Goal: Task Accomplishment & Management: Use online tool/utility

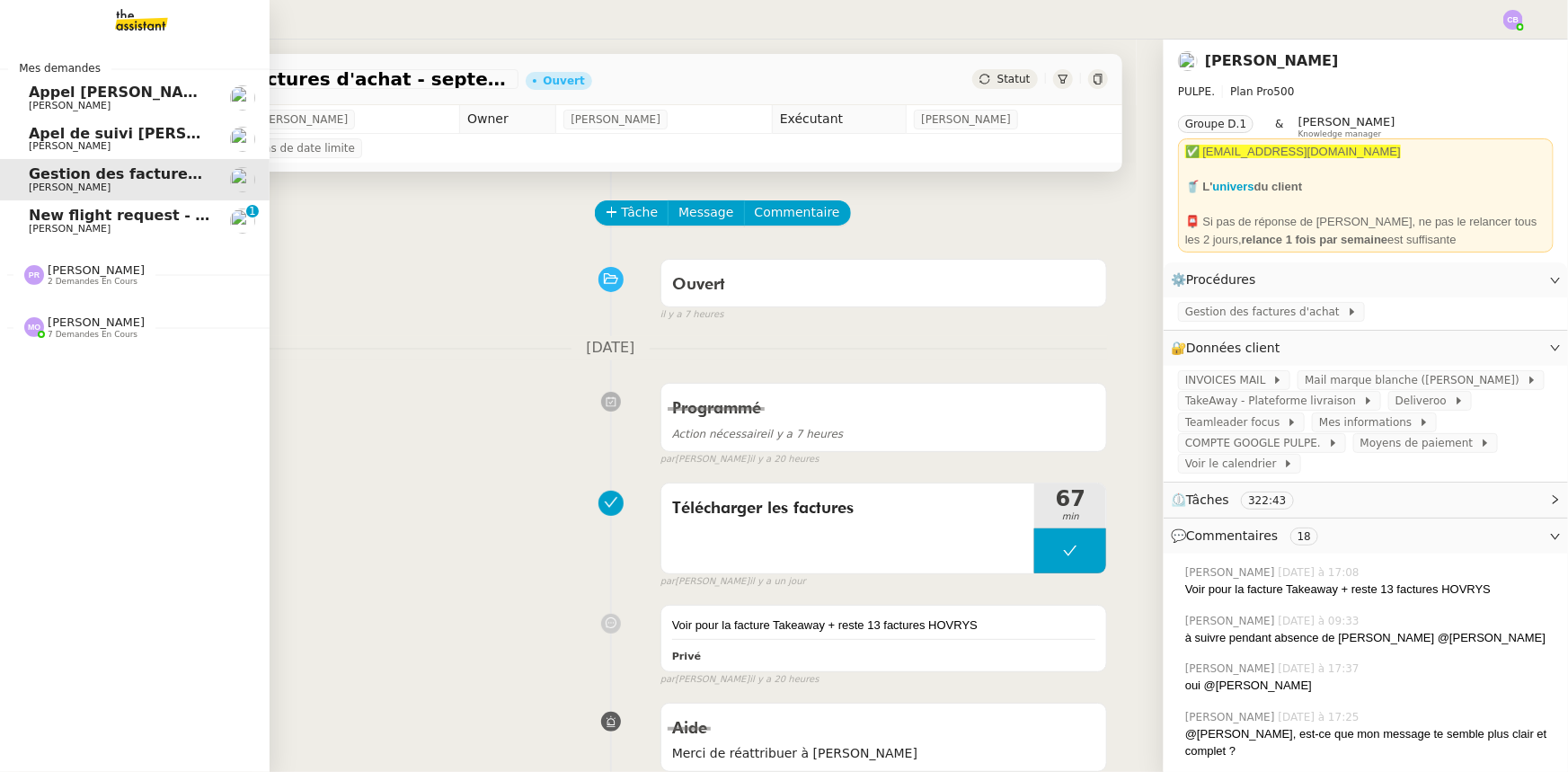
click at [69, 218] on span "New flight request - [PERSON_NAME]" at bounding box center [179, 215] width 300 height 17
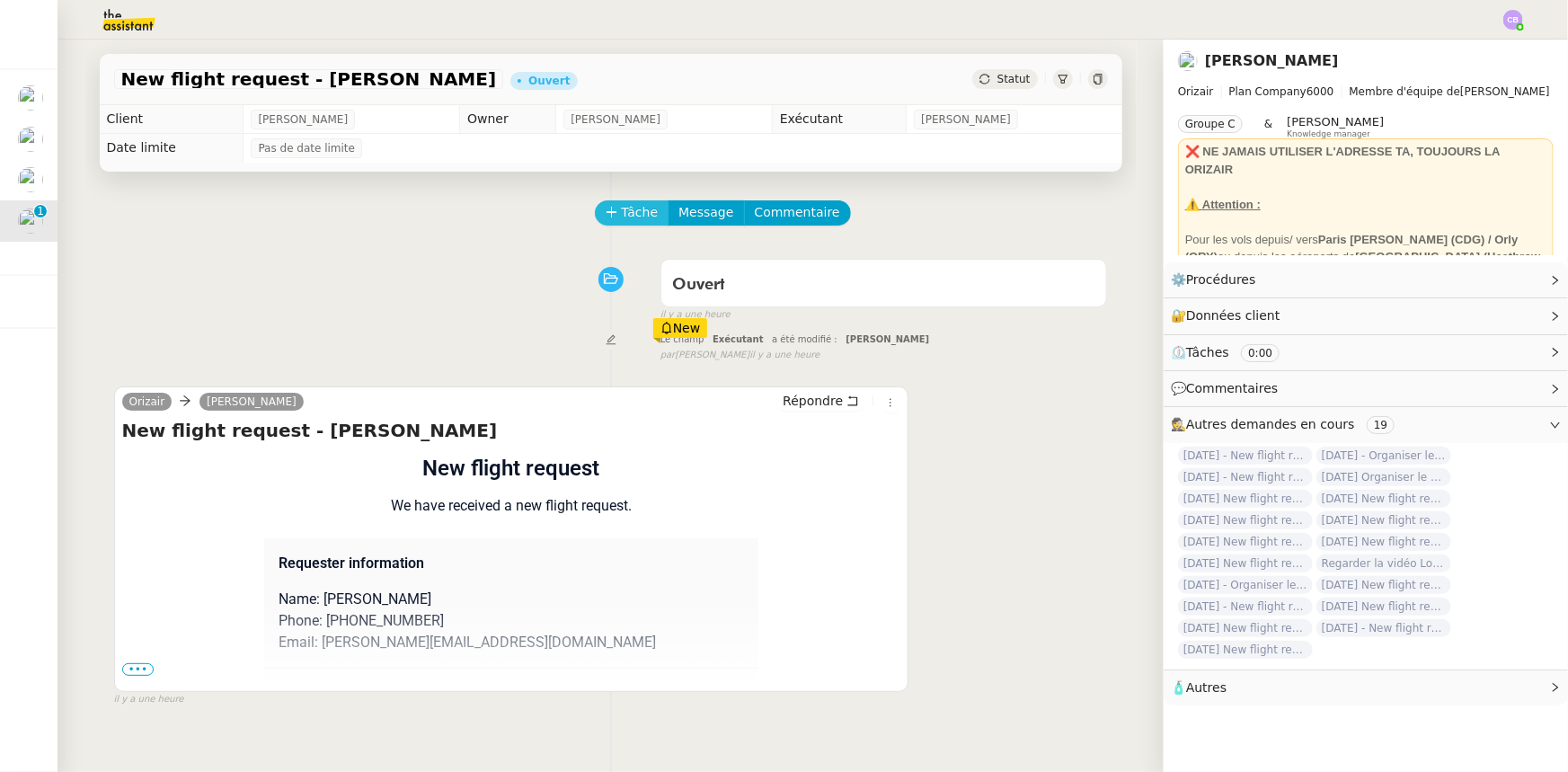
click at [621, 216] on span "Tâche" at bounding box center [640, 211] width 37 height 20
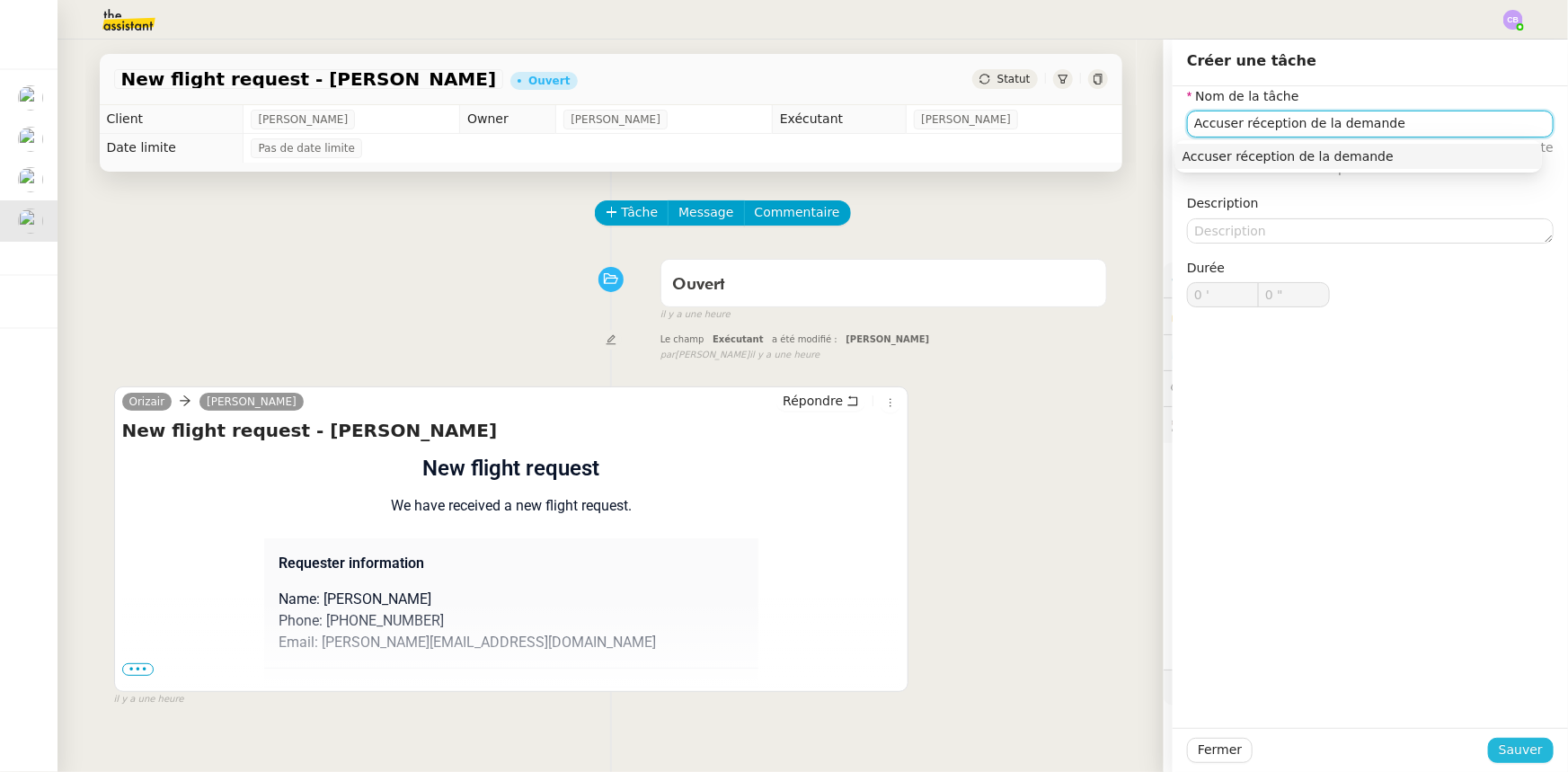
type input "Accuser réception de la demande"
click at [1044, 477] on span "Sauver" at bounding box center [1521, 749] width 44 height 20
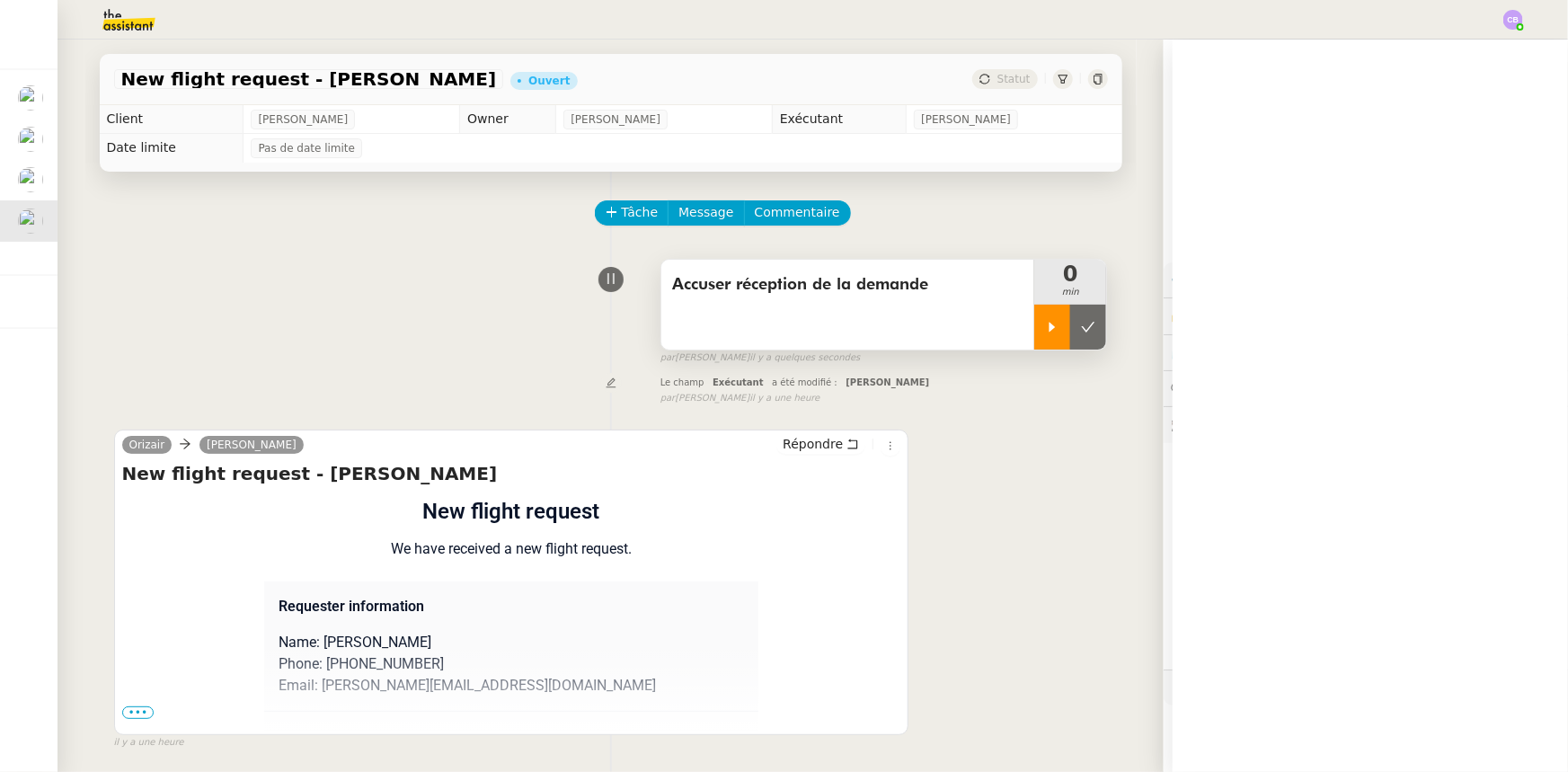
click at [1044, 337] on div at bounding box center [1052, 327] width 36 height 45
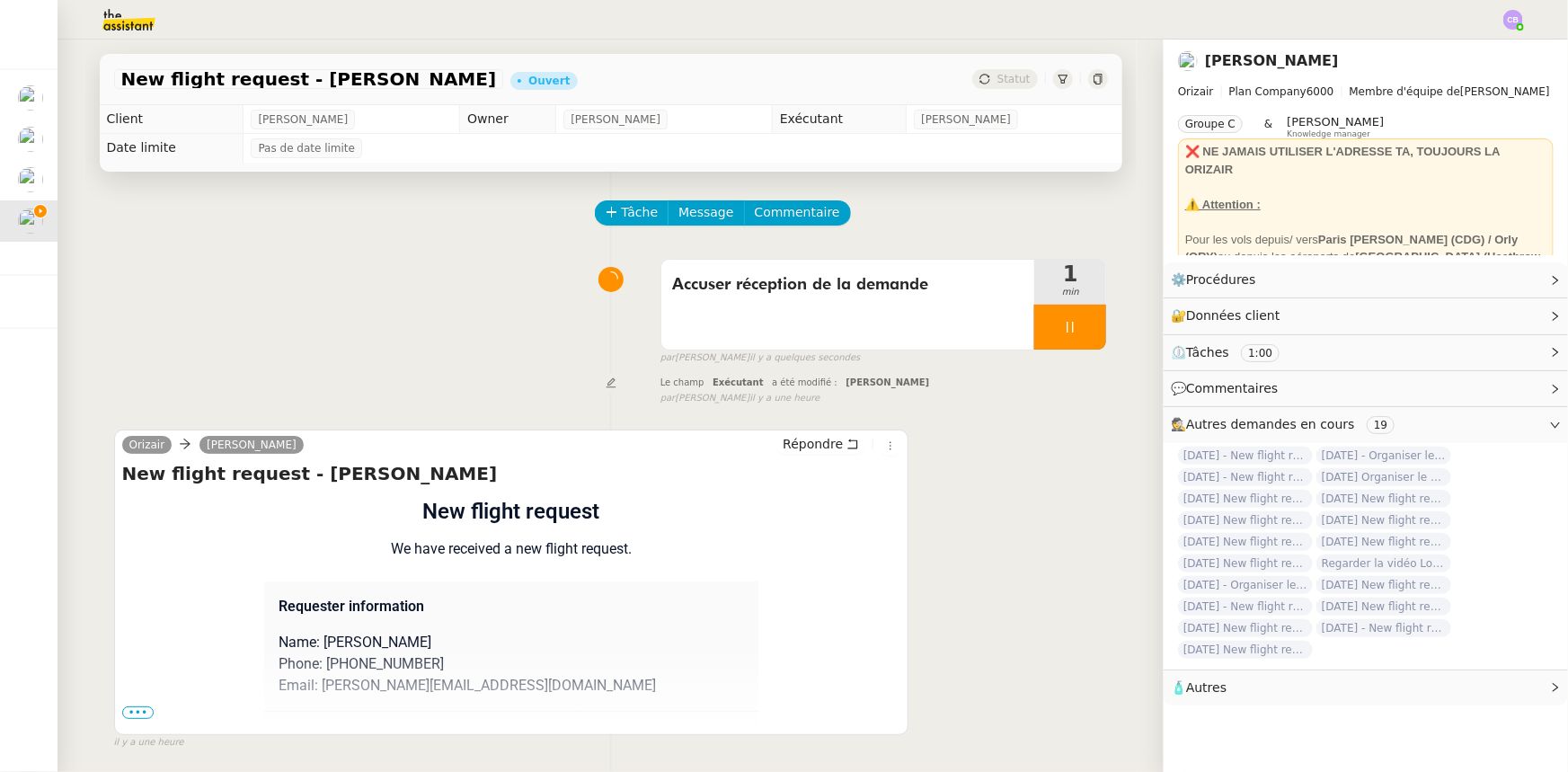
click at [127, 477] on span "•••" at bounding box center [139, 712] width 33 height 13
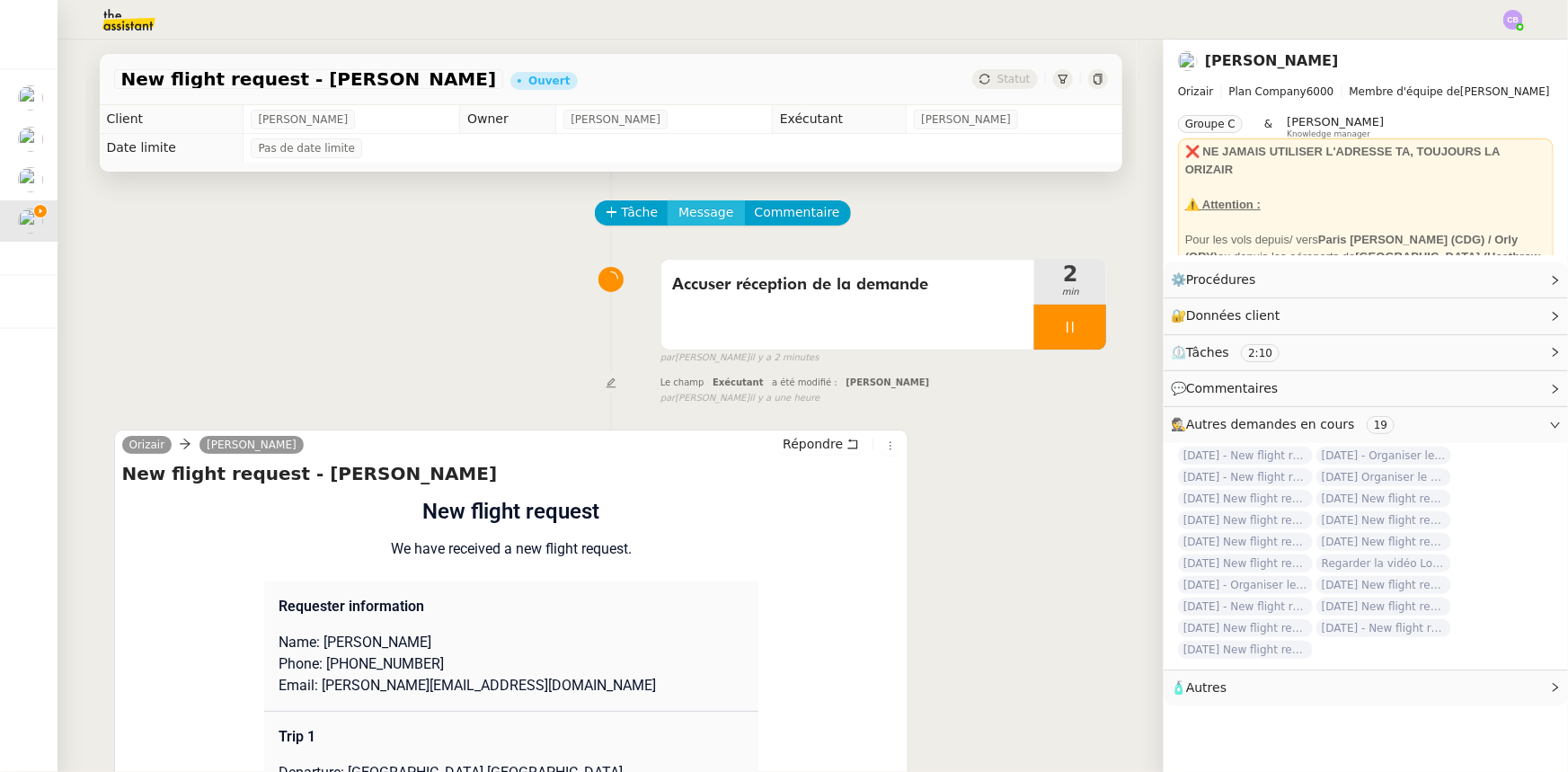
click at [683, 215] on span "Message" at bounding box center [705, 211] width 55 height 20
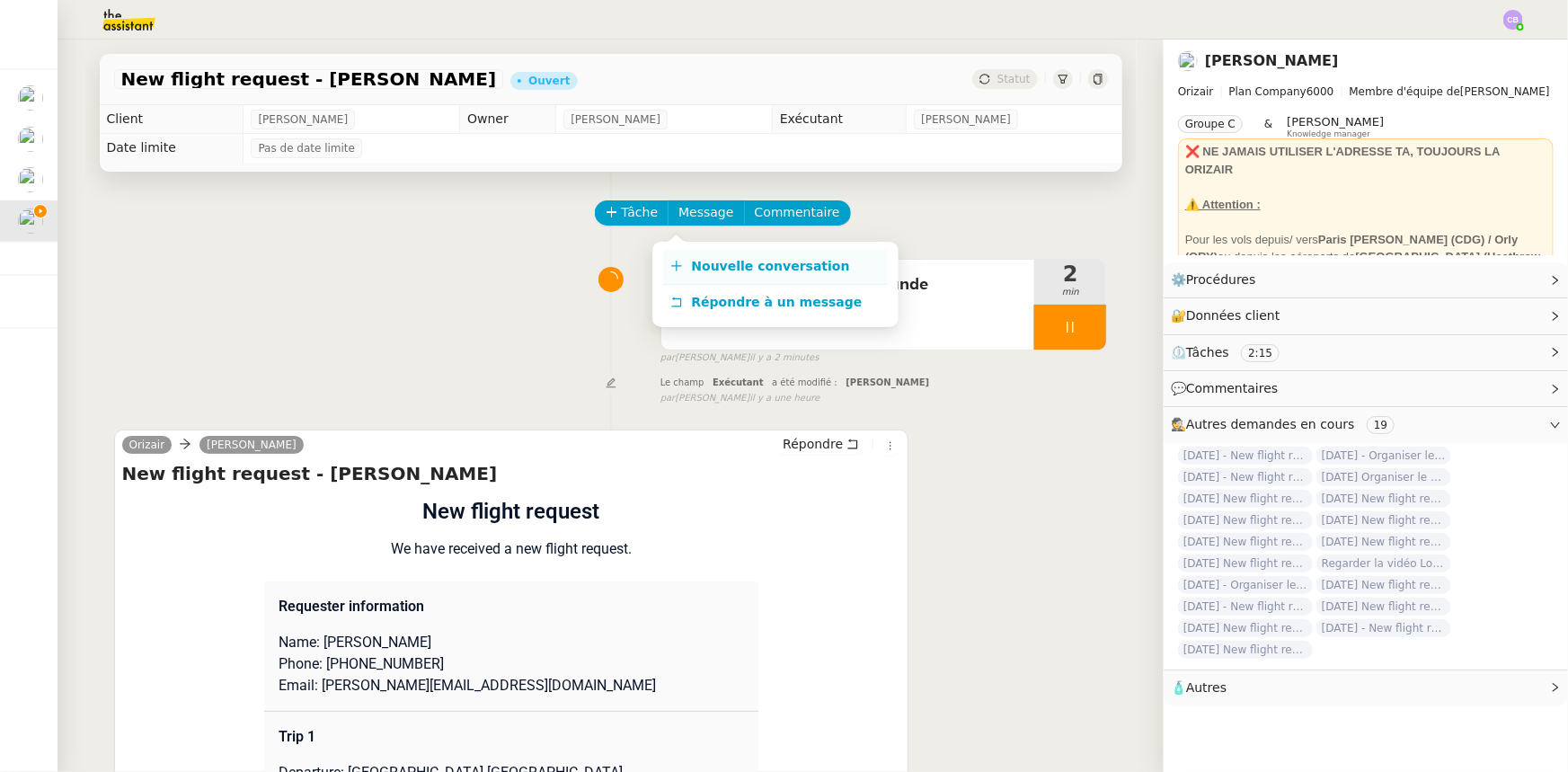
click at [713, 263] on span "Nouvelle conversation" at bounding box center [771, 265] width 158 height 14
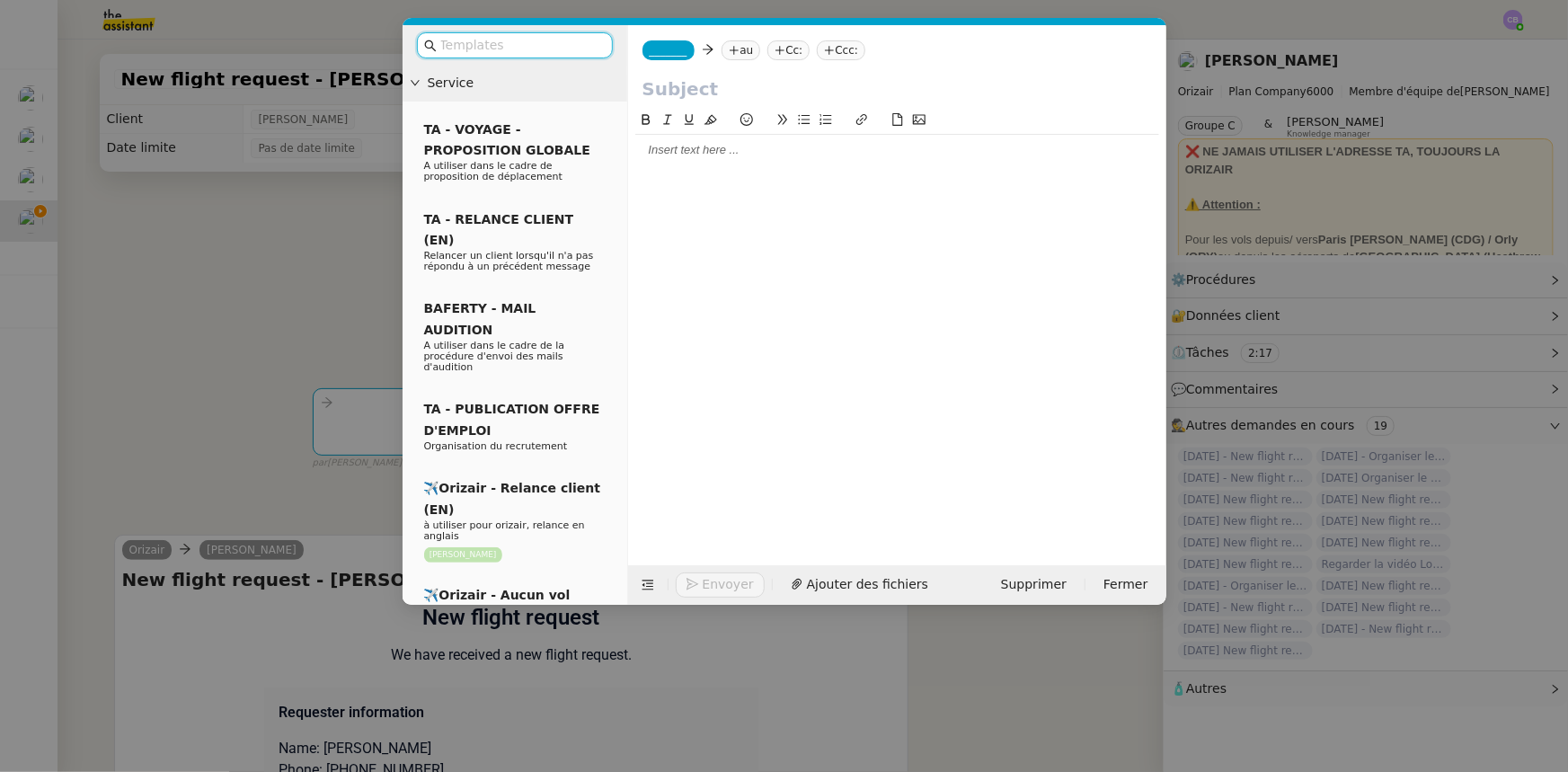
click at [509, 46] on input "text" at bounding box center [521, 44] width 162 height 20
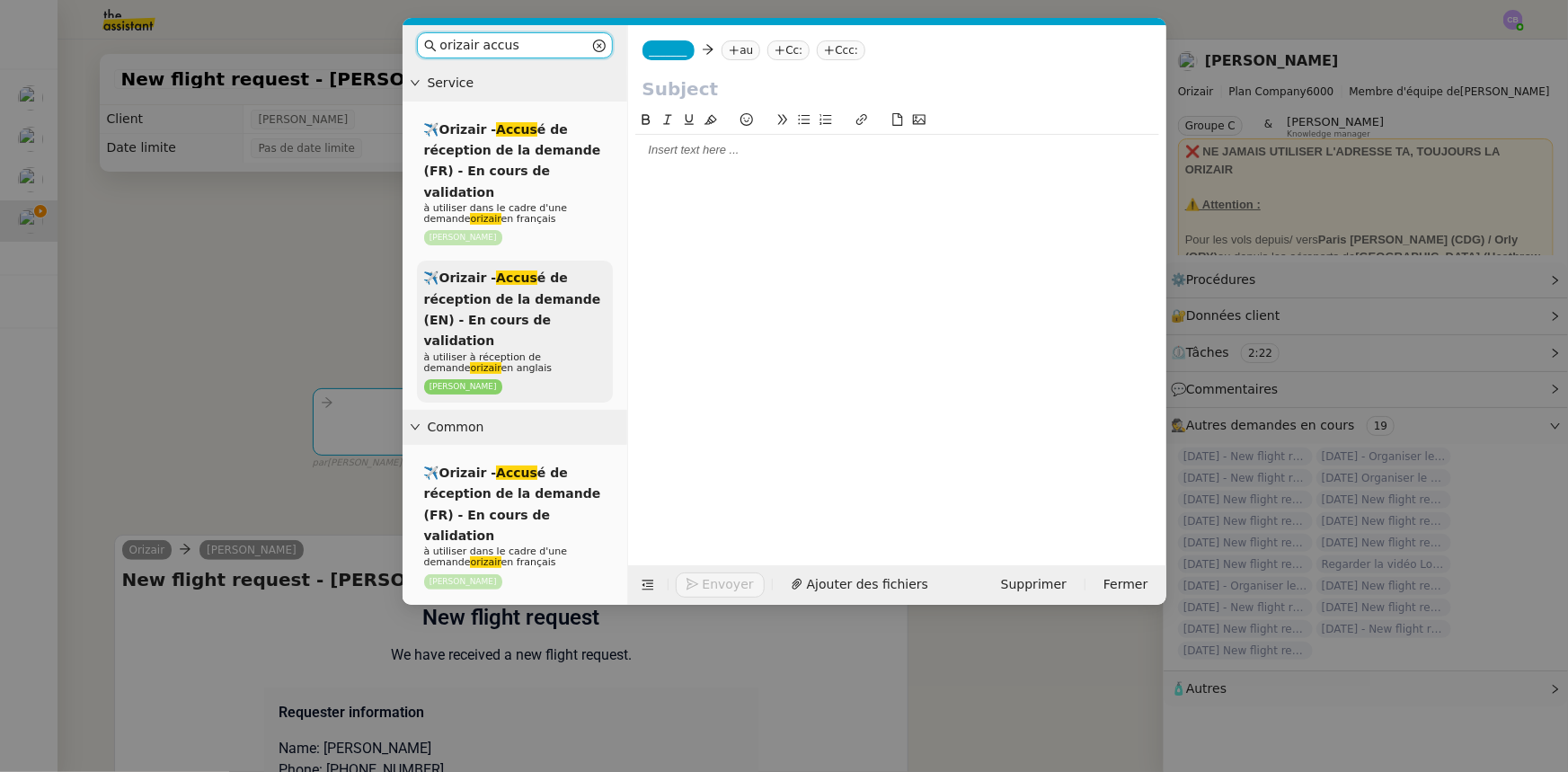
type input "orizair accus"
click at [533, 292] on span "✈️Orizair - Accus é de réception de la demande (EN) - En cours de validation" at bounding box center [511, 309] width 177 height 77
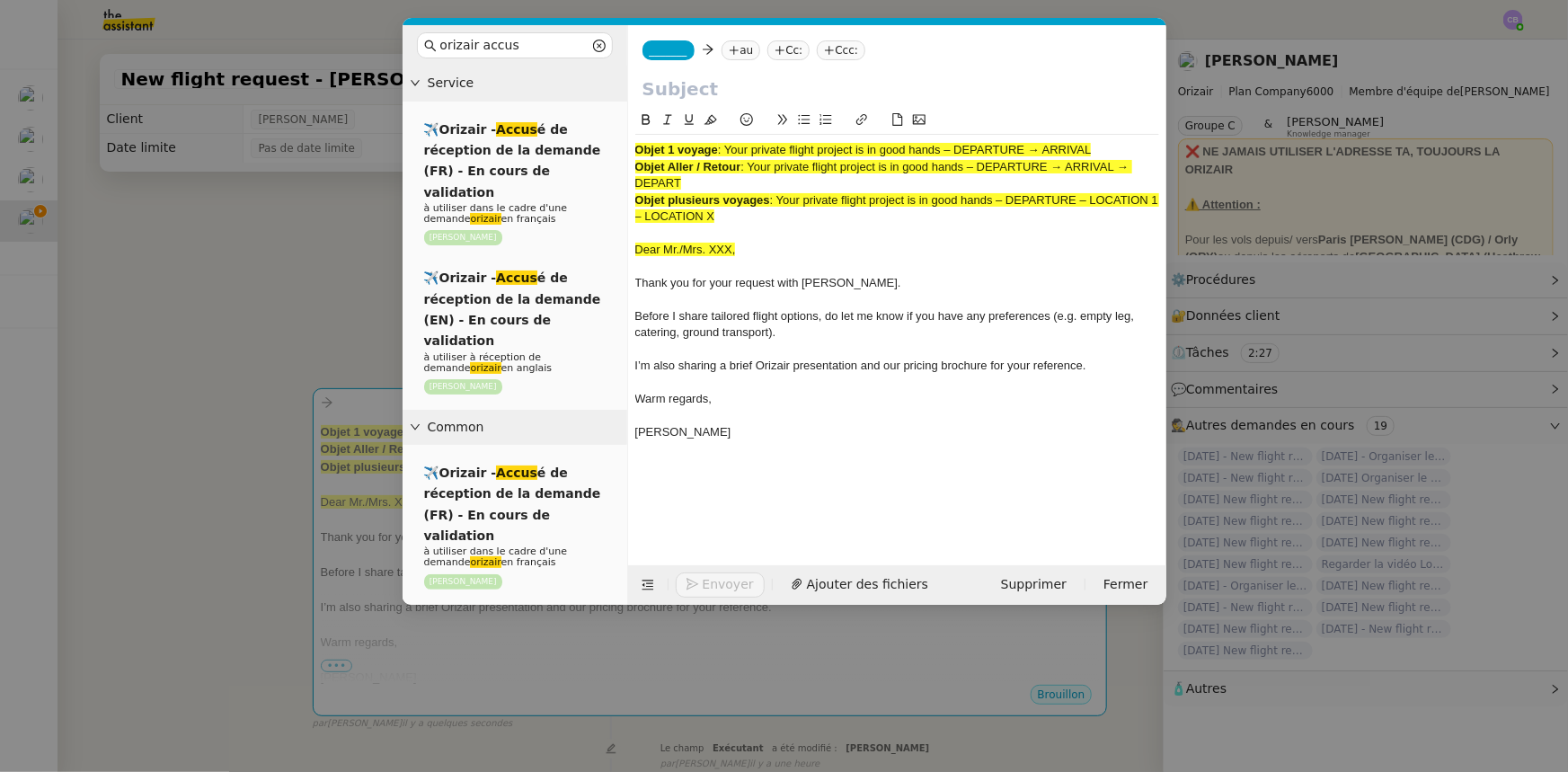
drag, startPoint x: 1100, startPoint y: 150, endPoint x: 729, endPoint y: 149, distance: 371.0
click at [729, 149] on div "Objet 1 voyage : Your private flight project is in good hands – DEPARTURE → ARR…" at bounding box center [896, 150] width 524 height 16
copy span "Your private flight project is in good hands – DEPARTURE → ARRIVAL"
click at [712, 91] on input "text" at bounding box center [897, 89] width 509 height 27
paste input "Your private flight project is in good hands – DEPARTURE → ARRIVAL"
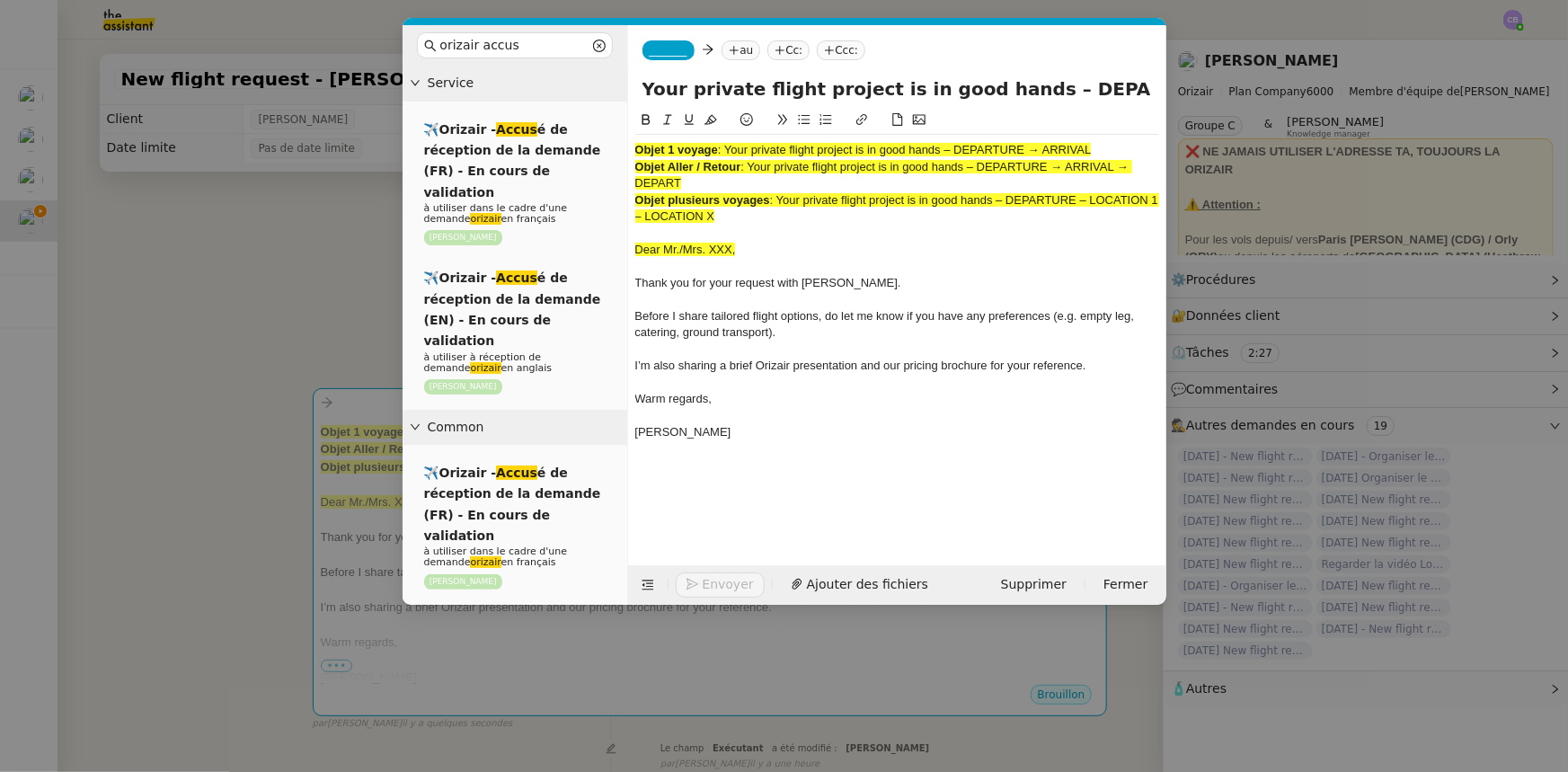
scroll to position [0, 77]
type input "Your private flight project is in good hands – DEPARTURE → ARRIVAL"
drag, startPoint x: 731, startPoint y: 222, endPoint x: 637, endPoint y: 151, distance: 117.8
click at [637, 151] on div "Objet 1 voyage : Your private flight project is in good hands – DEPARTURE → ARR…" at bounding box center [896, 300] width 524 height 330
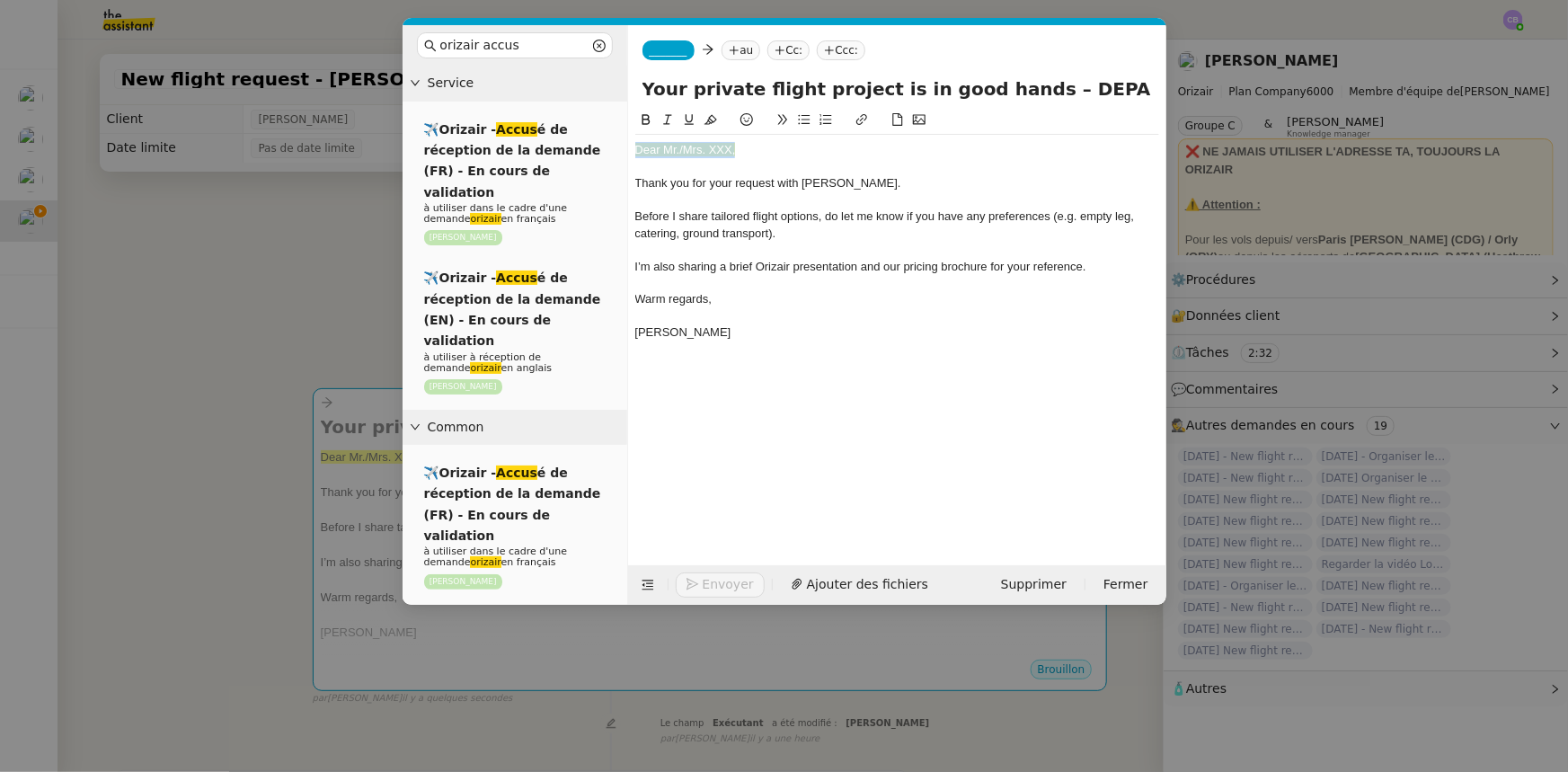
drag, startPoint x: 736, startPoint y: 149, endPoint x: 632, endPoint y: 148, distance: 104.0
click at [632, 148] on nz-spin "Dear Mr./Mrs. XXX, Thank you for your request with [PERSON_NAME]. Before I shar…" at bounding box center [897, 327] width 538 height 435
click at [710, 124] on icon at bounding box center [710, 119] width 13 height 13
click at [729, 149] on div "Dear Mr./Mrs. XXX," at bounding box center [896, 150] width 524 height 16
click at [661, 50] on span "_______" at bounding box center [668, 50] width 38 height 13
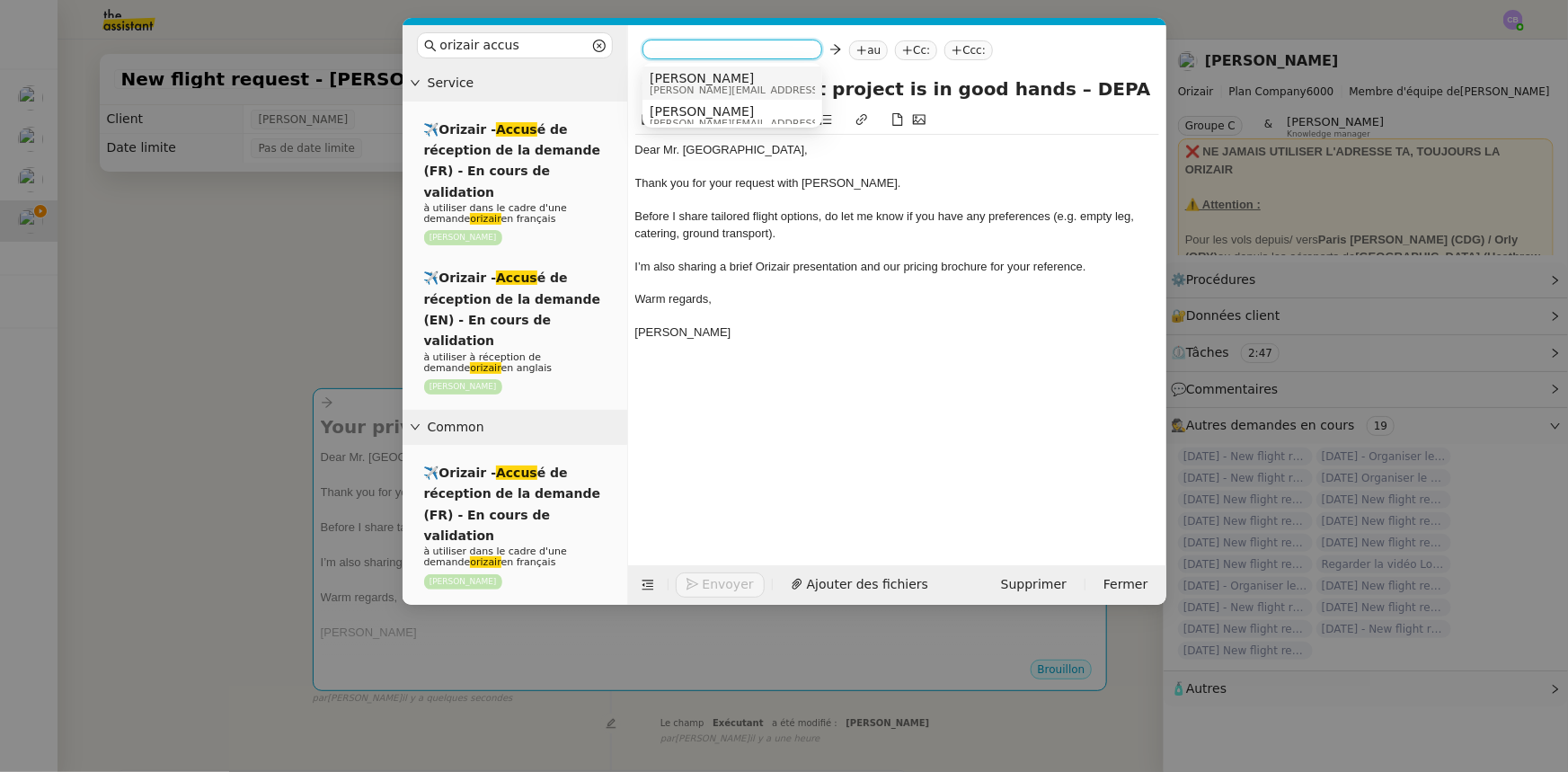
click at [692, 90] on span "[PERSON_NAME][EMAIL_ADDRESS][DOMAIN_NAME]" at bounding box center [777, 90] width 255 height 10
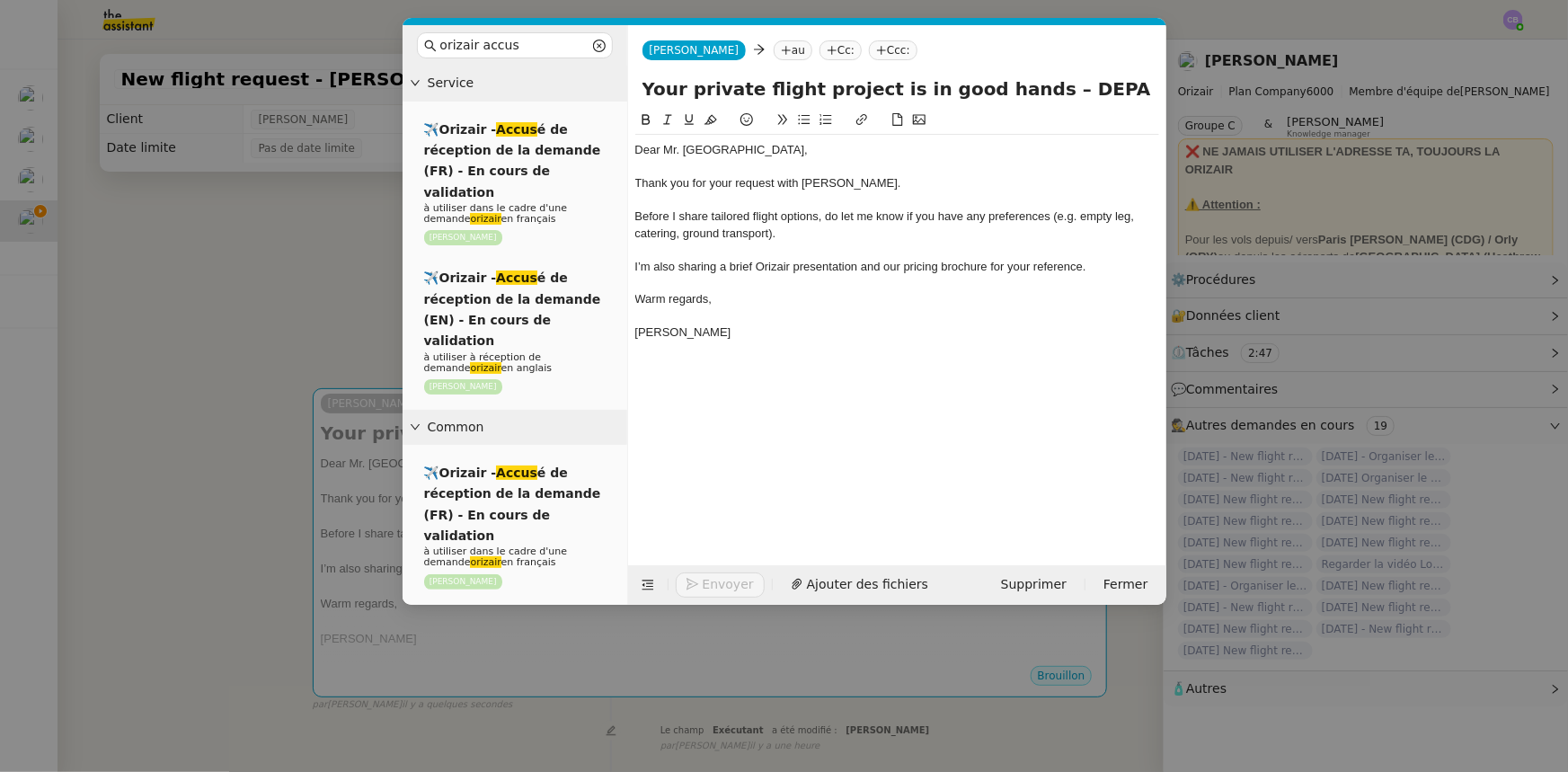
click at [333, 294] on nz-modal-container "orizair accus Service ✈️Orizair - Accus é de réception de la demande (FR) - En …" at bounding box center [784, 386] width 1568 height 772
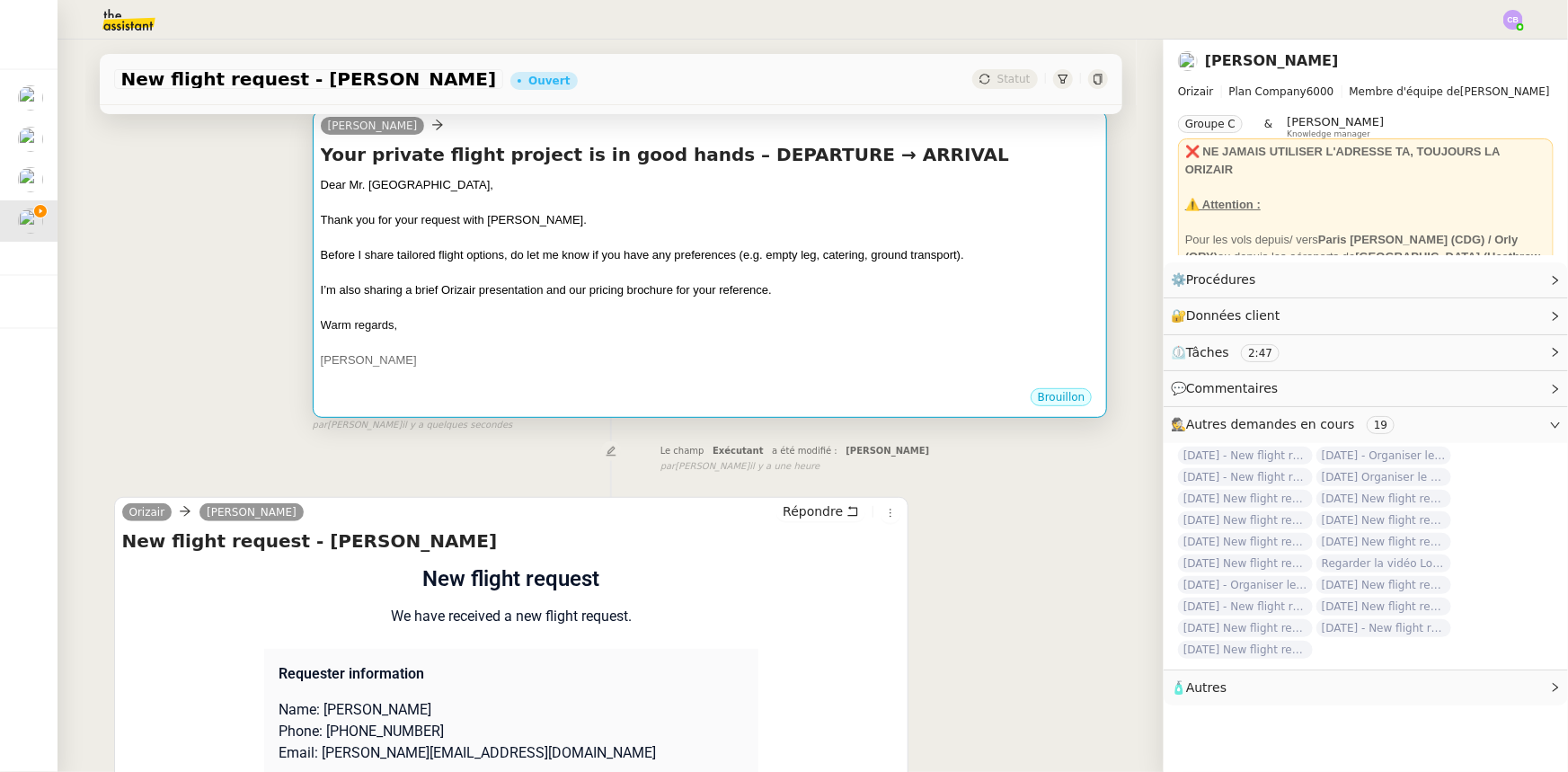
scroll to position [408, 0]
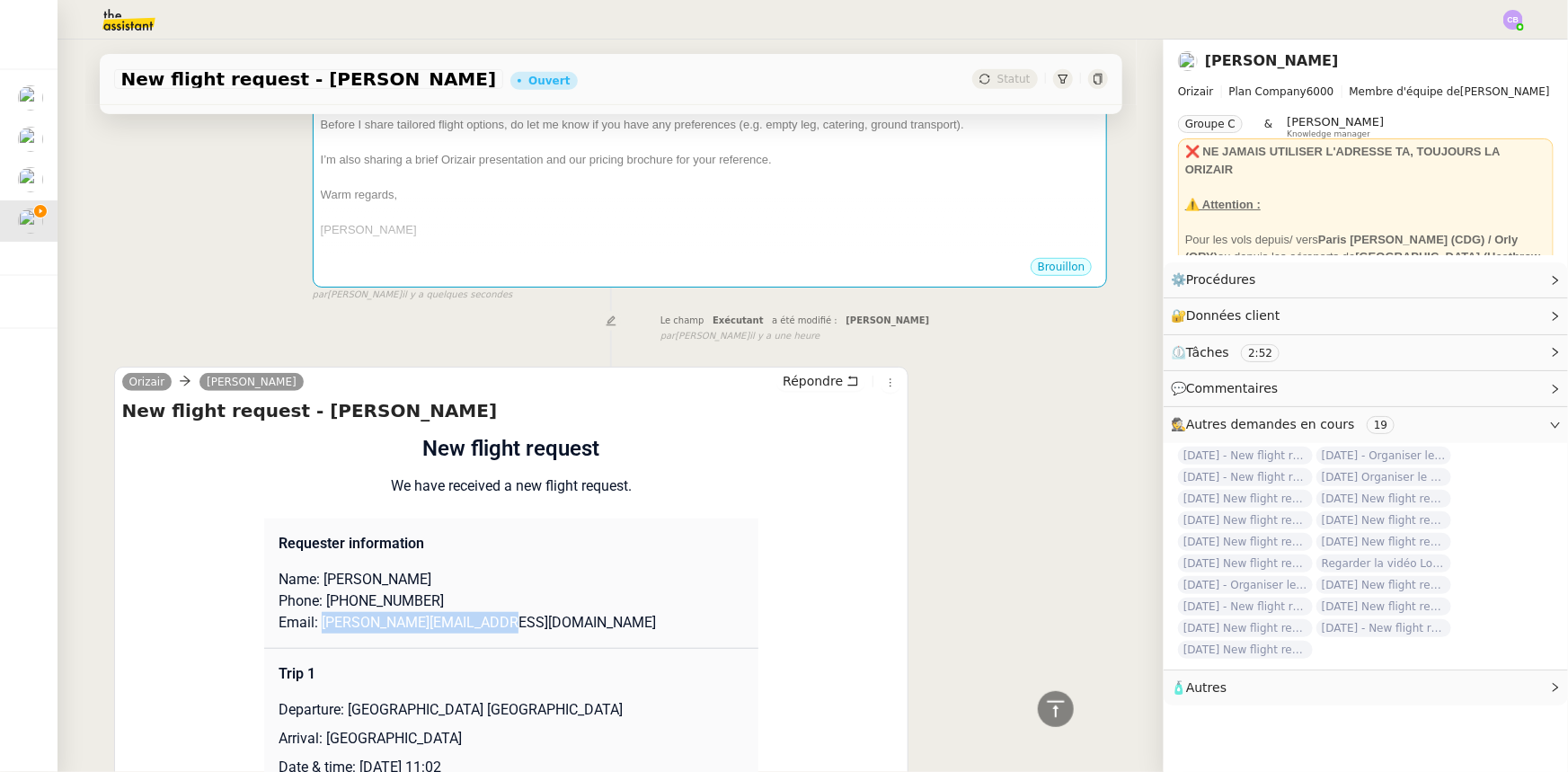
drag, startPoint x: 496, startPoint y: 627, endPoint x: 314, endPoint y: 624, distance: 182.0
click at [314, 477] on p "Email: [PERSON_NAME][EMAIL_ADDRESS][DOMAIN_NAME]" at bounding box center [511, 622] width 465 height 21
copy p "[PERSON_NAME][EMAIL_ADDRESS][DOMAIN_NAME]"
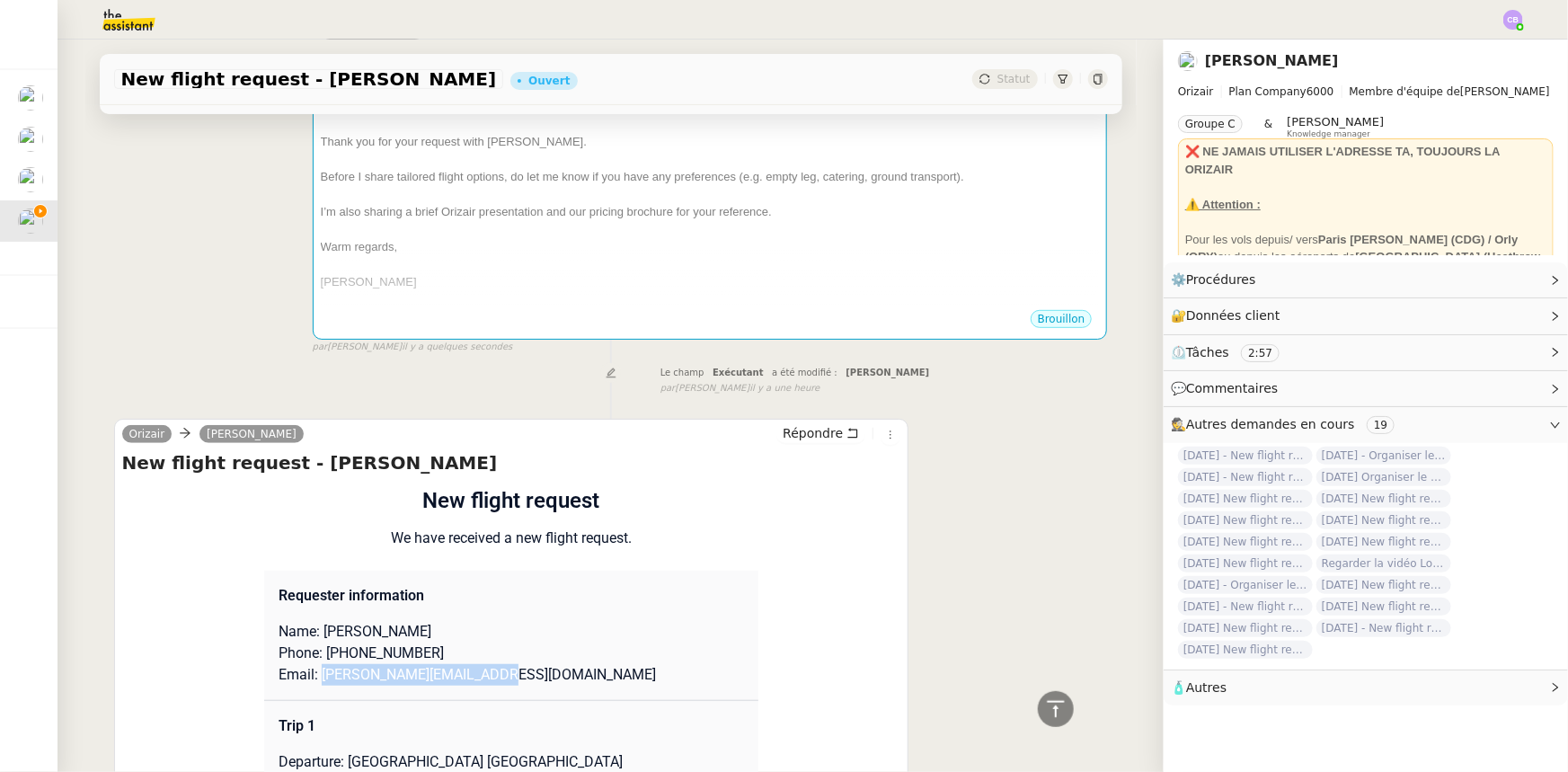
scroll to position [326, 0]
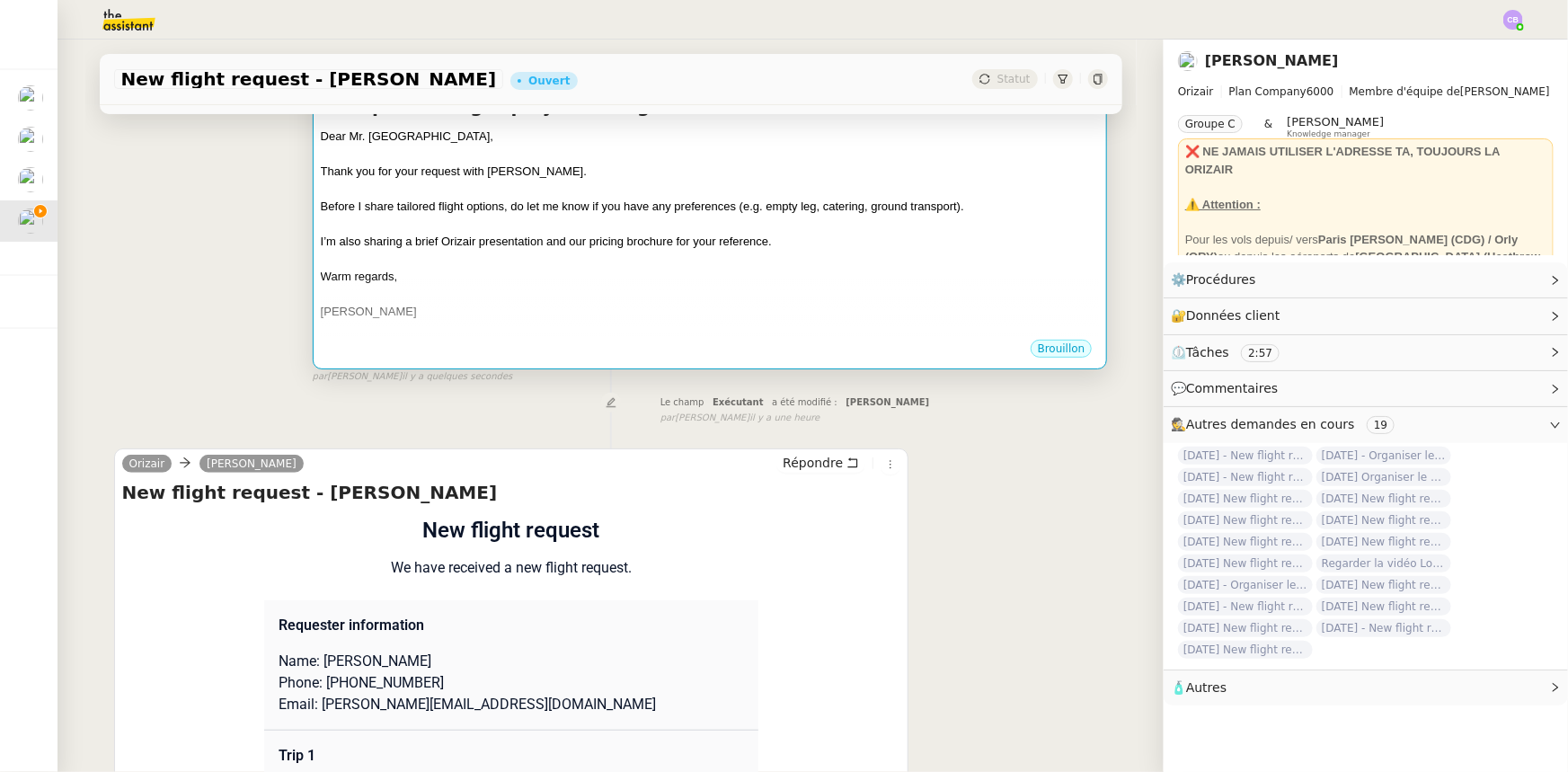
click at [642, 317] on div "[PERSON_NAME]" at bounding box center [709, 312] width 779 height 18
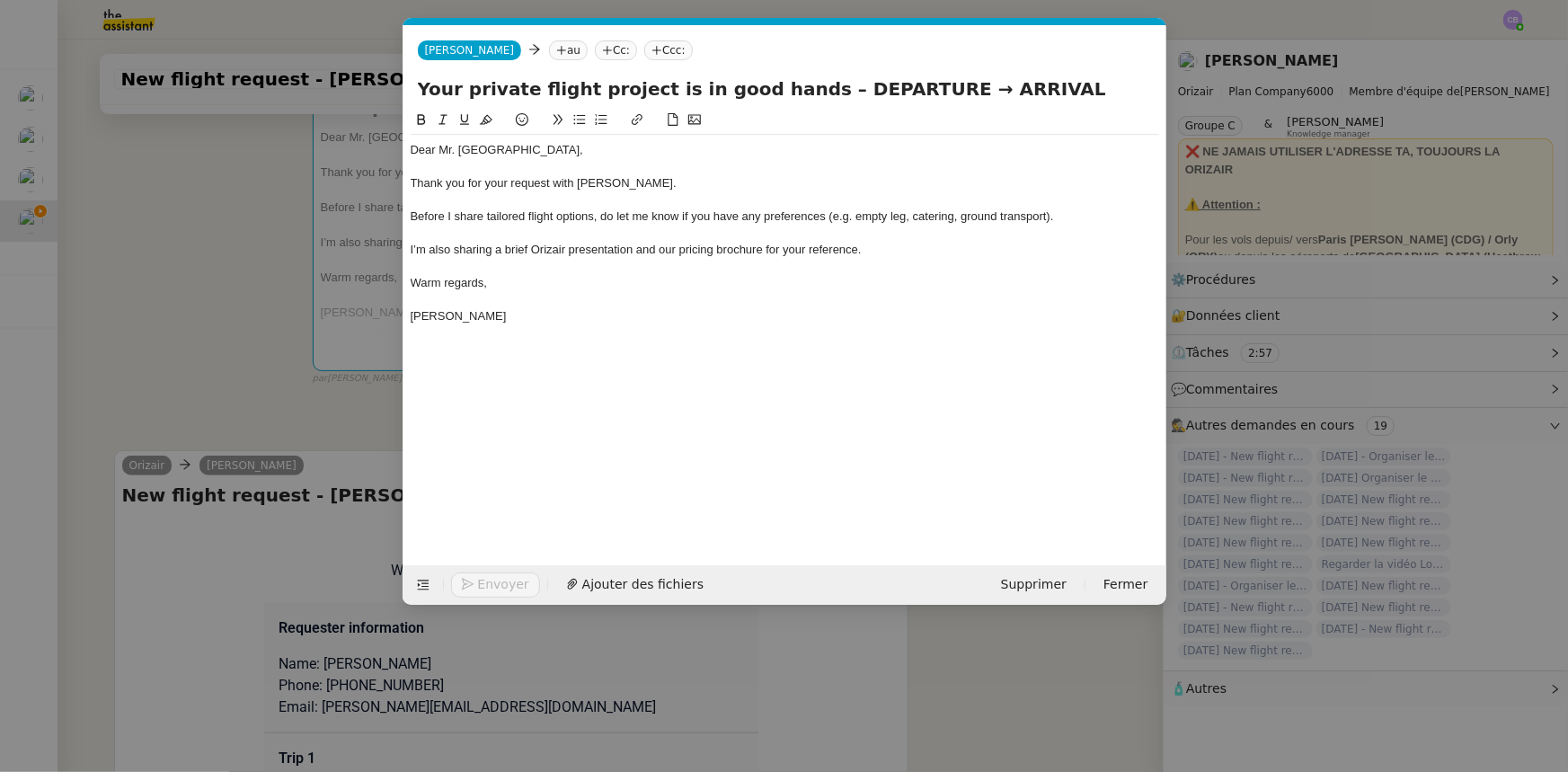
scroll to position [0, 105]
click at [556, 50] on icon at bounding box center [561, 50] width 11 height 11
paste input "[PERSON_NAME][EMAIL_ADDRESS][DOMAIN_NAME]"
type input "[PERSON_NAME][EMAIL_ADDRESS][DOMAIN_NAME]"
click at [557, 72] on span "[PERSON_NAME][EMAIL_ADDRESS][DOMAIN_NAME]" at bounding box center [682, 78] width 324 height 14
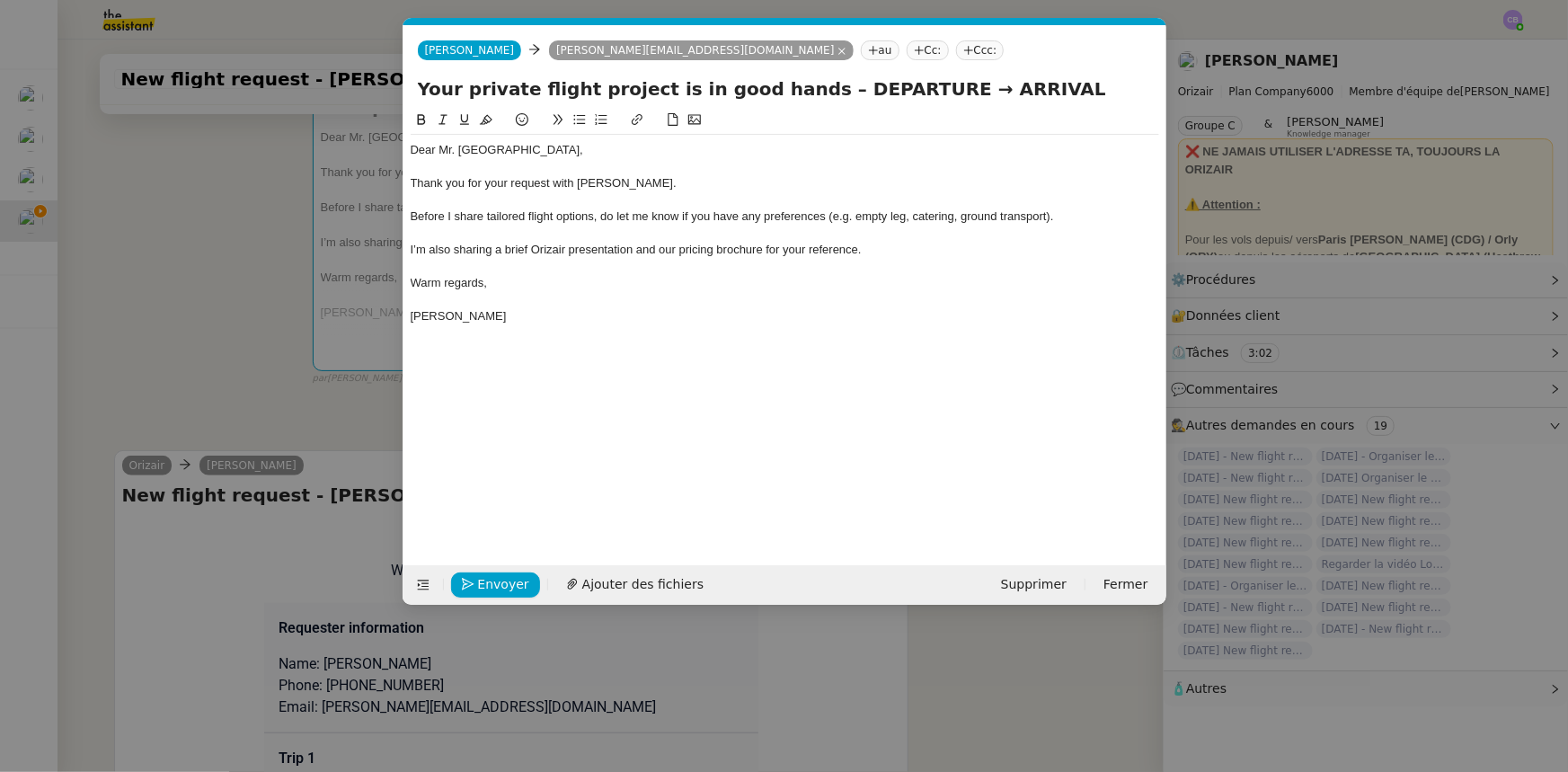
click at [956, 50] on nz-tag "Ccc:" at bounding box center [980, 50] width 48 height 19
type input "[PERSON_NAME]"
click at [818, 80] on span "[PERSON_NAME]" at bounding box center [920, 78] width 255 height 14
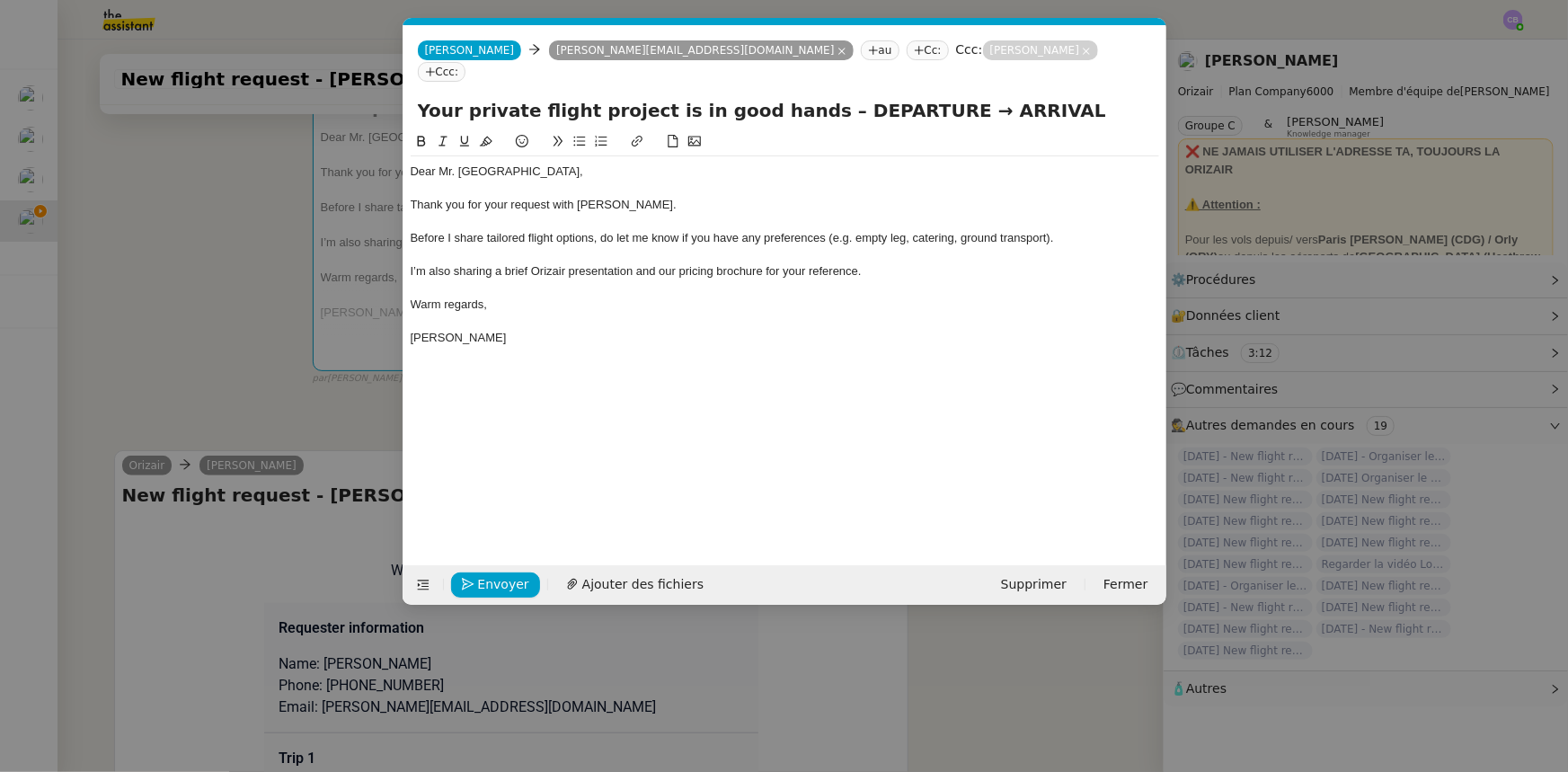
drag, startPoint x: 897, startPoint y: 88, endPoint x: 801, endPoint y: 90, distance: 96.0
click at [801, 97] on input "Your private flight project is in good hands – DEPARTURE → ARRIVAL" at bounding box center [784, 111] width 734 height 27
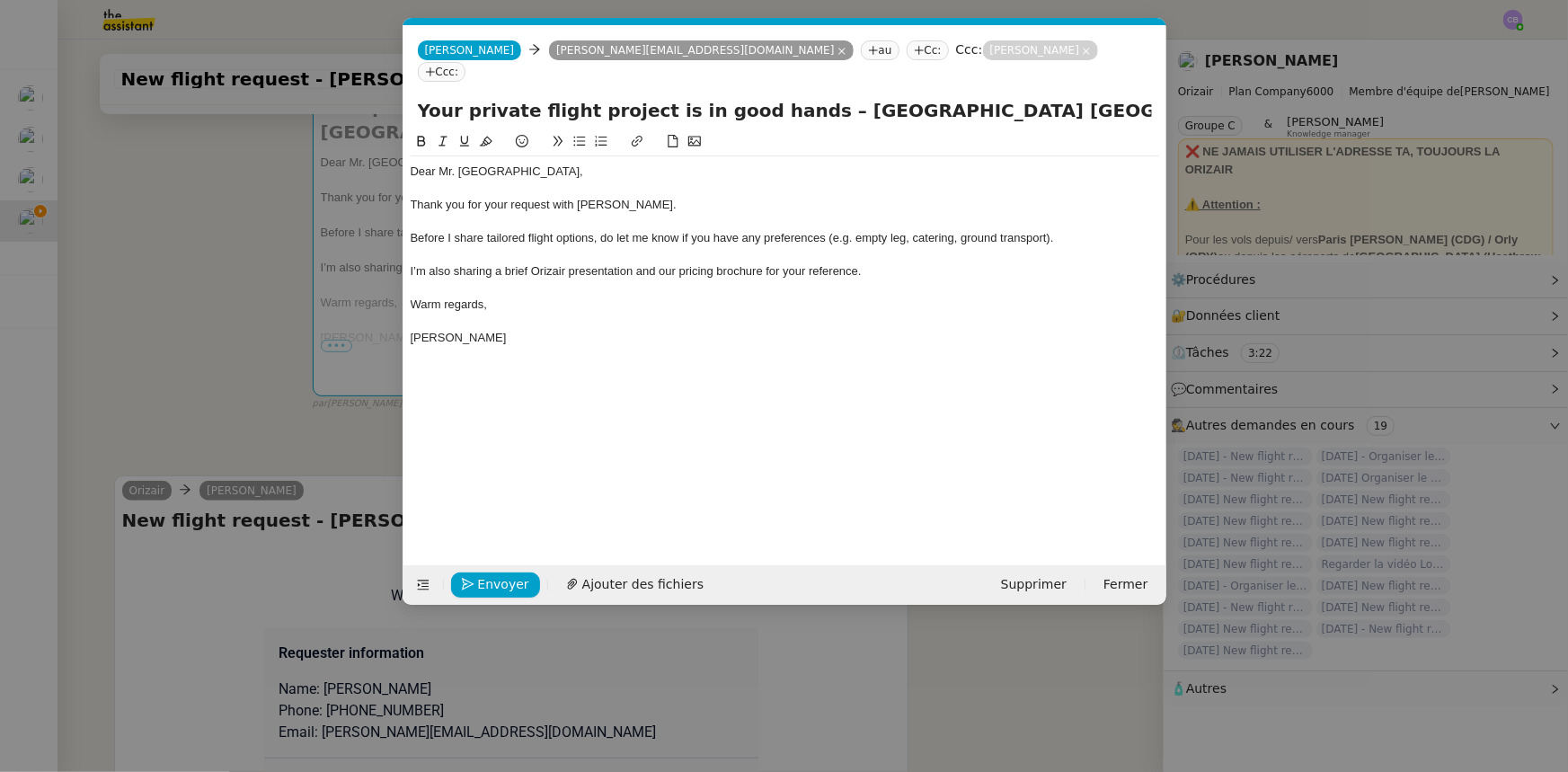
scroll to position [0, 4]
drag, startPoint x: 1078, startPoint y: 90, endPoint x: 1142, endPoint y: 89, distance: 64.0
click at [1044, 97] on input "Your private flight project is in good hands – [GEOGRAPHIC_DATA] [GEOGRAPHIC_DA…" at bounding box center [784, 111] width 734 height 27
type input "Your private flight project is in good hands – [GEOGRAPHIC_DATA] [GEOGRAPHIC_DA…"
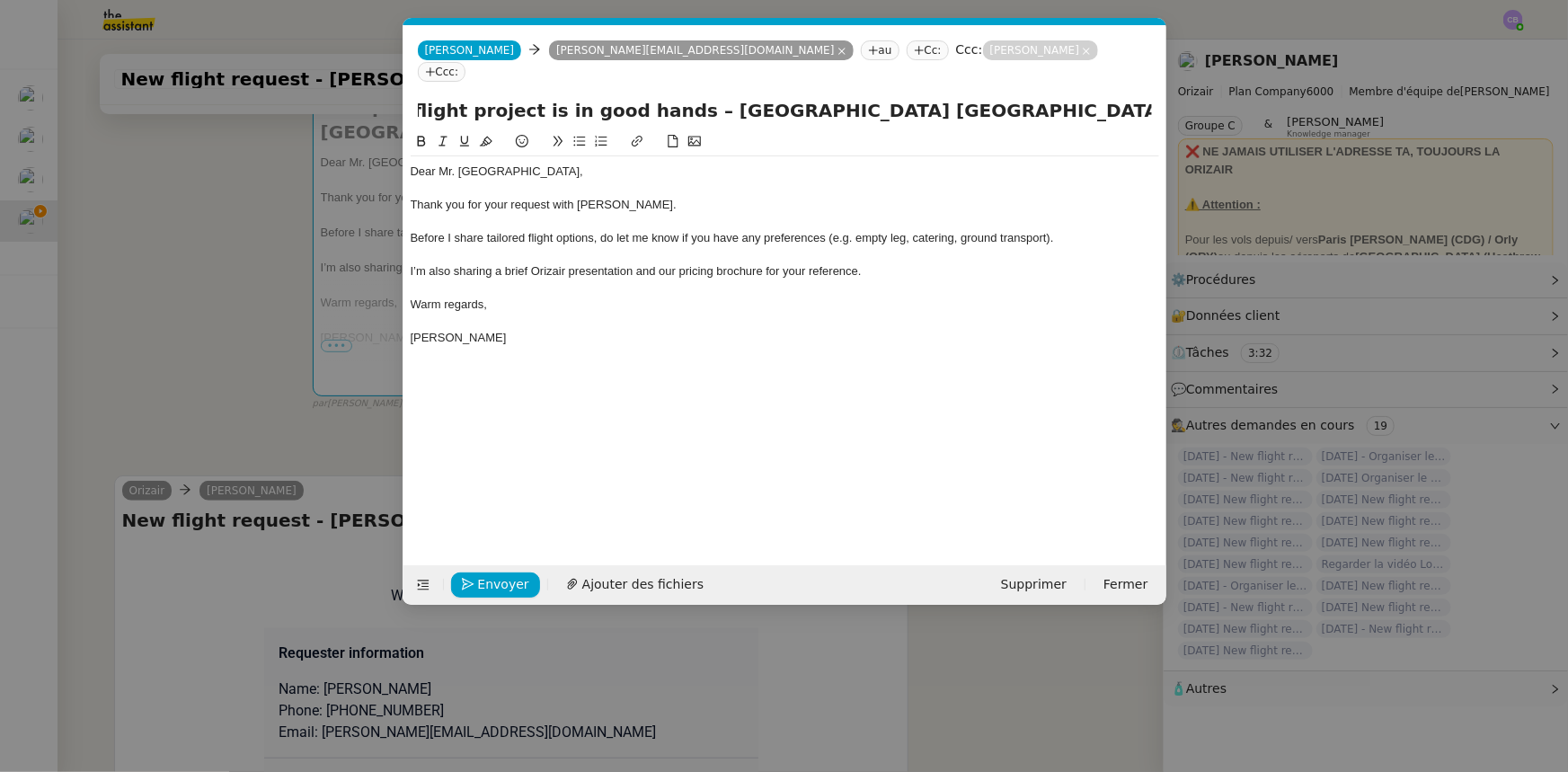
click at [978, 214] on div at bounding box center [784, 222] width 749 height 16
click at [629, 477] on span "Ajouter des fichiers" at bounding box center [643, 584] width 122 height 20
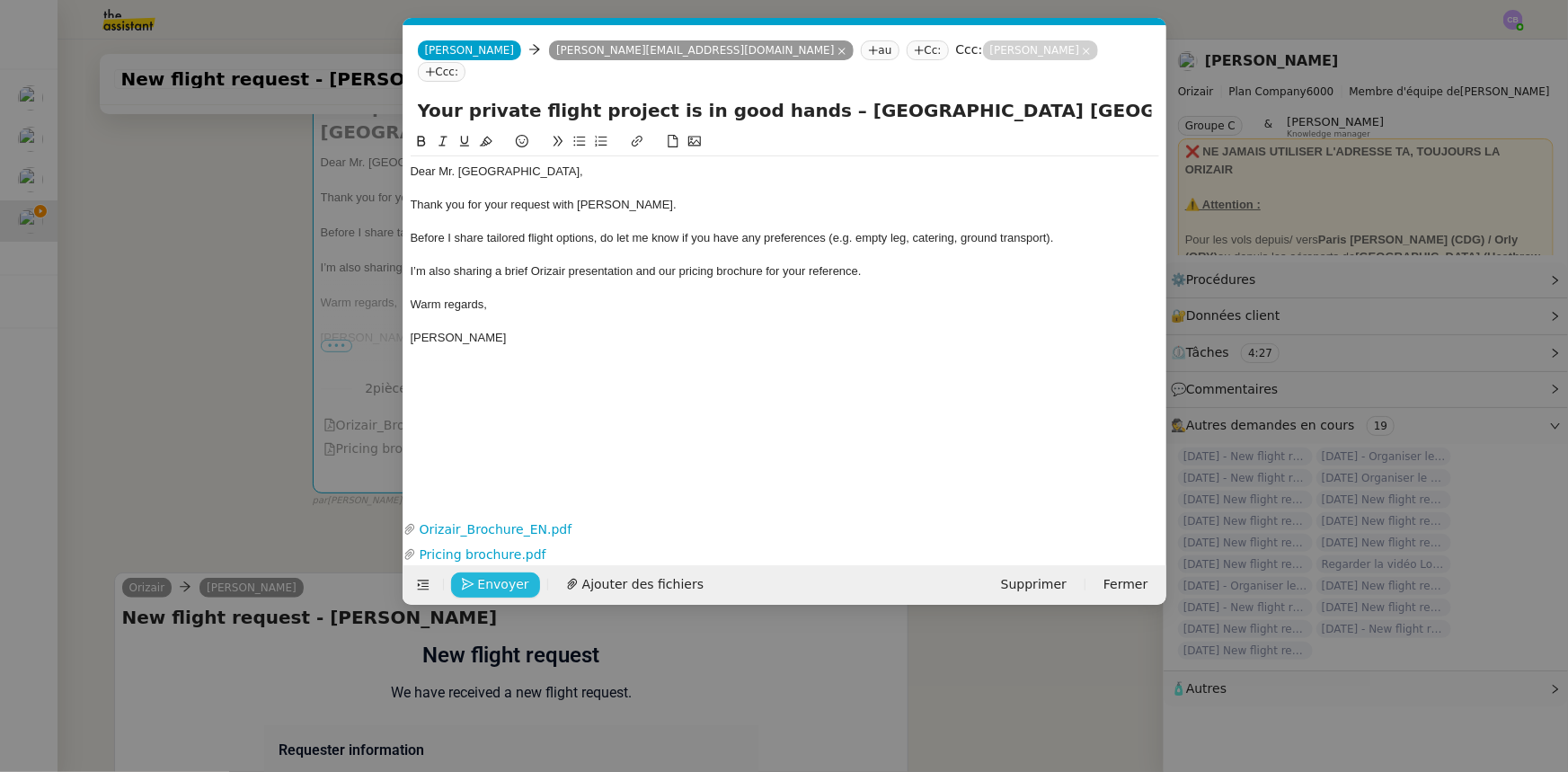
click at [503, 477] on span "Envoyer" at bounding box center [503, 584] width 51 height 20
click at [503, 477] on span "Confirmer l'envoi" at bounding box center [532, 584] width 108 height 20
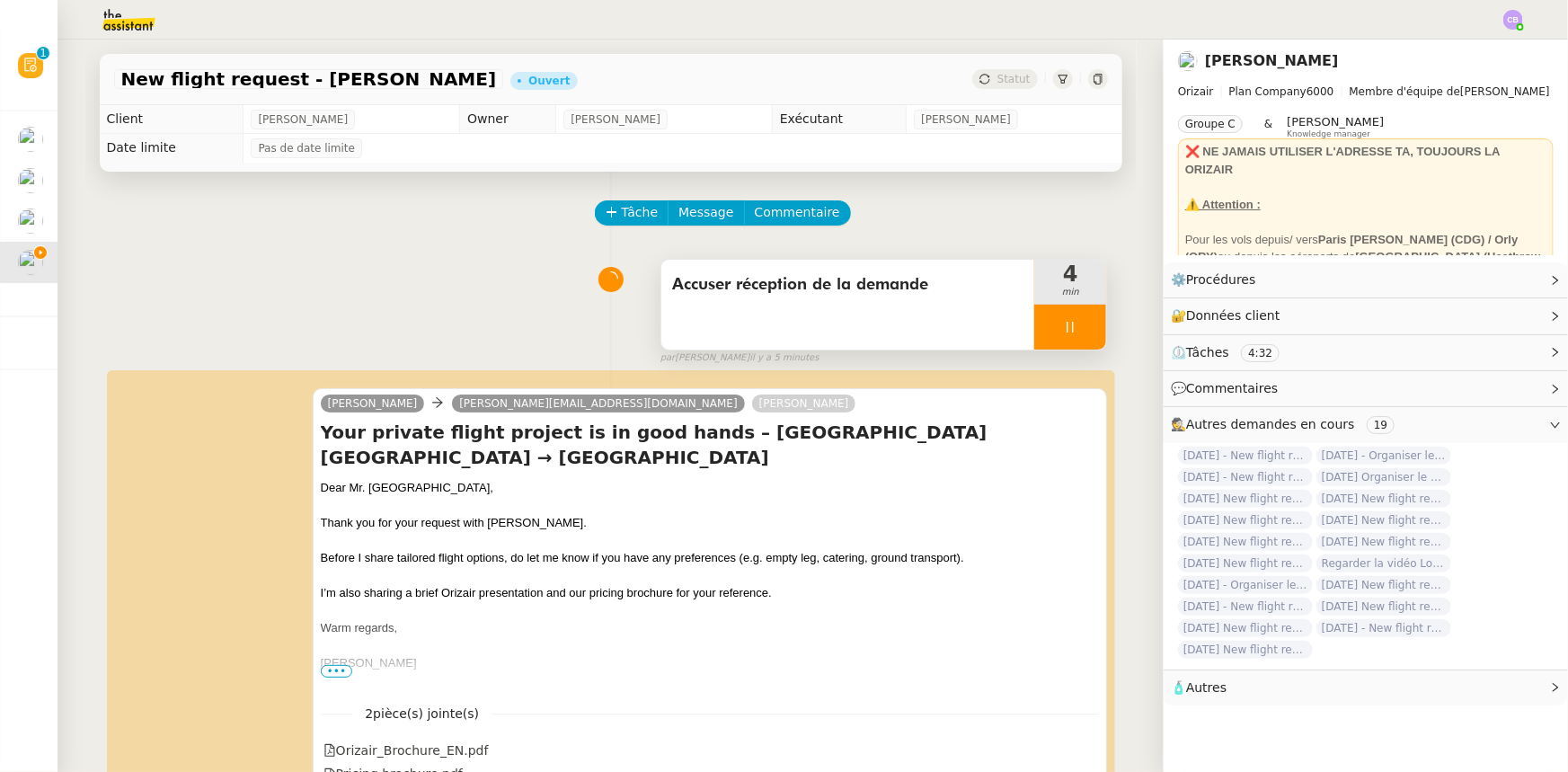
click at [1034, 320] on div at bounding box center [1070, 327] width 71 height 45
click at [1044, 332] on icon at bounding box center [1088, 326] width 14 height 10
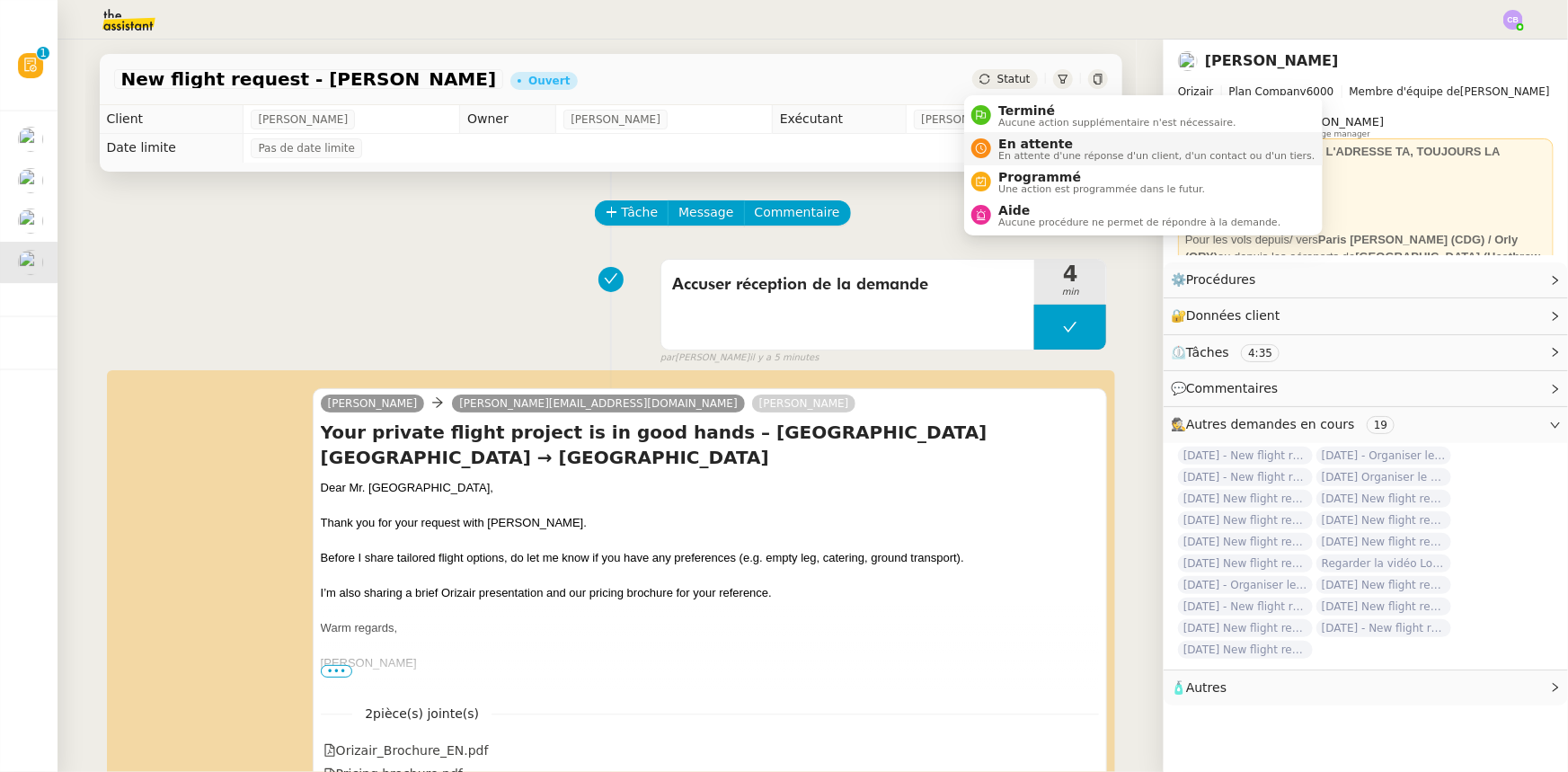
click at [1014, 152] on span "En attente d'une réponse d'un client, d'un contact ou d'un tiers." at bounding box center [1156, 155] width 316 height 10
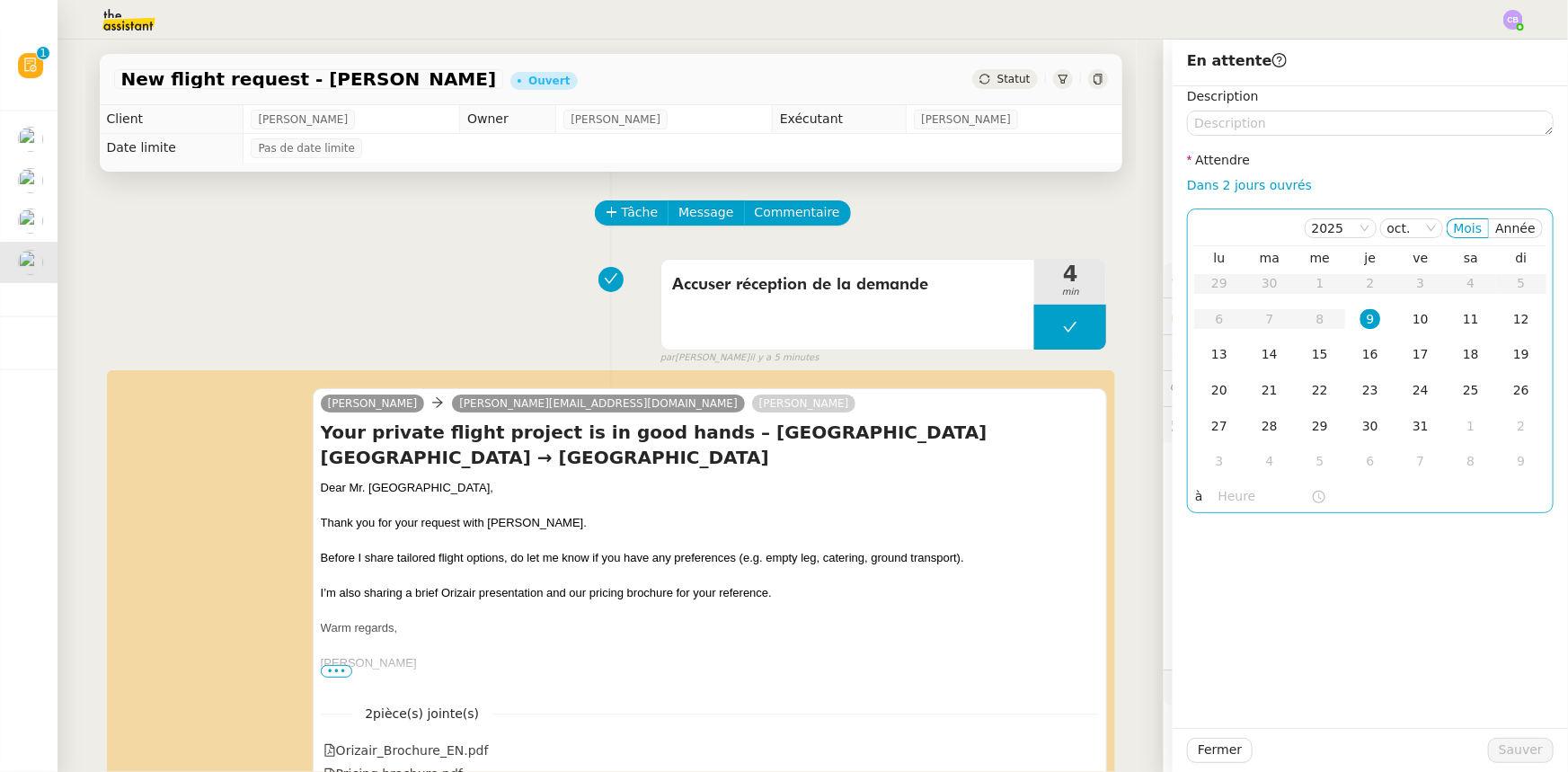
drag, startPoint x: 1204, startPoint y: 184, endPoint x: 1273, endPoint y: 234, distance: 85.2
click at [1044, 184] on link "Dans 2 jours ouvrés" at bounding box center [1249, 184] width 124 height 14
type input "07:00"
click at [1044, 322] on div "10" at bounding box center [1420, 318] width 19 height 19
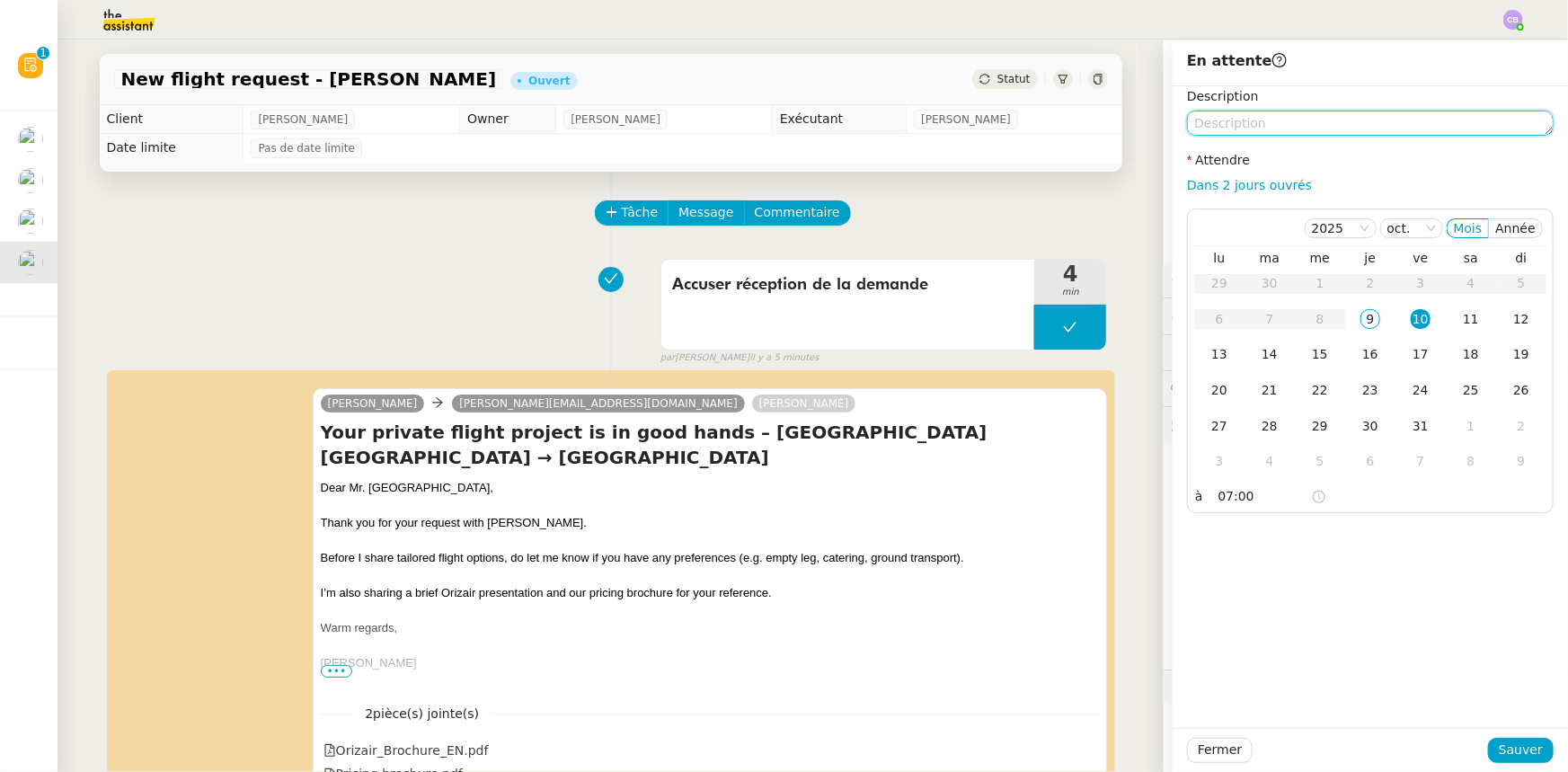
click at [1044, 124] on textarea at bounding box center [1370, 124] width 367 height 25
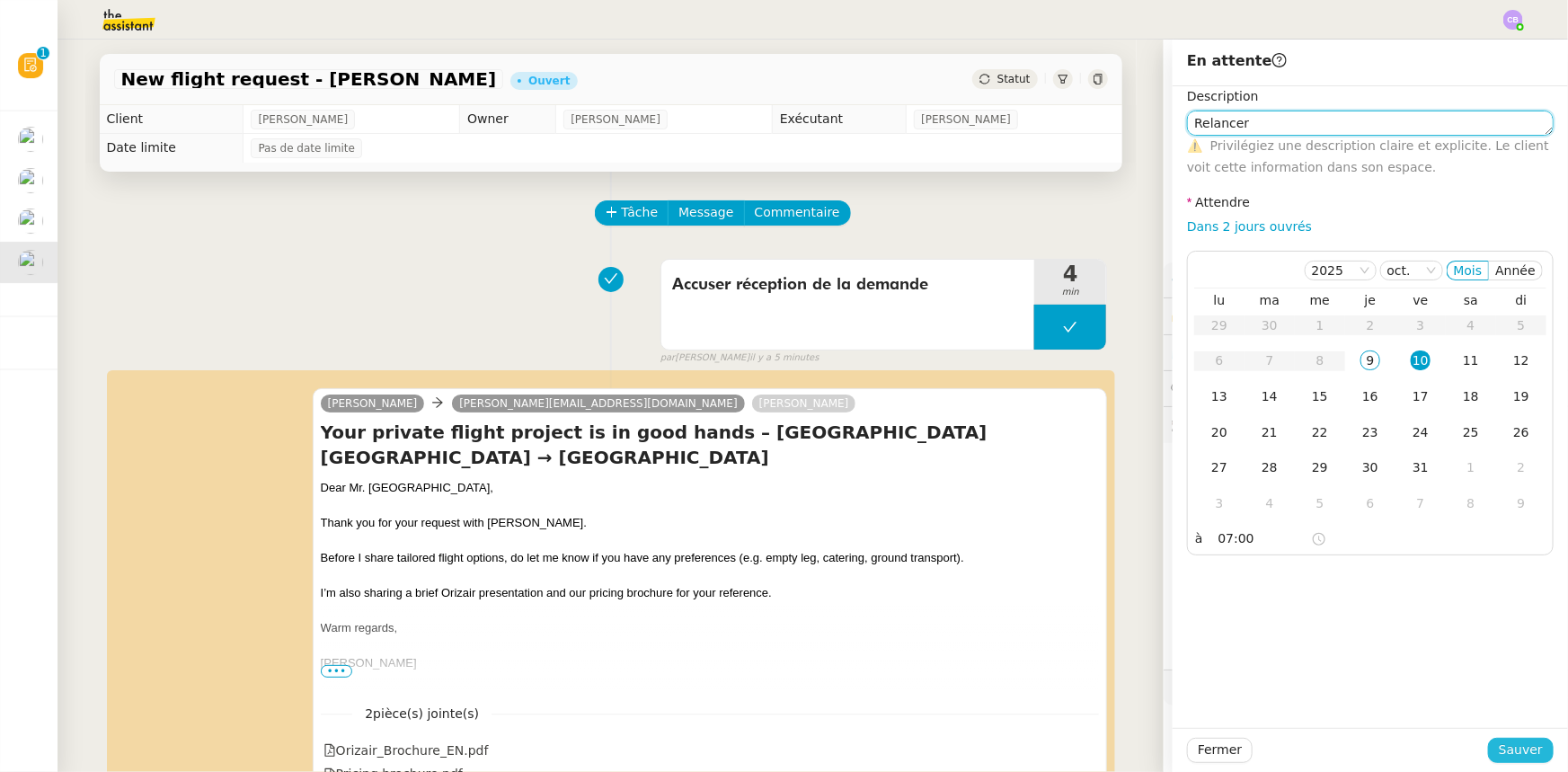
type textarea "Relancer"
click at [1044, 477] on span "Sauver" at bounding box center [1521, 749] width 44 height 20
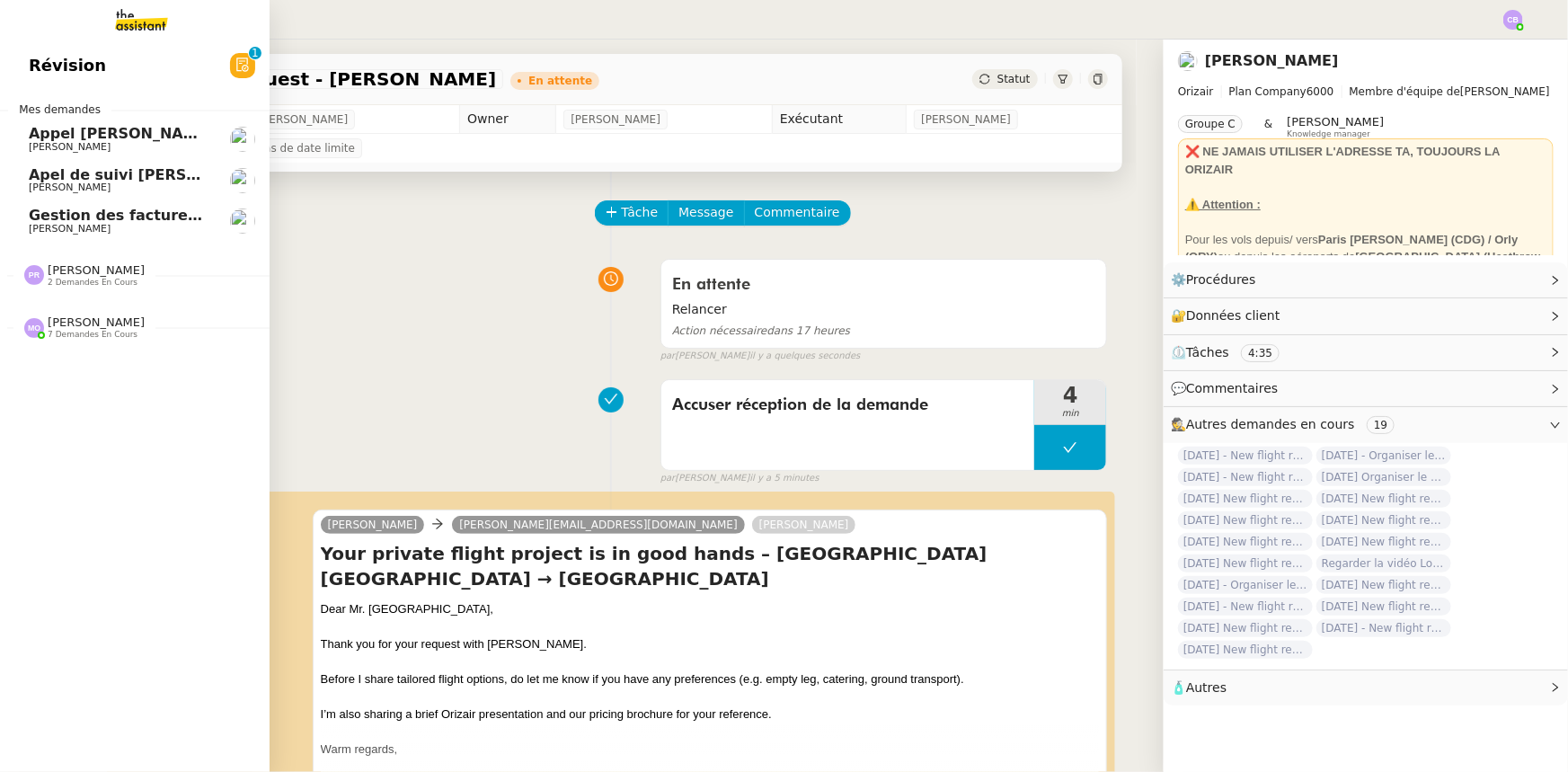
click at [93, 273] on span "[PERSON_NAME]" at bounding box center [96, 270] width 97 height 14
click at [90, 314] on span "Pointage mensuel - Ne rien envoyer au client - voir procédure - [DATE]" at bounding box center [318, 309] width 580 height 17
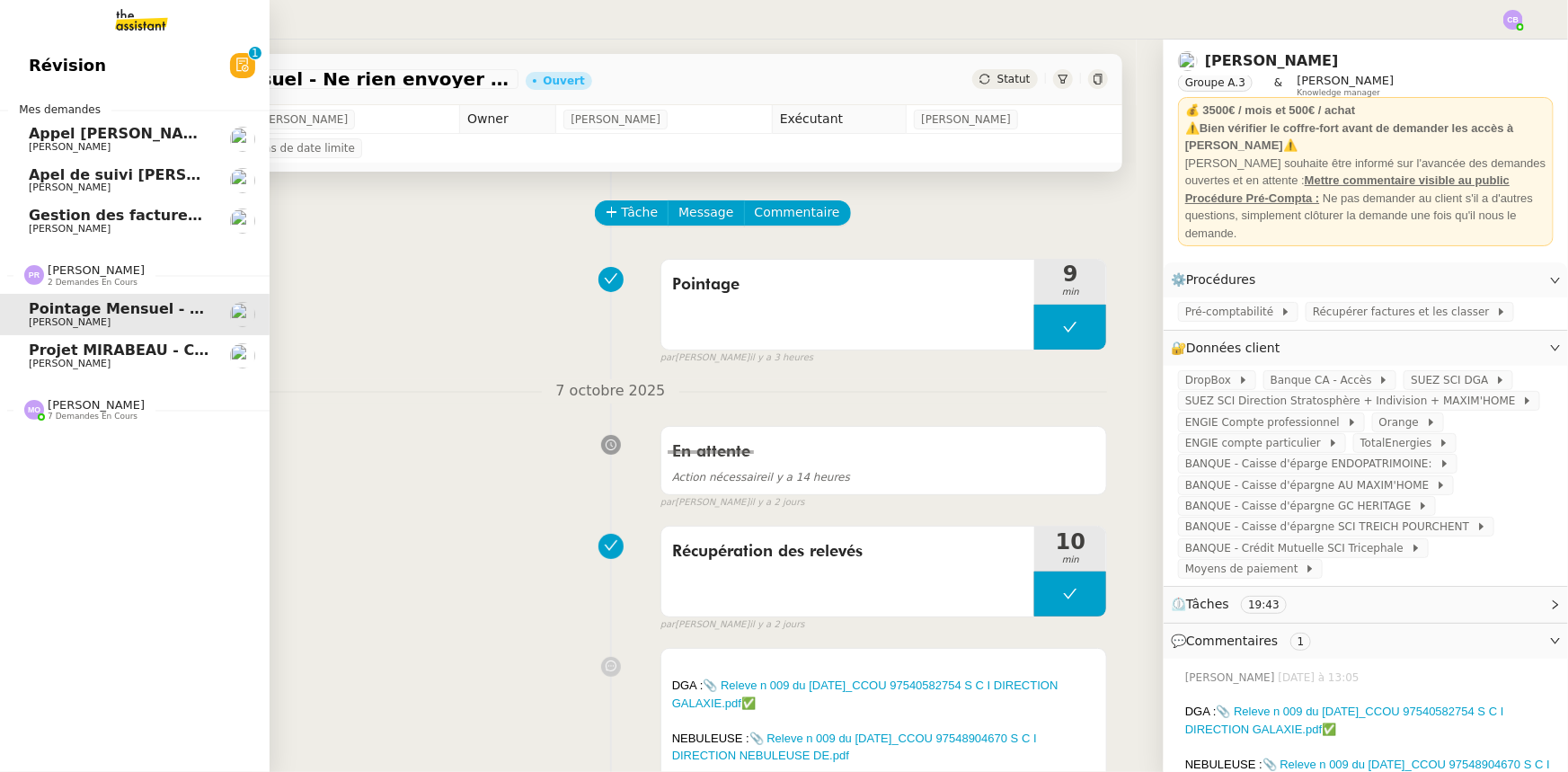
click at [97, 359] on span "[PERSON_NAME]" at bounding box center [69, 364] width 82 height 12
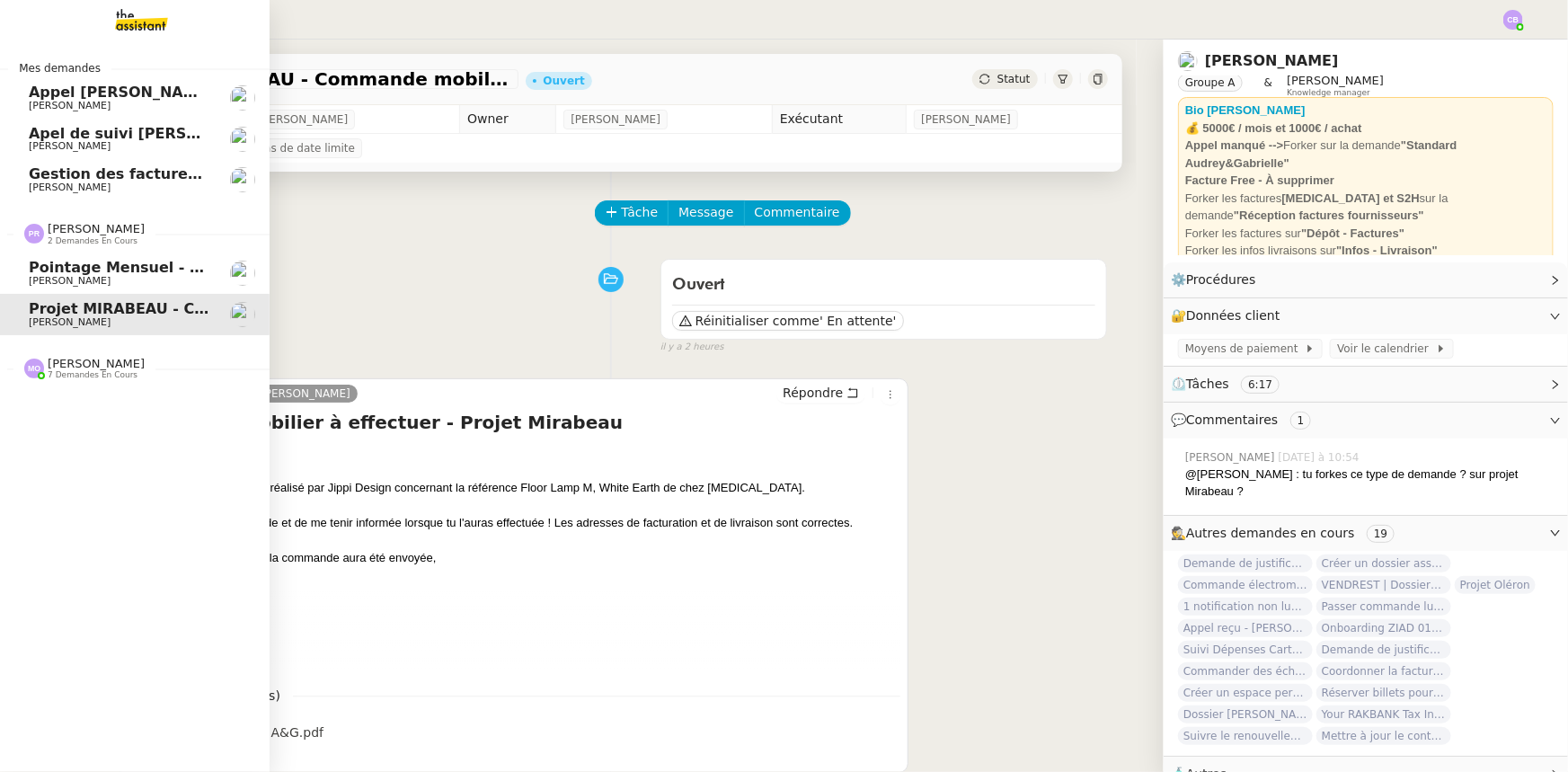
click at [65, 237] on span "2 demandes en cours" at bounding box center [92, 241] width 90 height 10
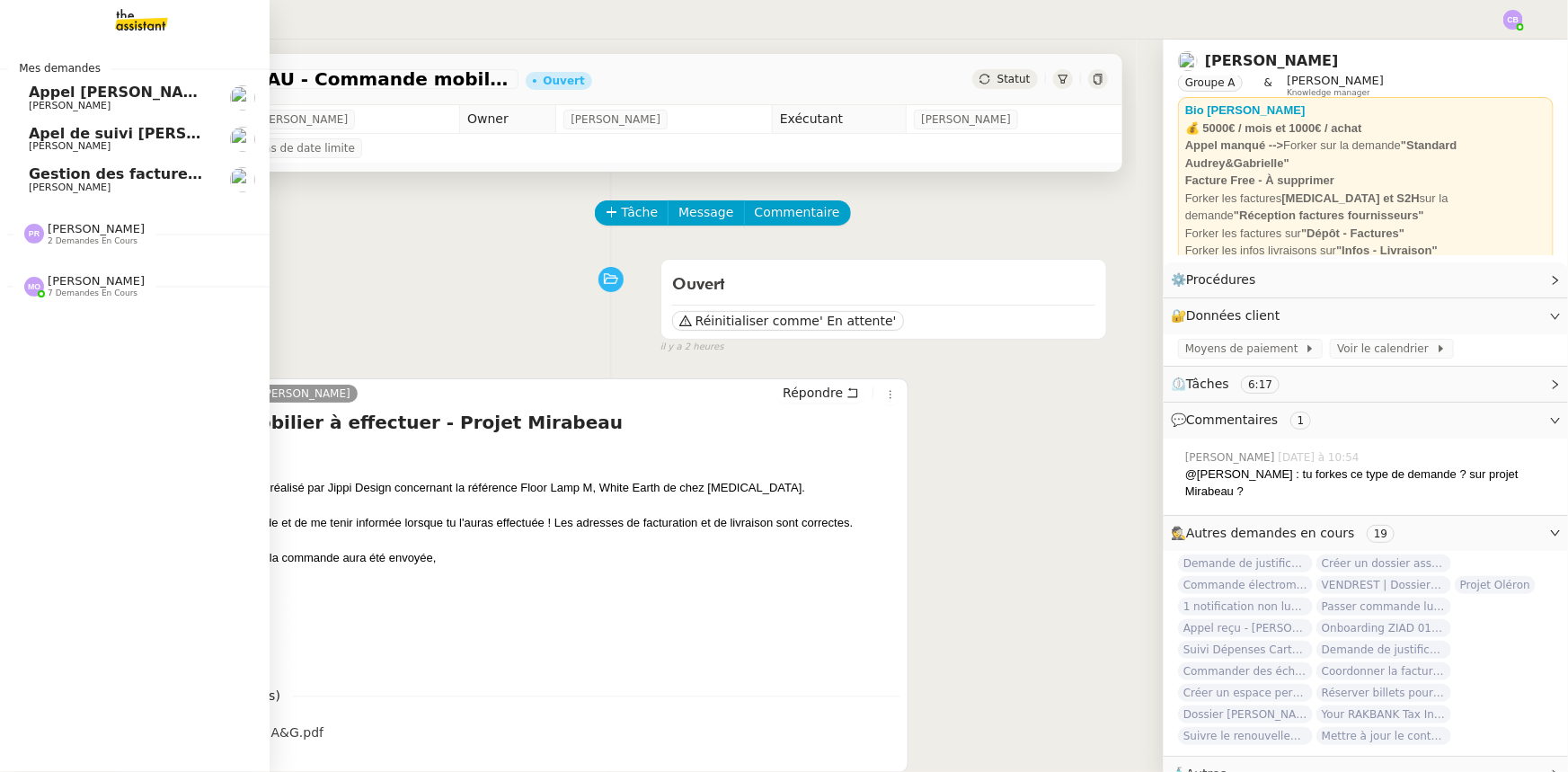
click at [63, 285] on span "[PERSON_NAME]" at bounding box center [96, 281] width 97 height 14
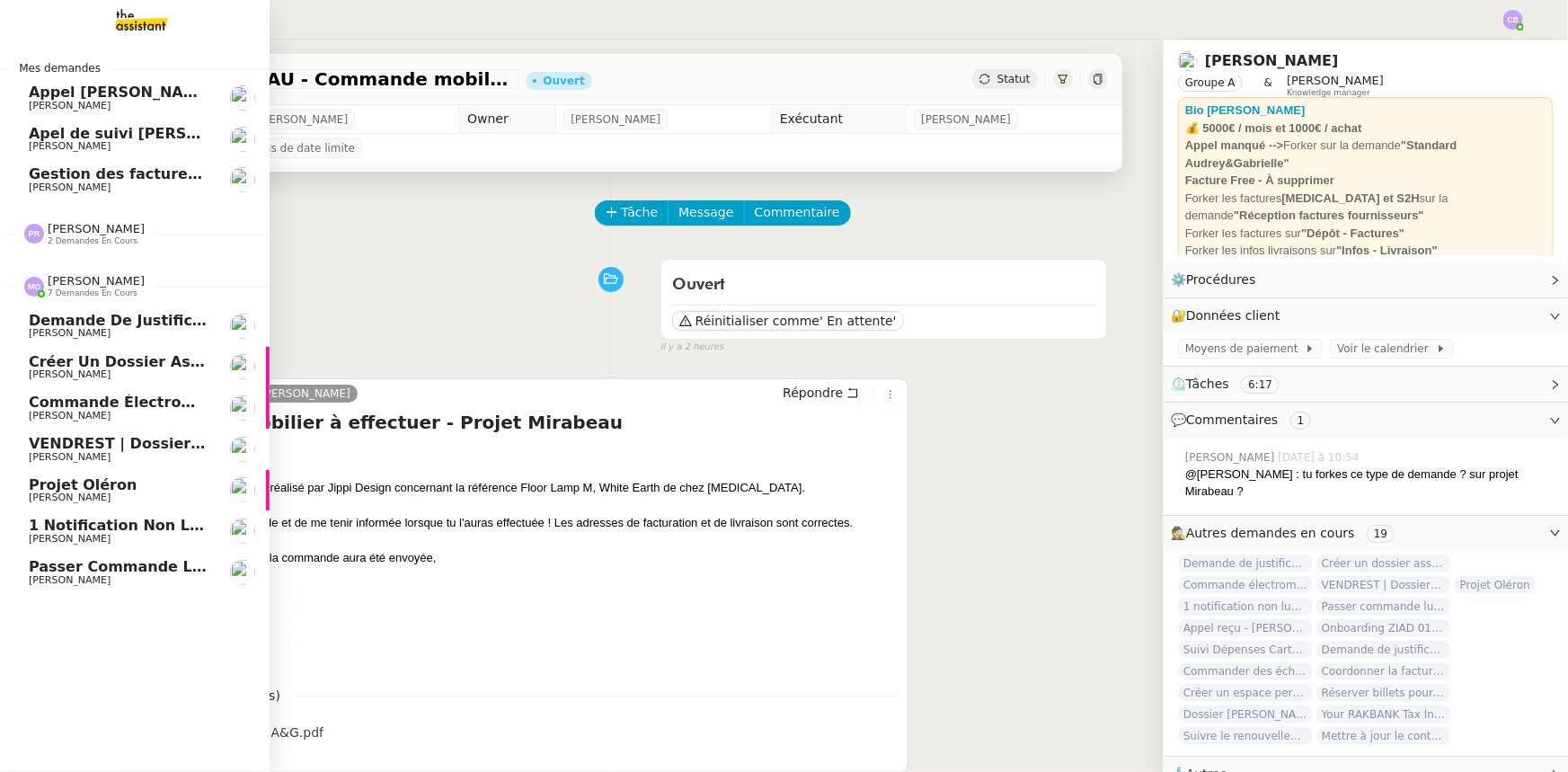
click at [75, 327] on span "[PERSON_NAME]" at bounding box center [69, 333] width 82 height 12
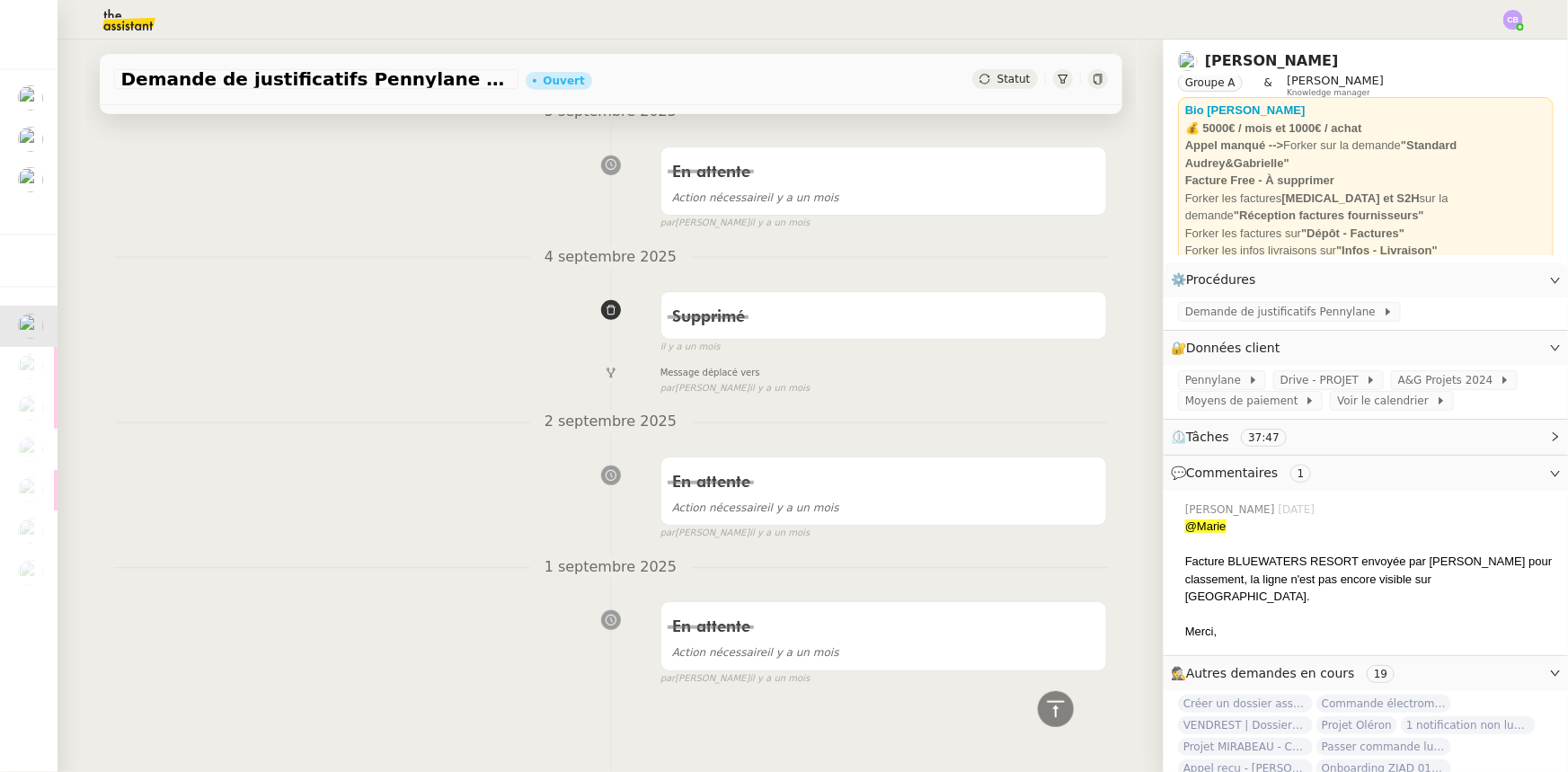
scroll to position [3850, 0]
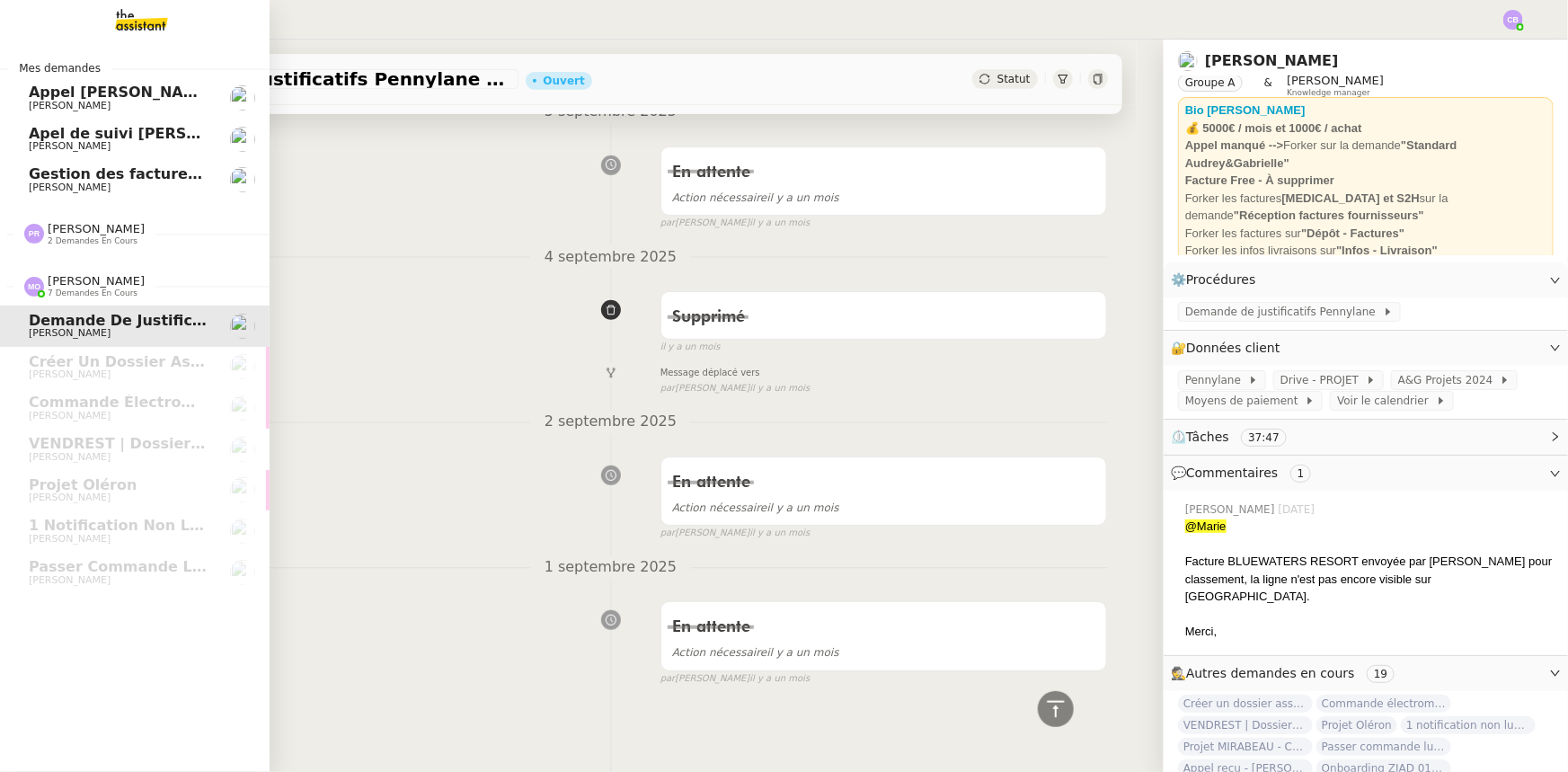
click at [70, 236] on span "2 demandes en cours" at bounding box center [92, 241] width 90 height 10
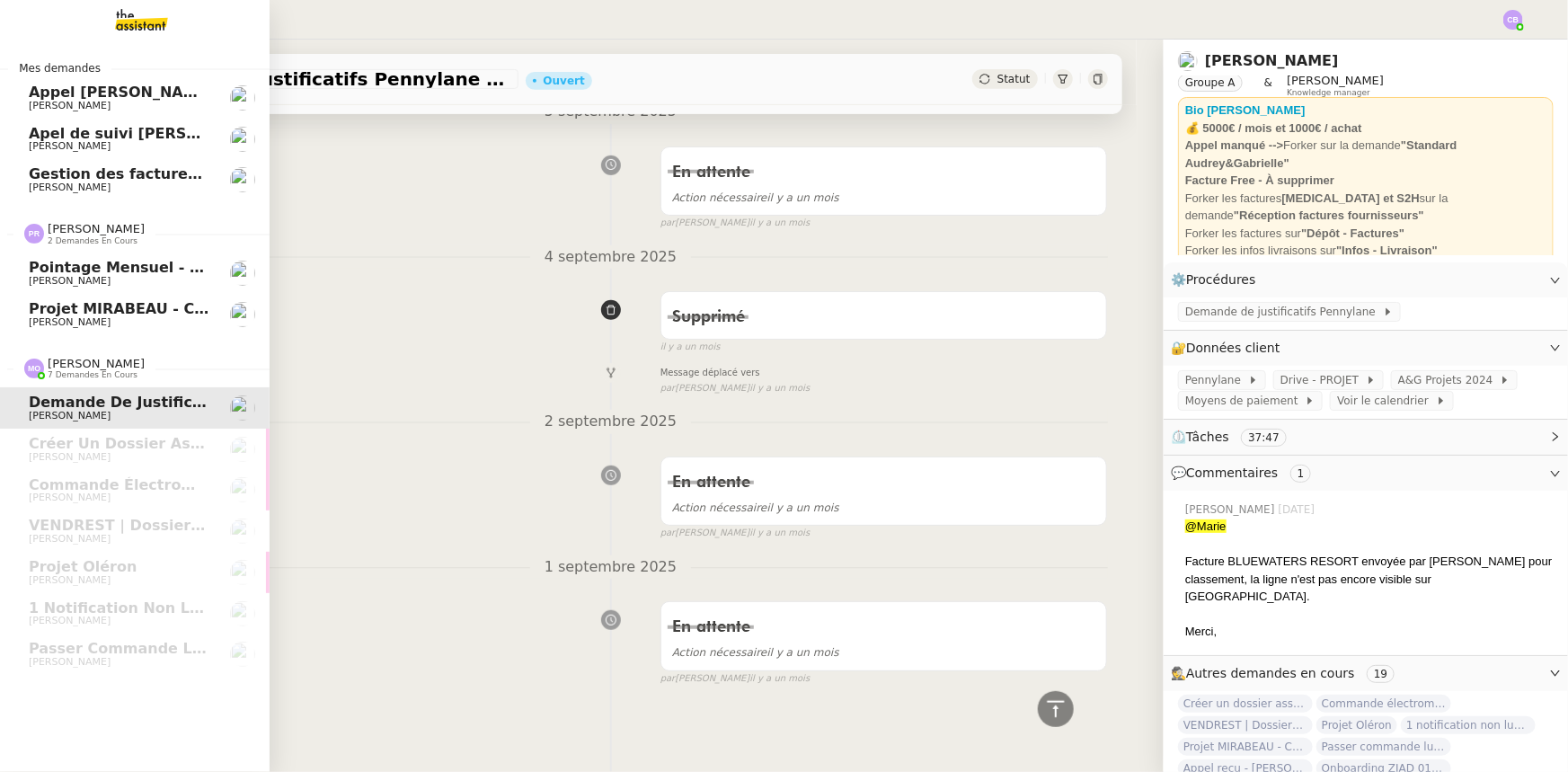
click at [70, 236] on span "2 demandes en cours" at bounding box center [92, 241] width 90 height 10
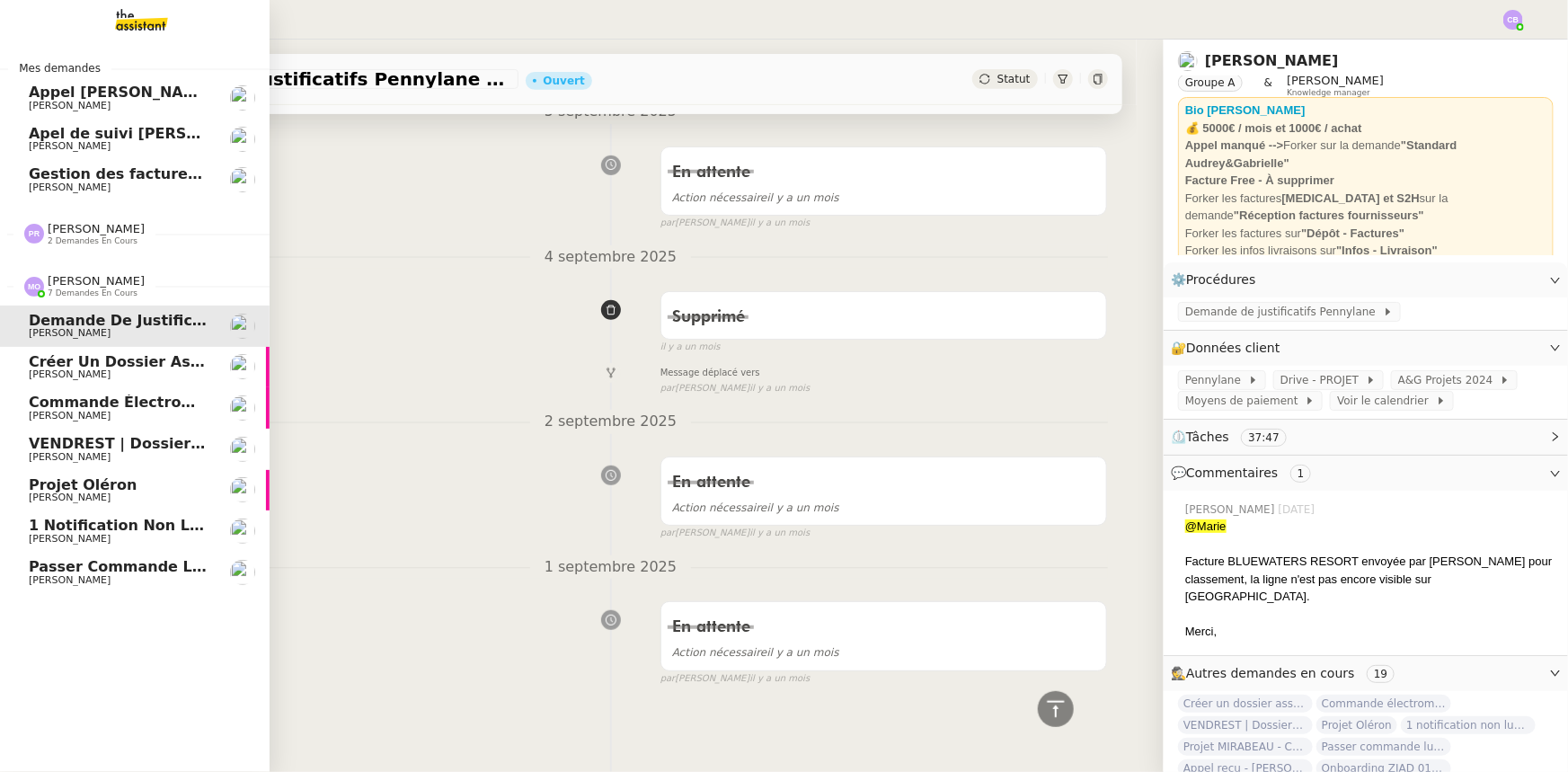
click at [70, 369] on span "Créer un dossier assurance Descudet" at bounding box center [181, 362] width 306 height 17
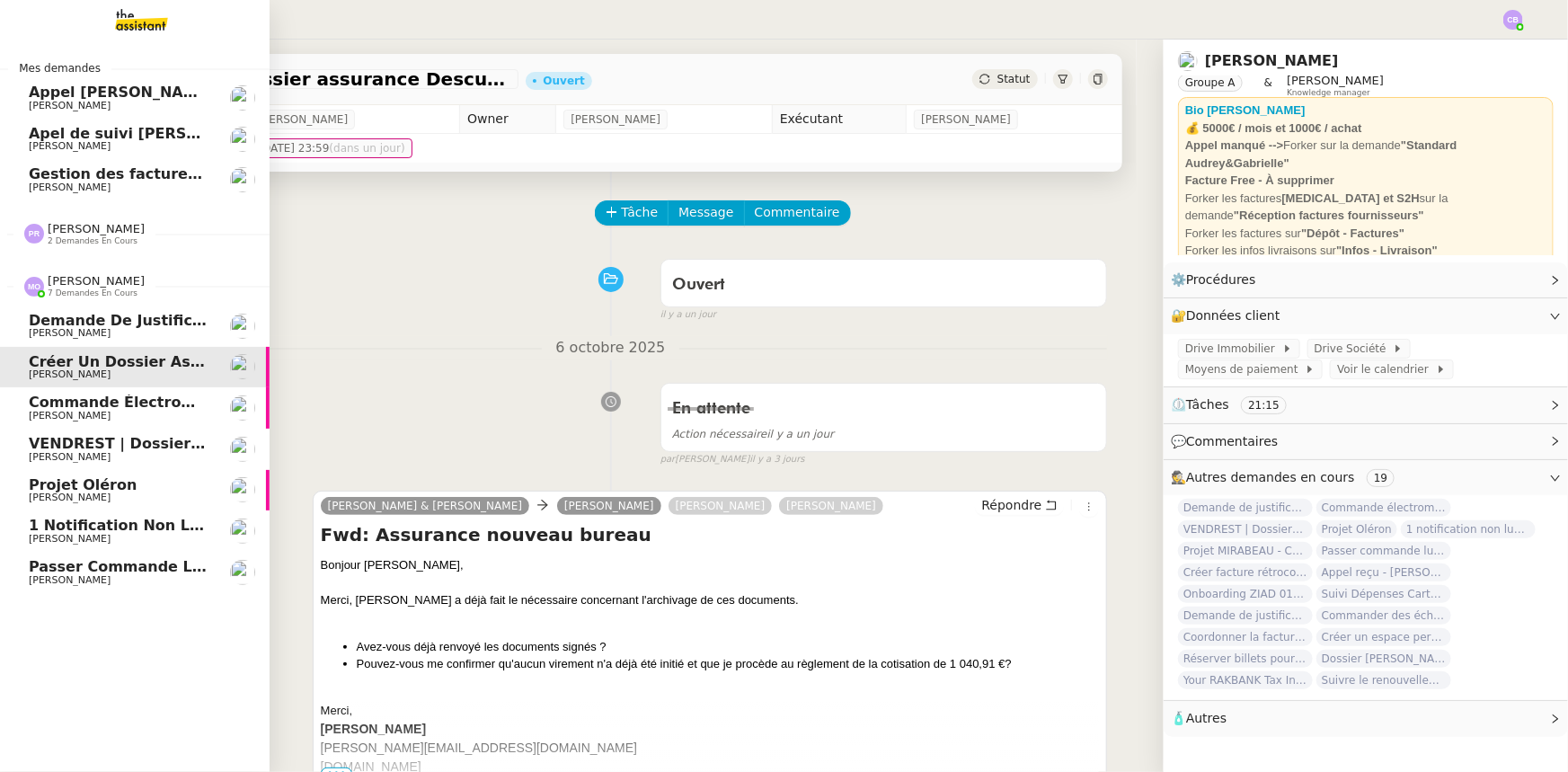
click at [49, 407] on span "Commande électroménagers Boulanger - PROJET OLERON" at bounding box center [262, 402] width 467 height 17
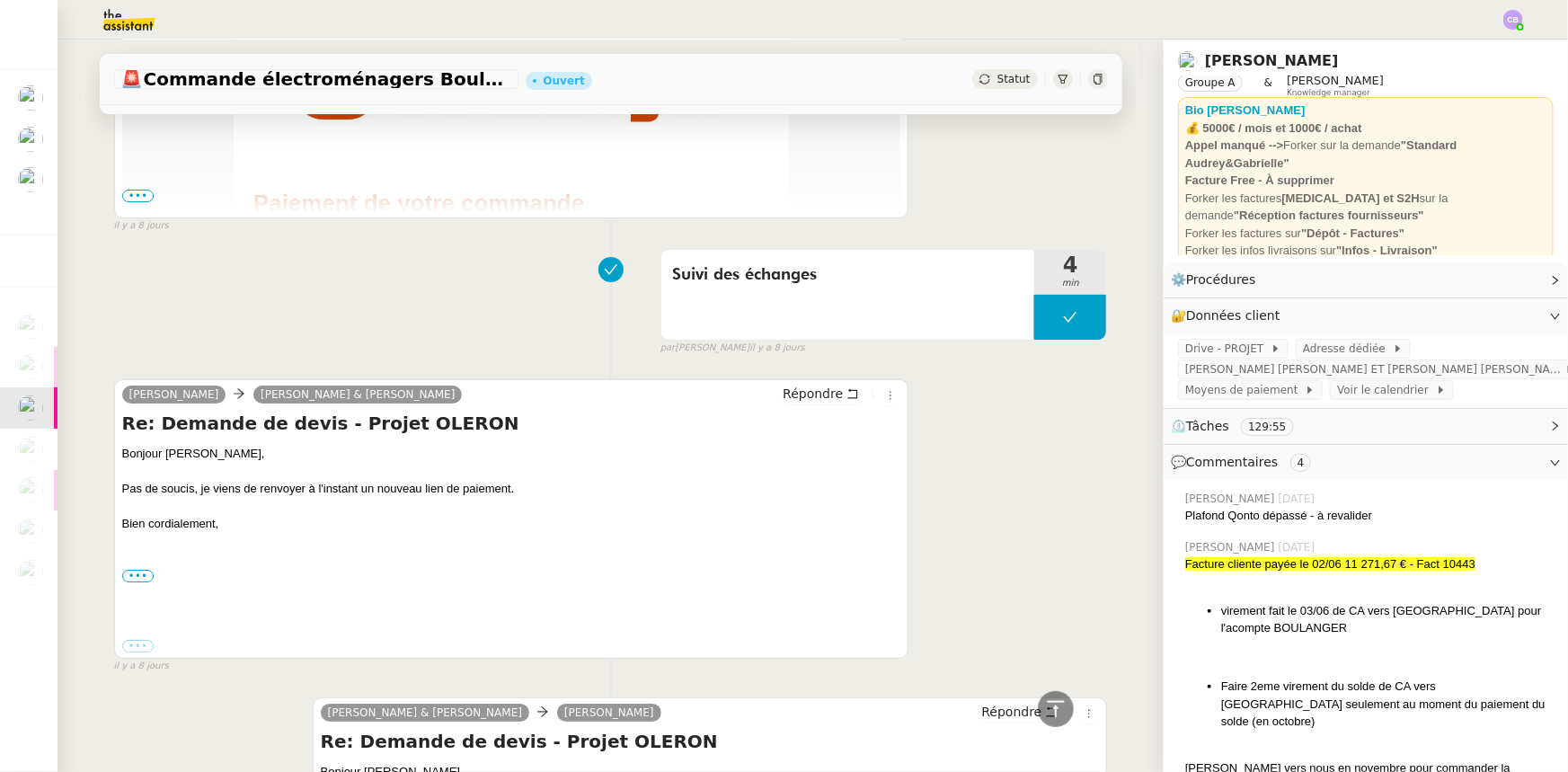
scroll to position [3184, 0]
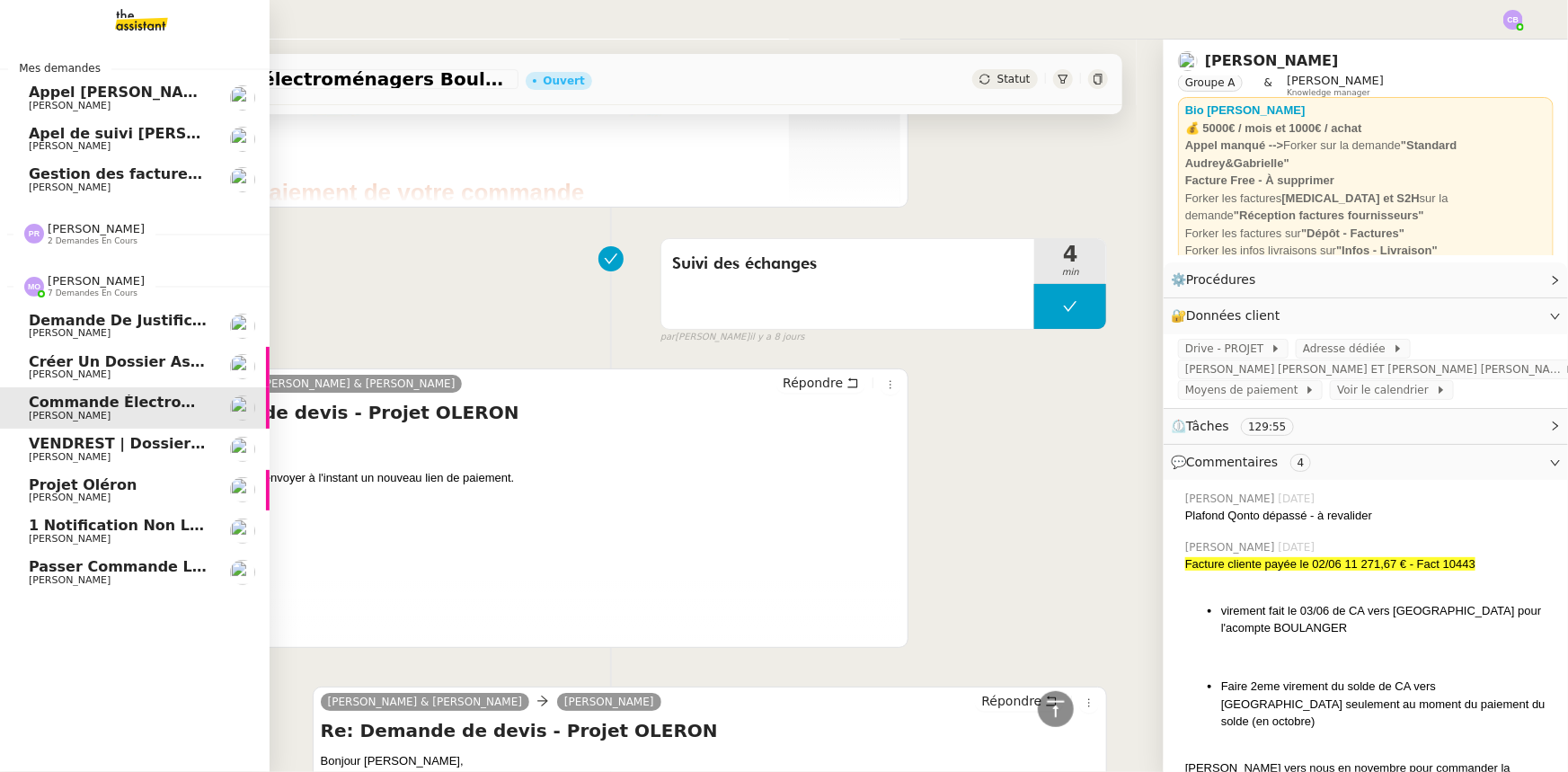
click at [54, 449] on span "VENDREST | Dossiers Drive - SCI Gabrielle" at bounding box center [198, 444] width 339 height 17
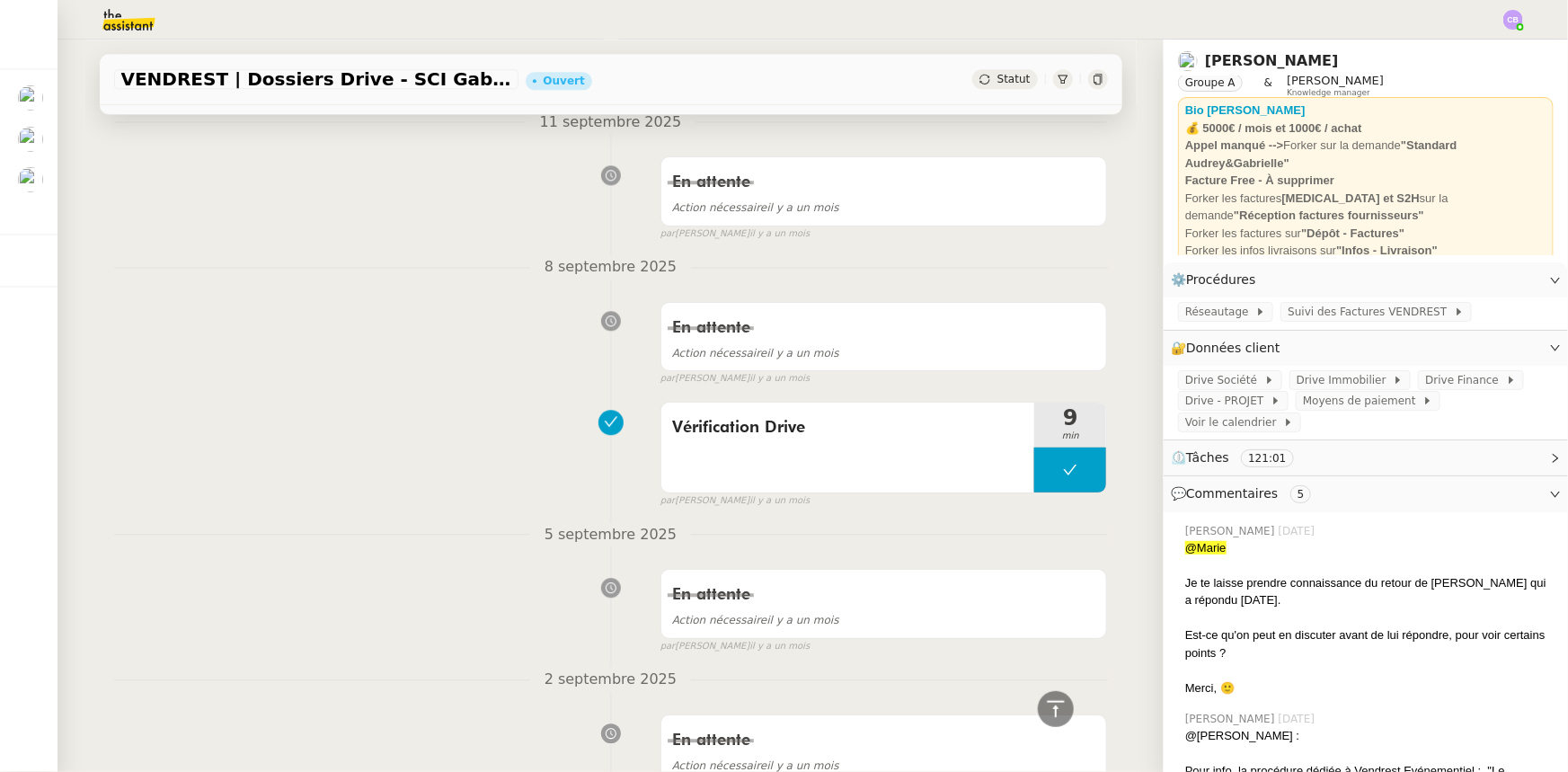
scroll to position [2264, 0]
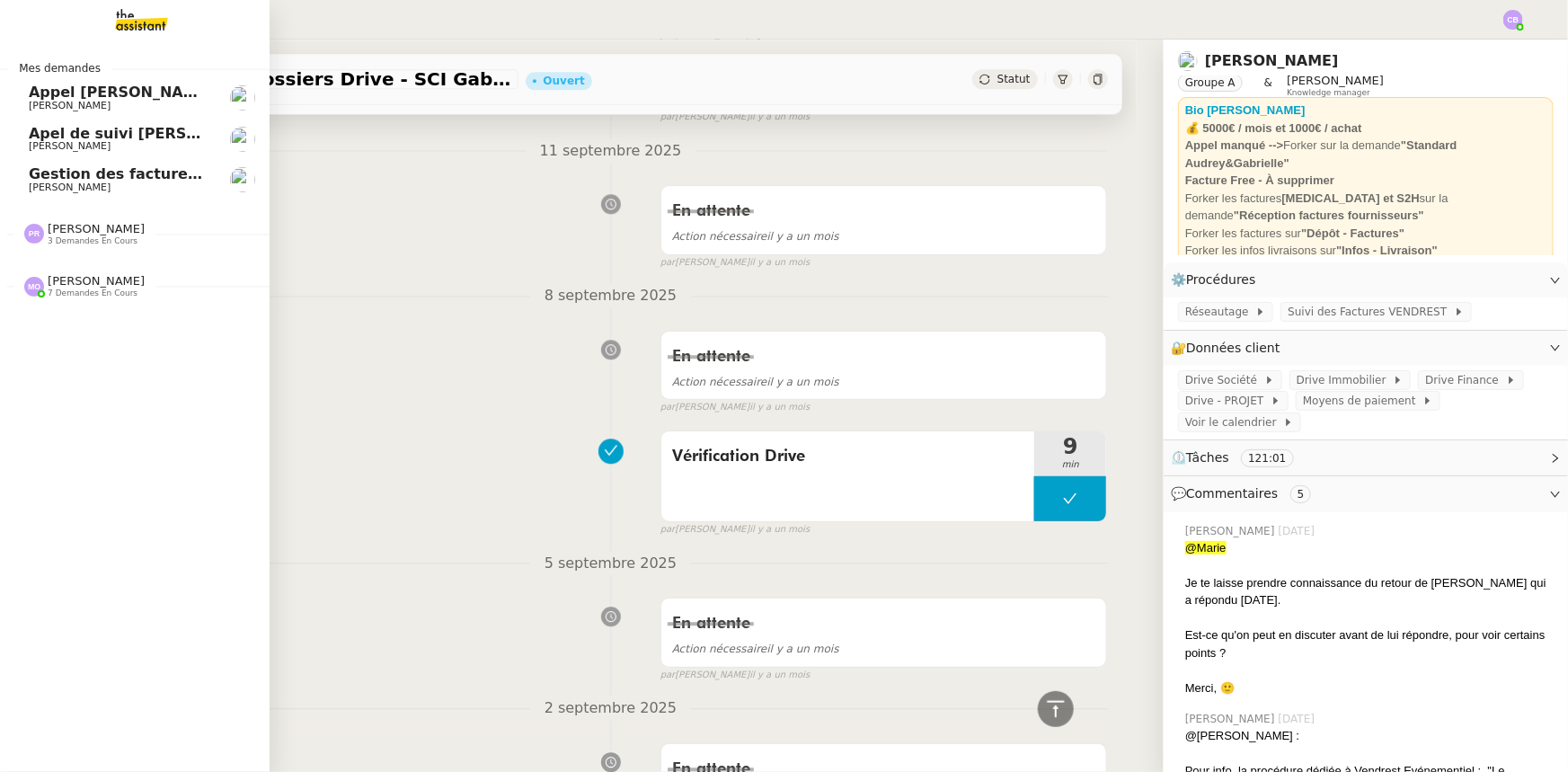
click at [58, 288] on span "[PERSON_NAME]" at bounding box center [96, 281] width 97 height 14
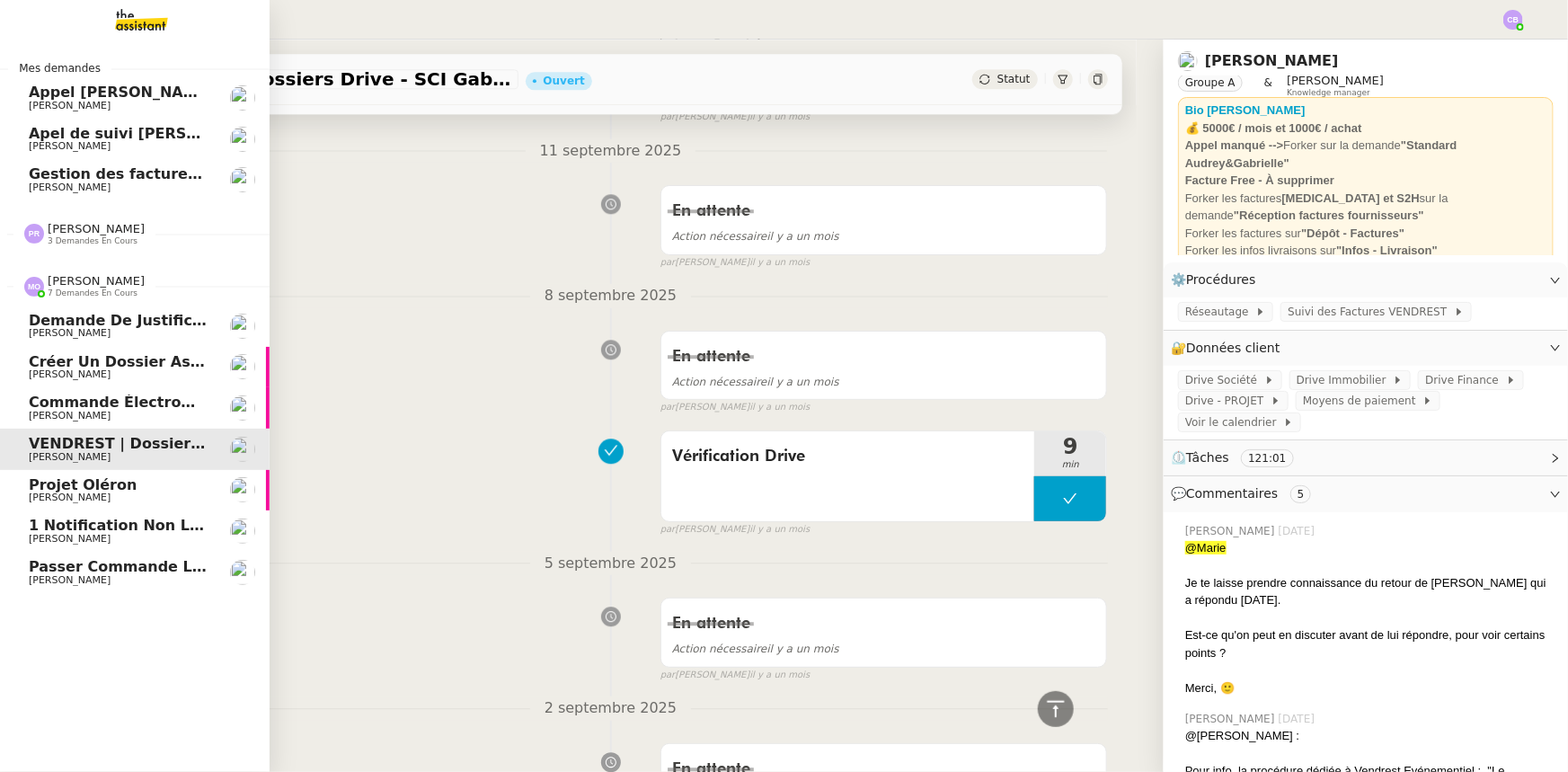
click at [89, 477] on span "[PERSON_NAME]" at bounding box center [69, 497] width 82 height 12
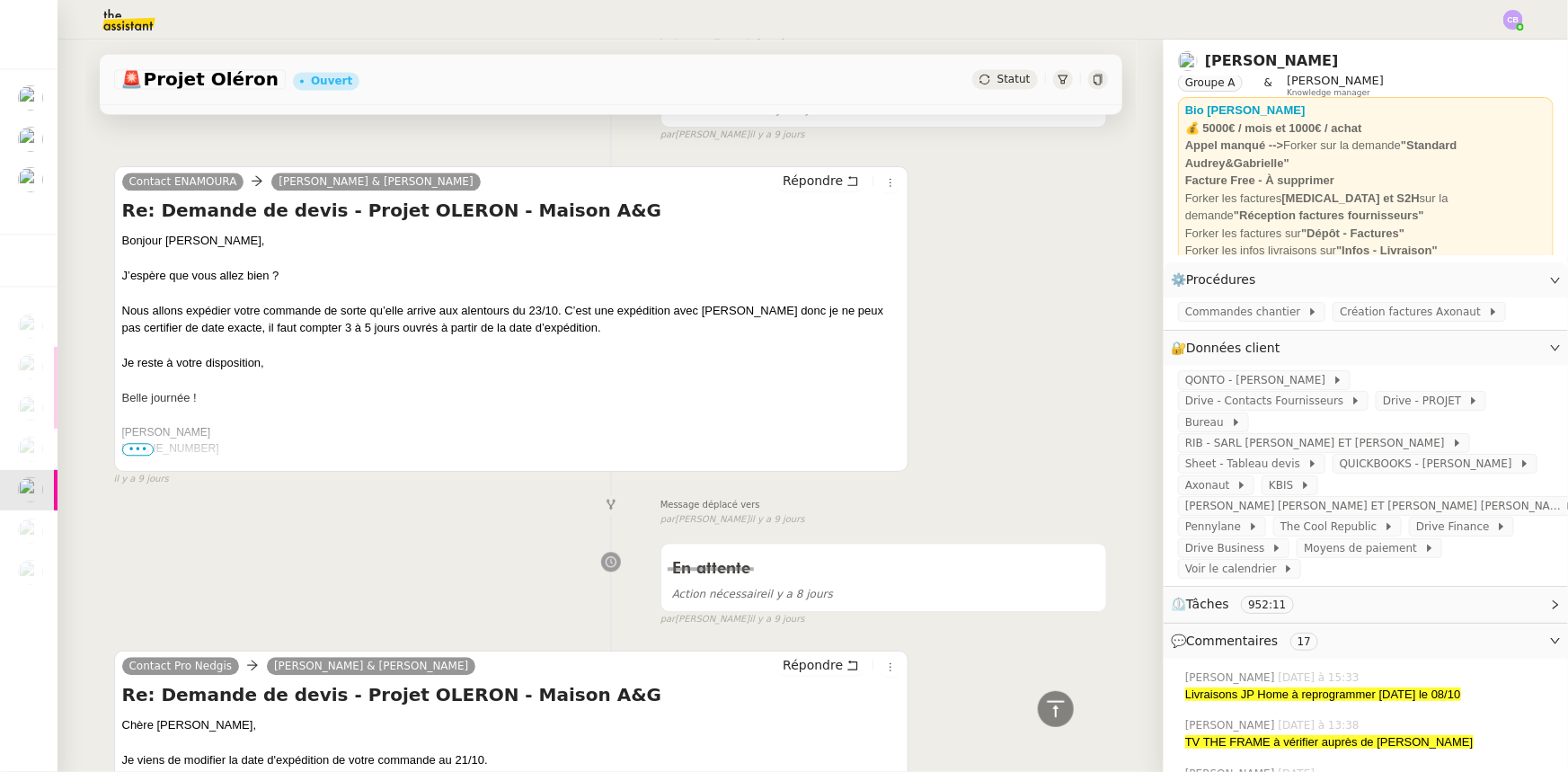
scroll to position [5530, 0]
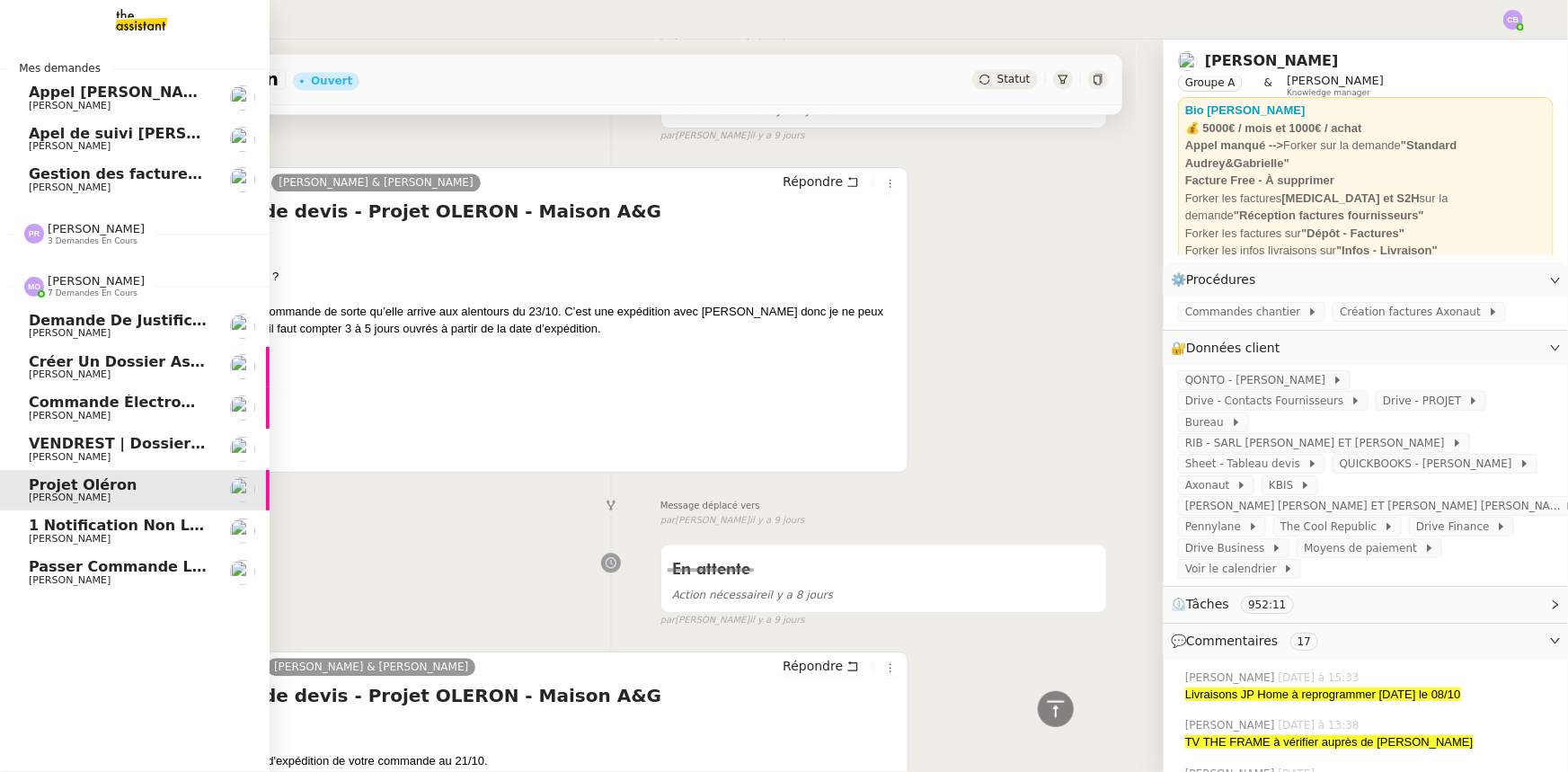
click at [63, 477] on span "1 notification non lue sur Pennylane" at bounding box center [180, 525] width 303 height 17
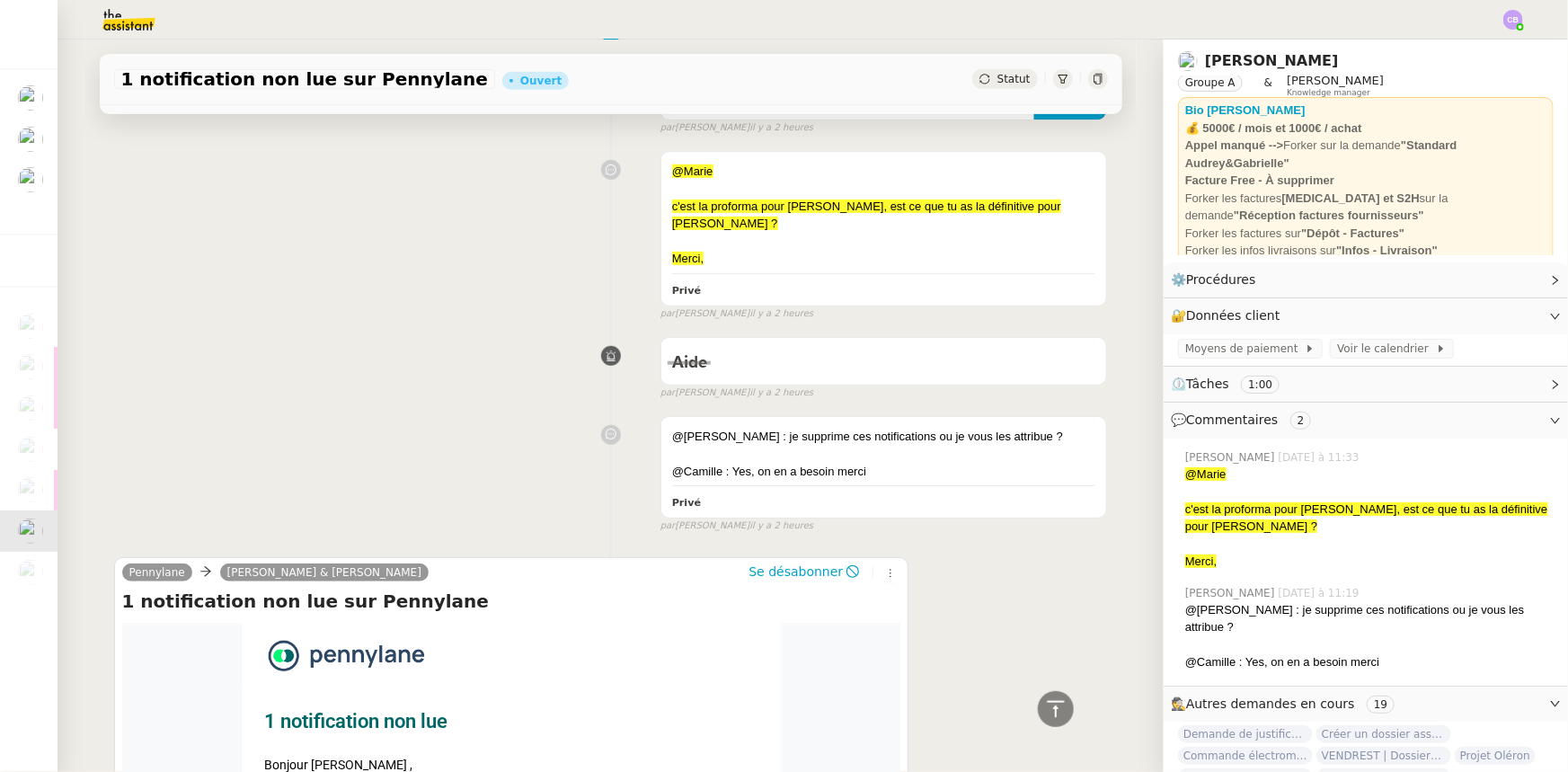
scroll to position [592, 0]
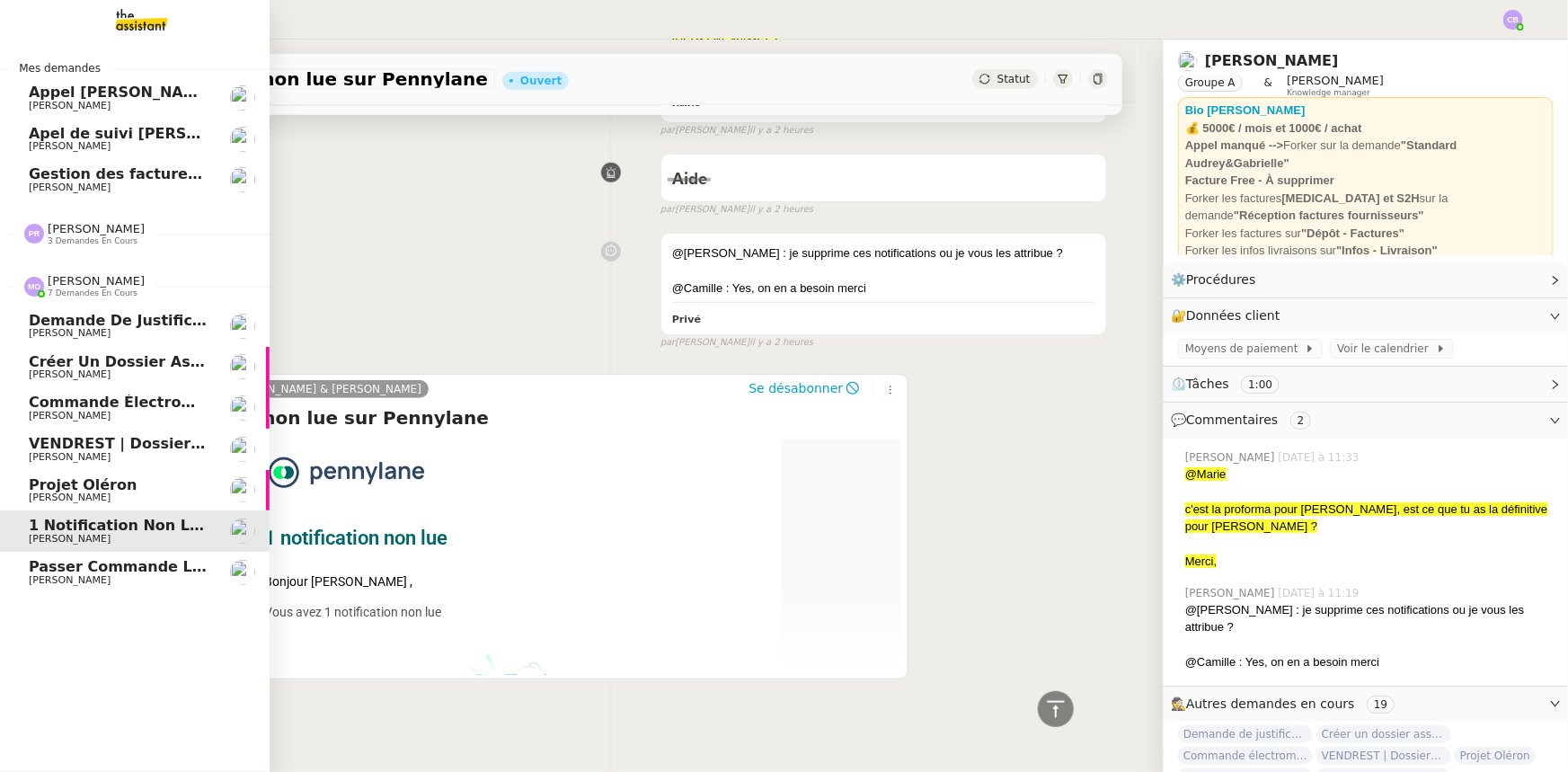
click at [41, 477] on span "Passer commande luminaire Modular" at bounding box center [181, 566] width 306 height 17
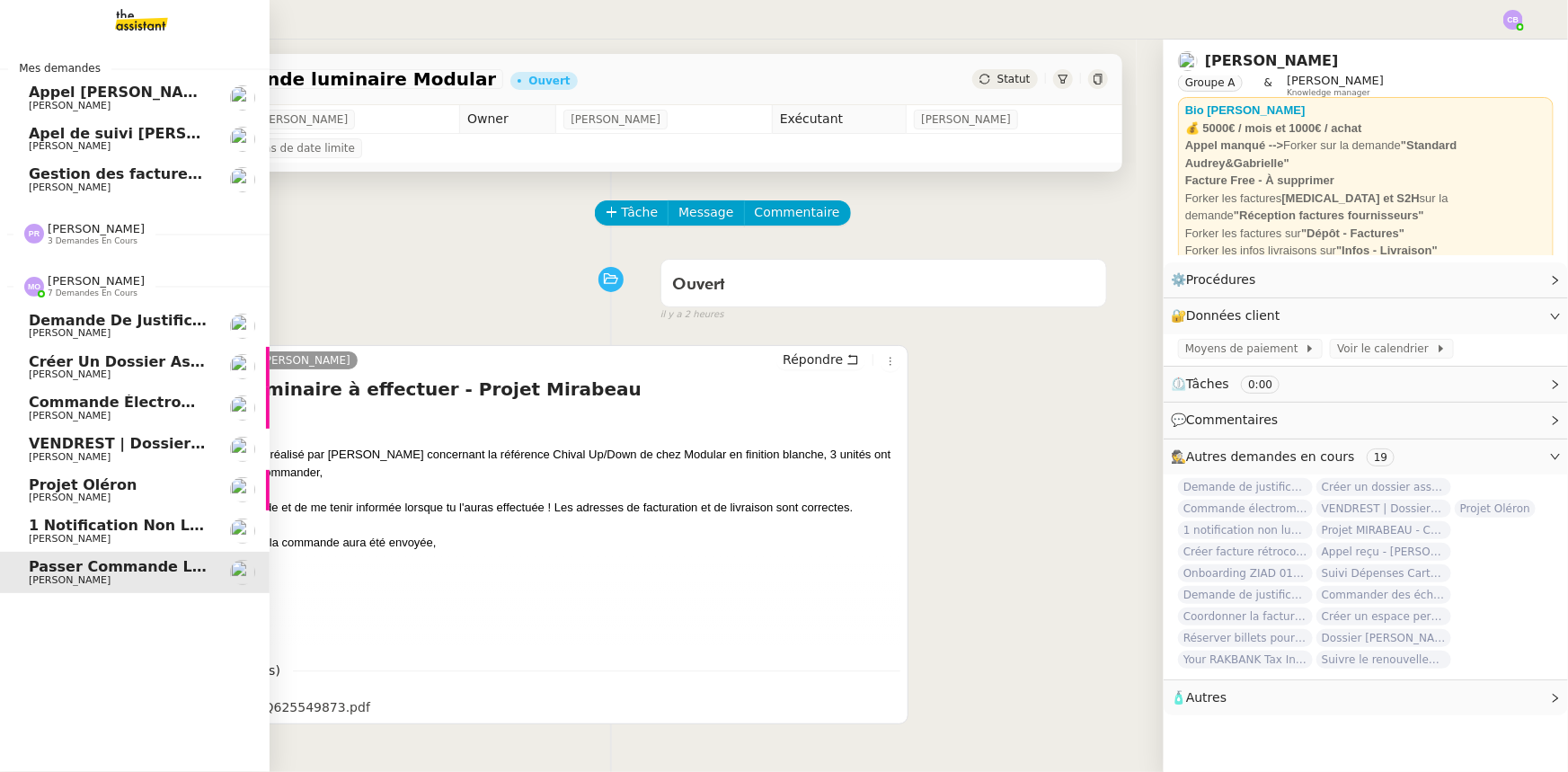
click at [87, 284] on span "[PERSON_NAME]" at bounding box center [96, 281] width 97 height 14
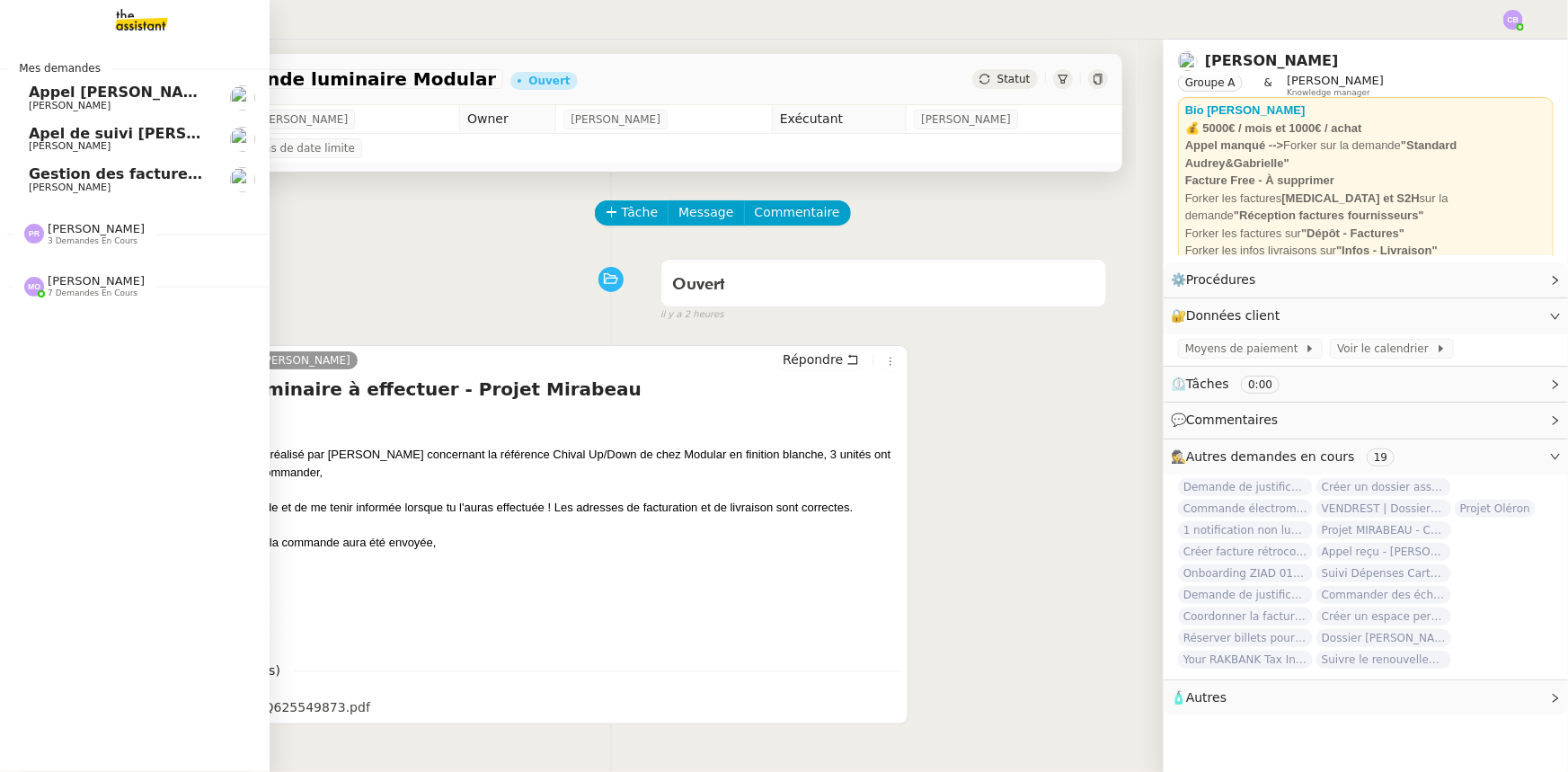
click at [107, 177] on span "Gestion des factures d'achat - septembre/octobre" at bounding box center [231, 174] width 403 height 17
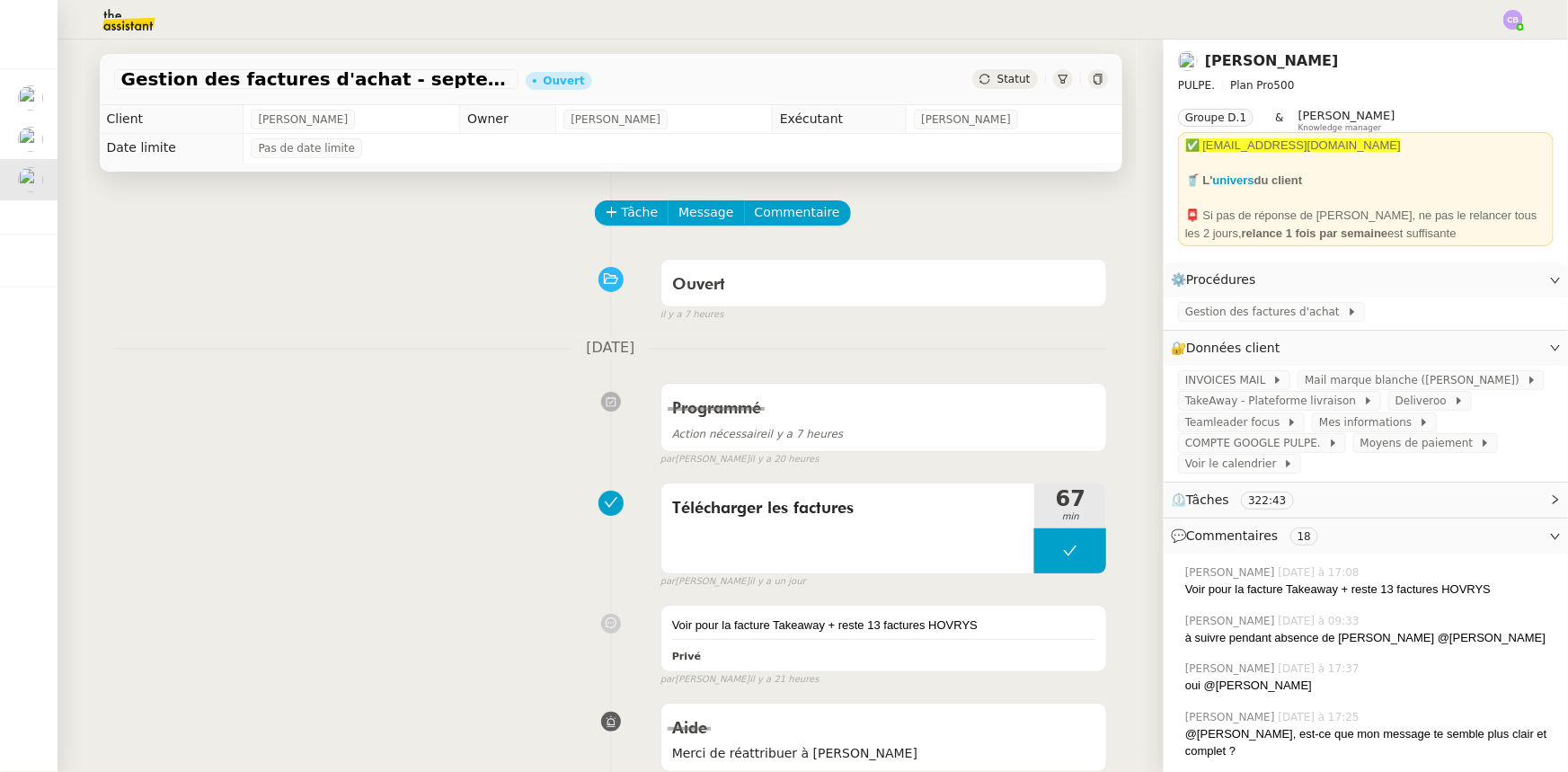
scroll to position [7, 0]
click at [1044, 59] on span "Suivi" at bounding box center [1449, 51] width 31 height 14
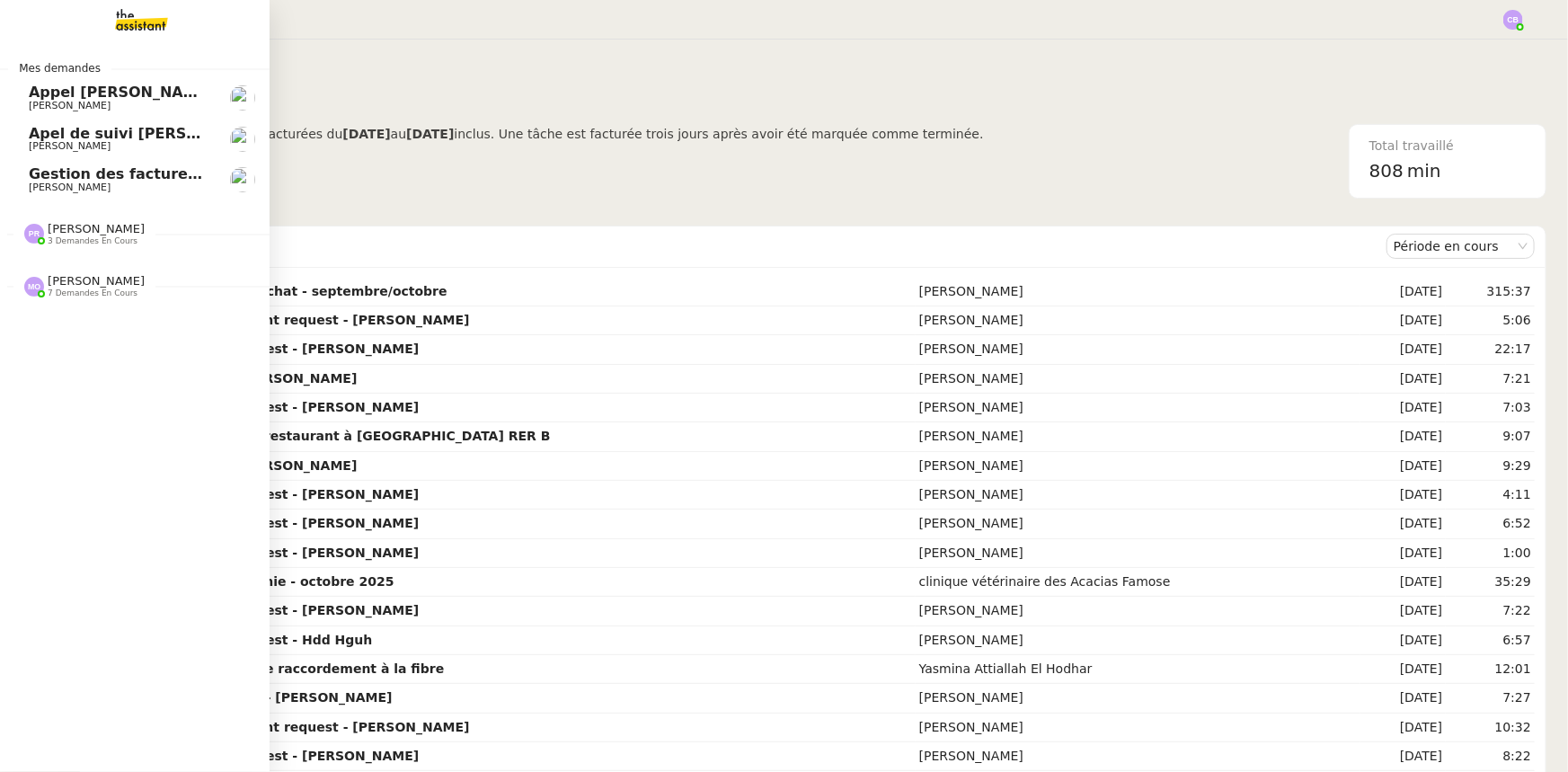
click at [38, 181] on span "[PERSON_NAME]" at bounding box center [69, 187] width 82 height 12
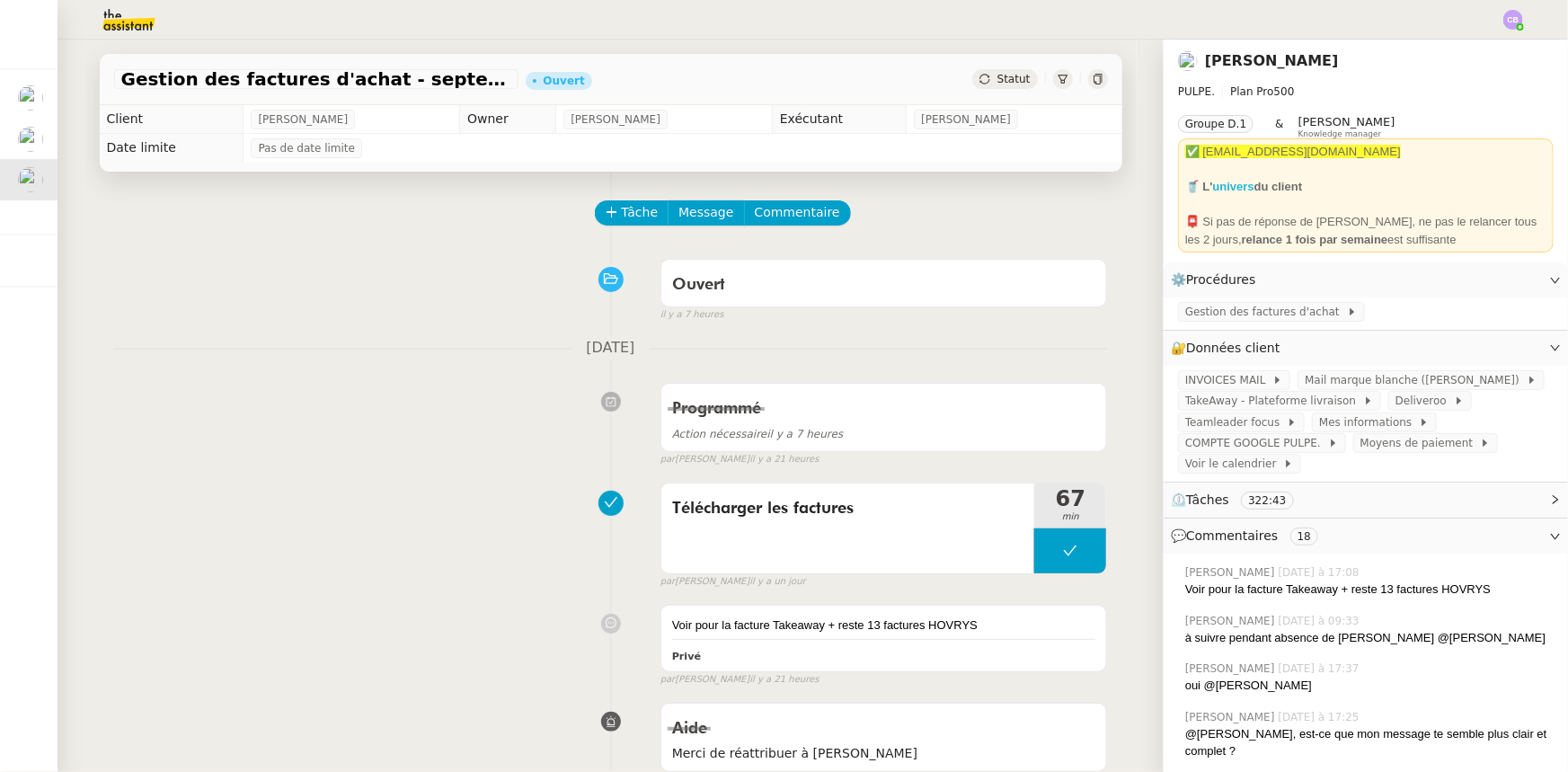
click at [1044, 184] on strong "univers" at bounding box center [1233, 186] width 41 height 14
click at [622, 217] on span "Tâche" at bounding box center [640, 211] width 37 height 20
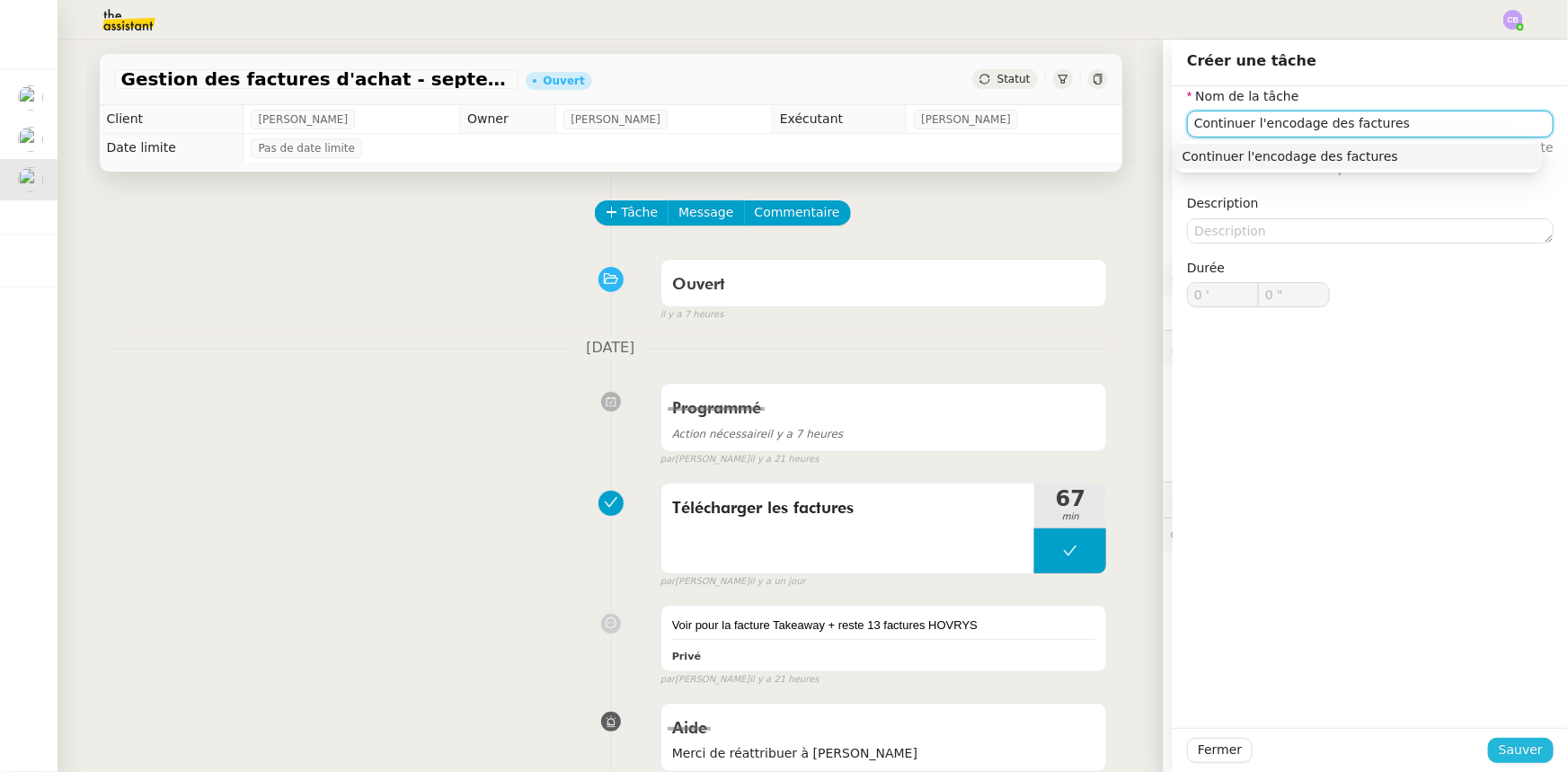
type input "Continuer l'encodage des factures"
click at [1044, 477] on span "Sauver" at bounding box center [1521, 749] width 44 height 20
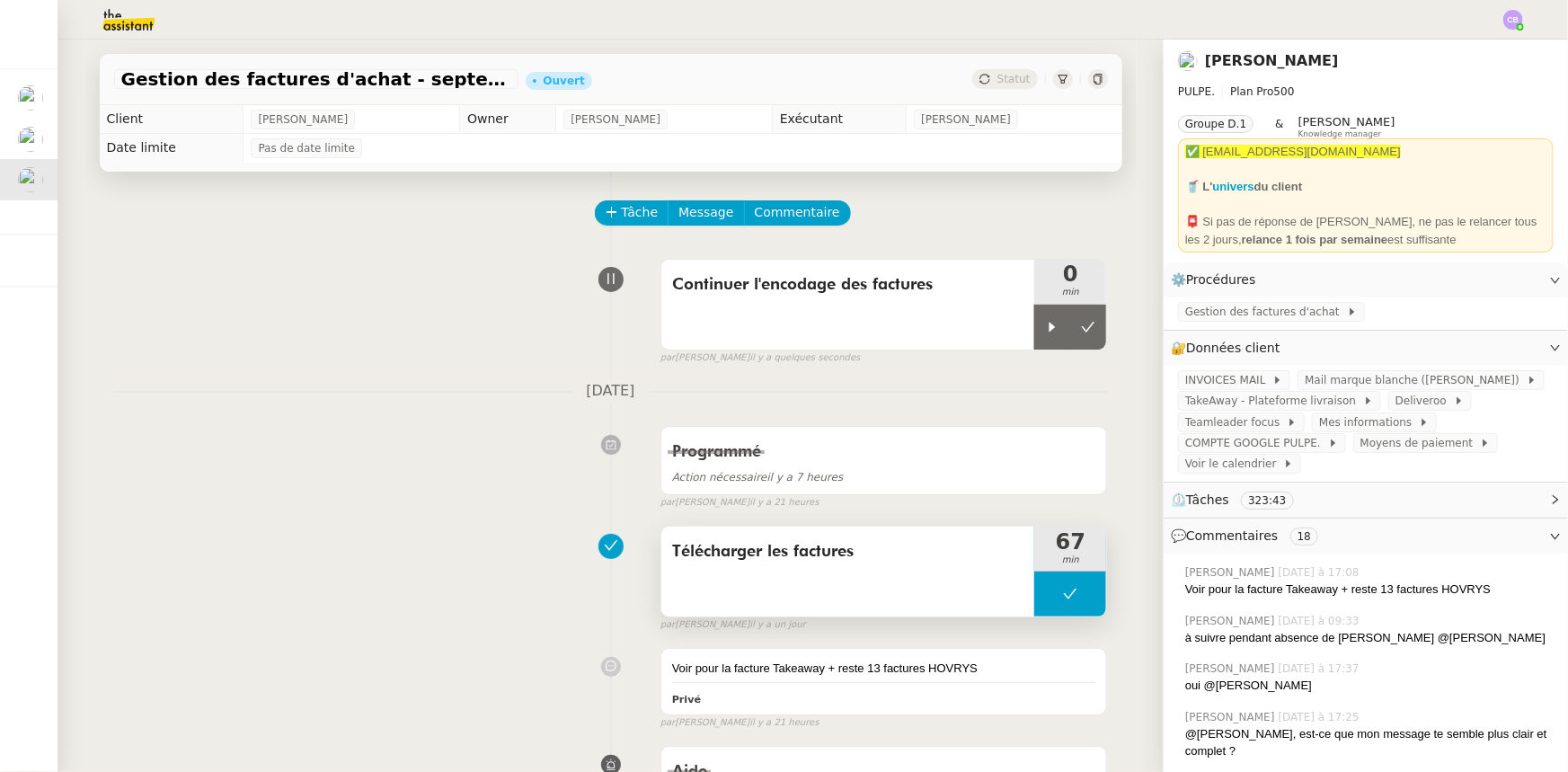
click at [768, 477] on div "Télécharger les factures" at bounding box center [847, 571] width 373 height 90
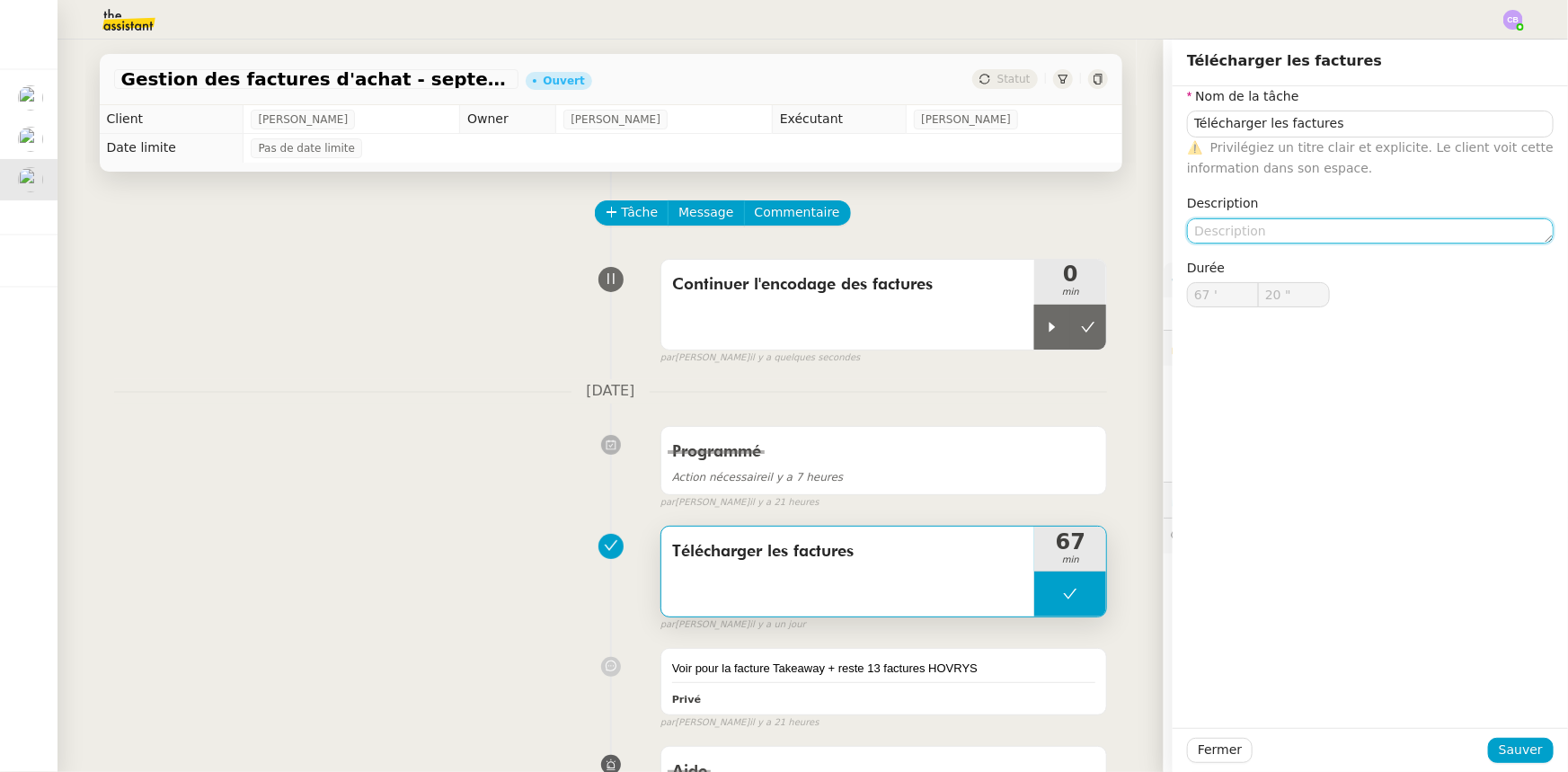
click at [1044, 233] on textarea at bounding box center [1370, 231] width 367 height 25
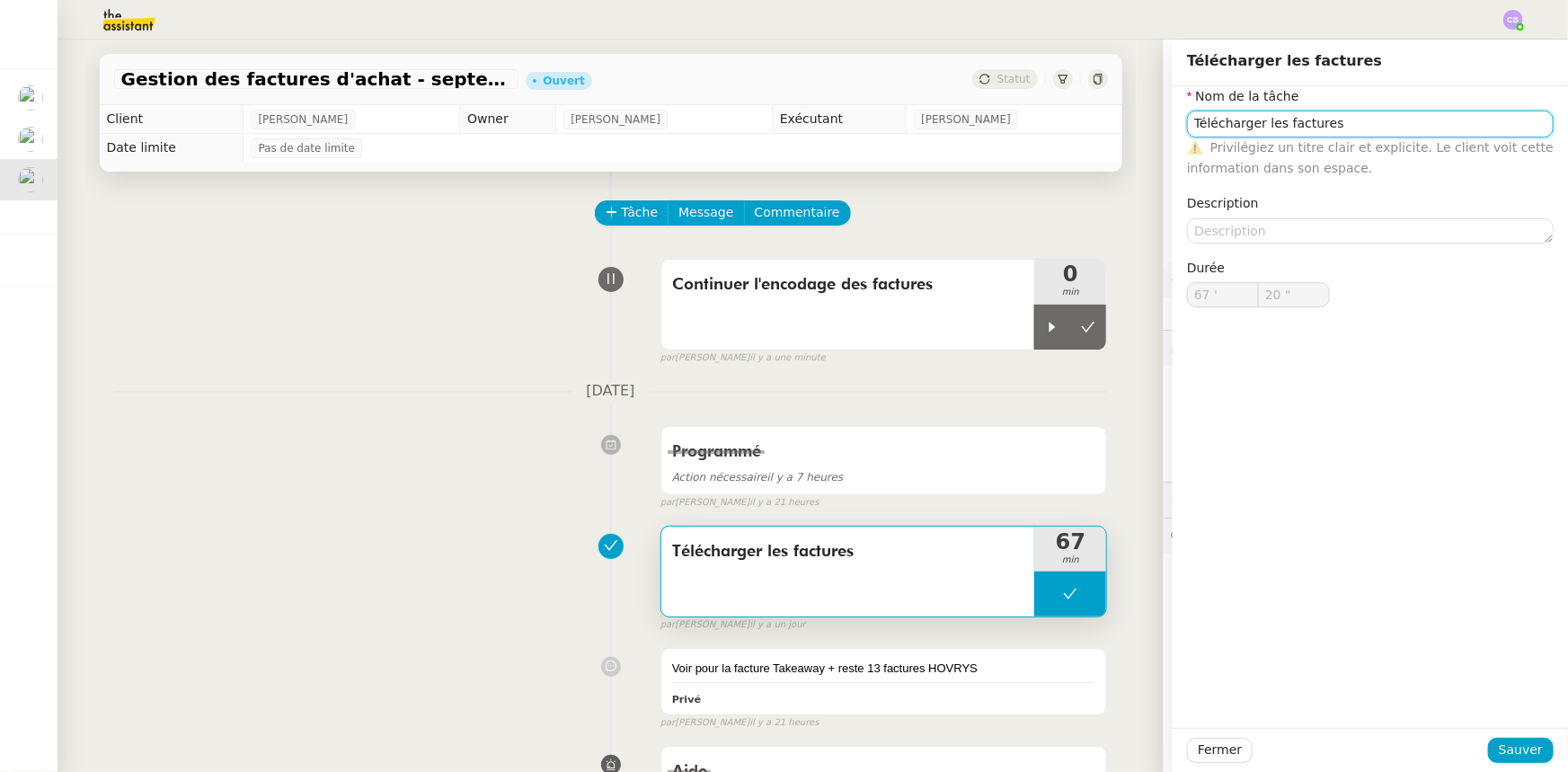
click at [1044, 130] on input "Télécharger les factures" at bounding box center [1370, 124] width 367 height 26
type input "Télécharger les factures + encodage"
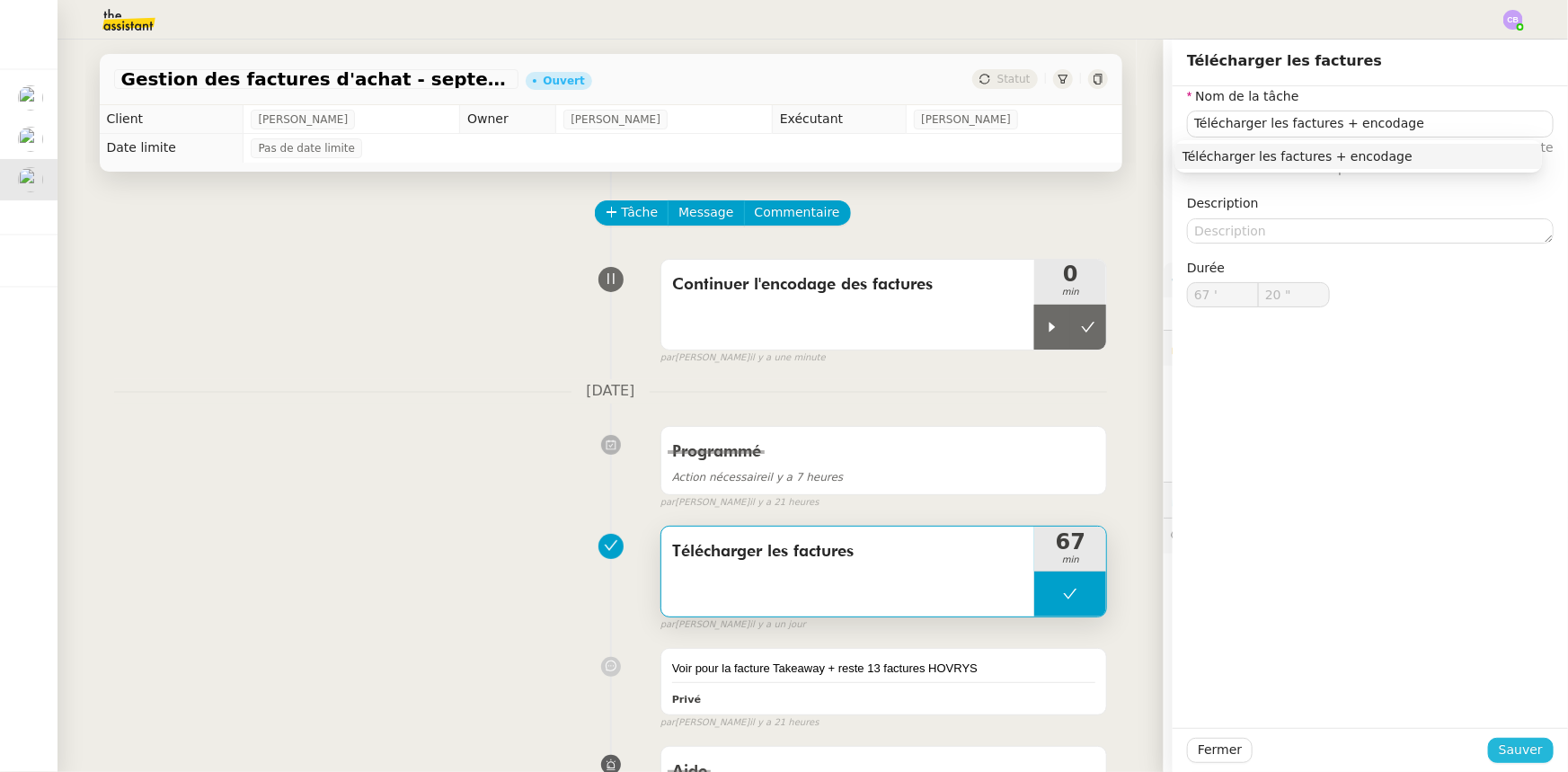
click at [1044, 477] on span "Sauver" at bounding box center [1521, 749] width 44 height 20
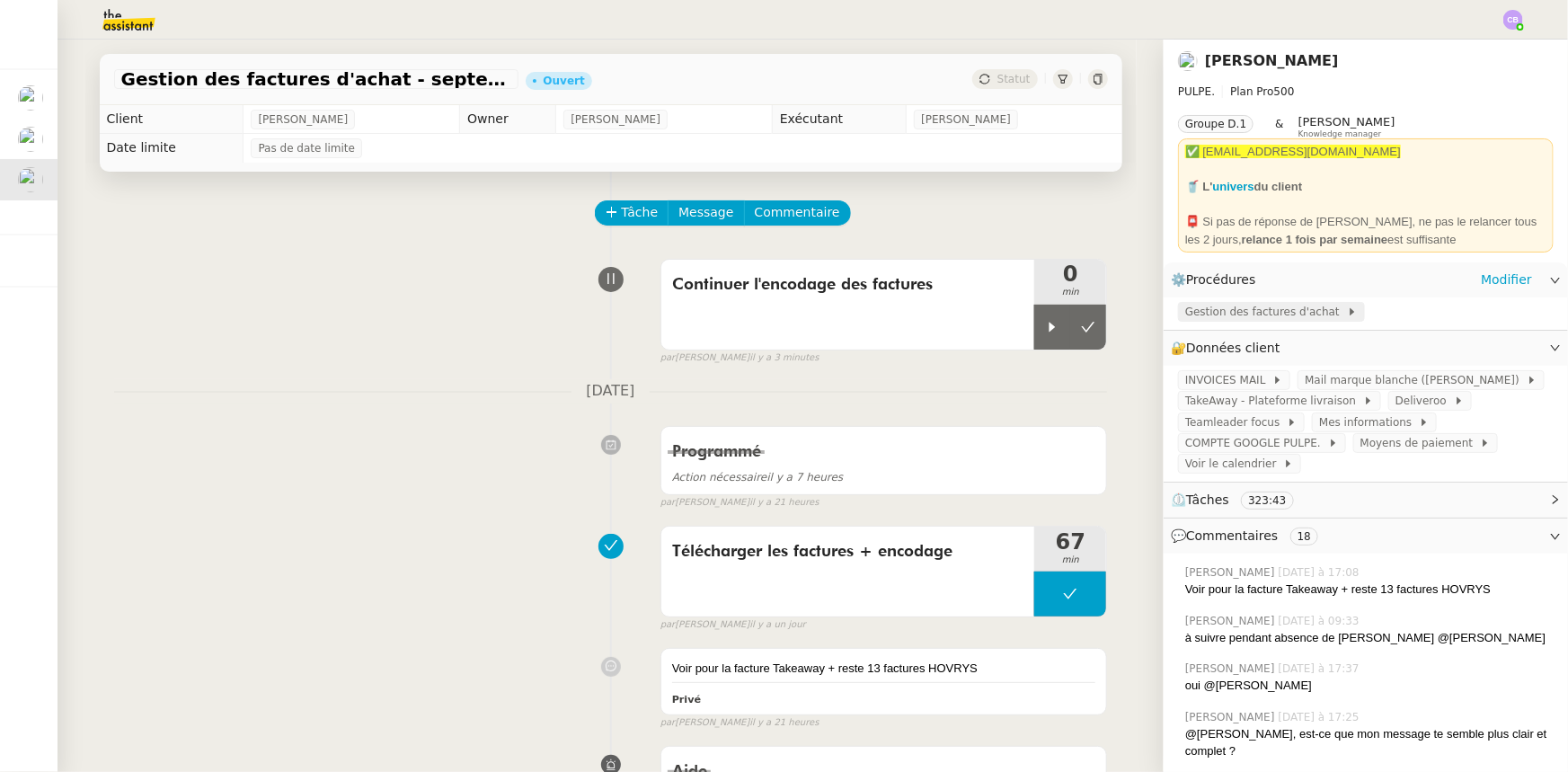
click at [1044, 315] on span "Gestion des factures d'achat" at bounding box center [1266, 312] width 162 height 18
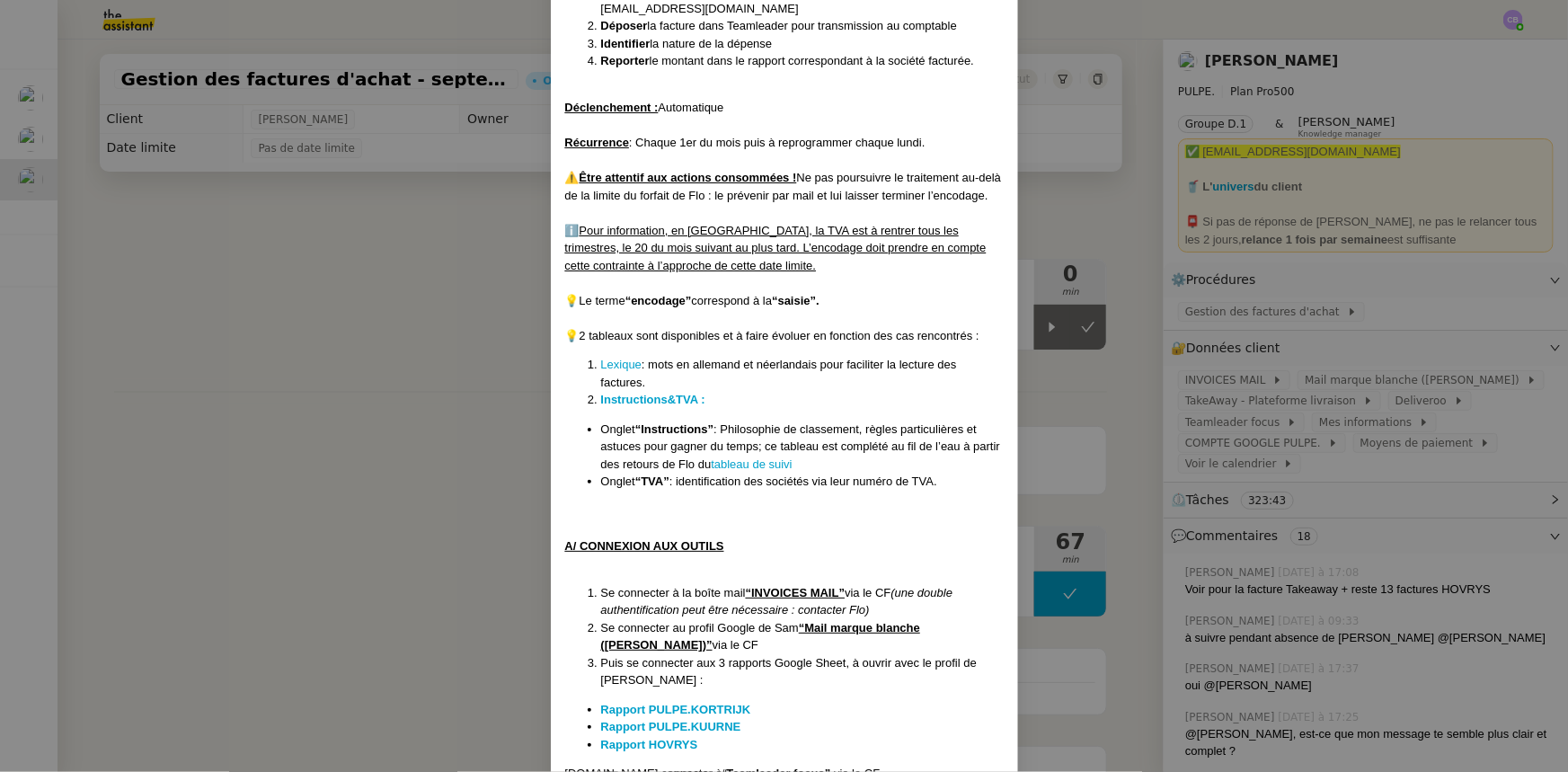
scroll to position [408, 0]
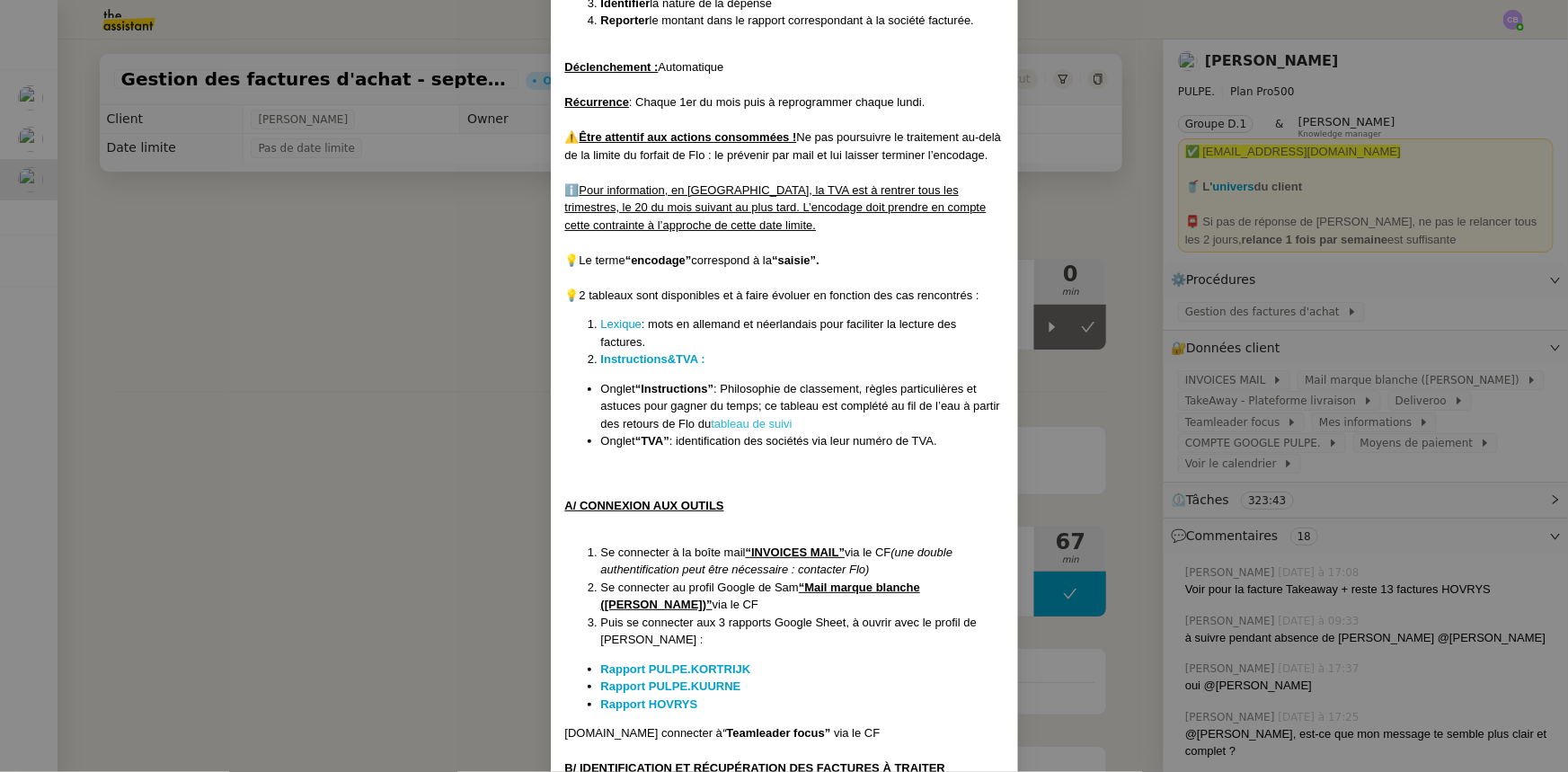
click at [731, 422] on link "tableau de suivi" at bounding box center [751, 424] width 81 height 14
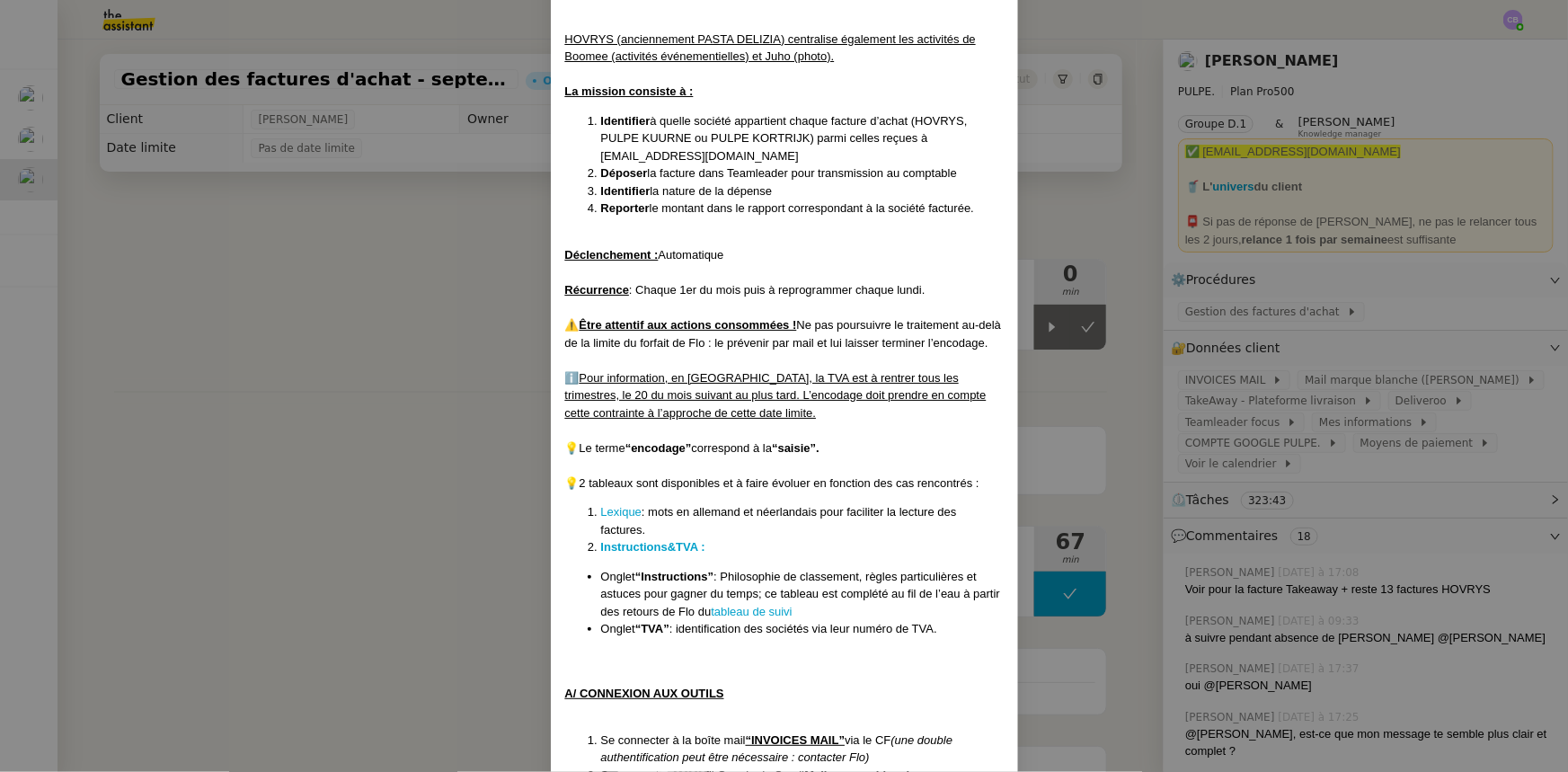
scroll to position [244, 0]
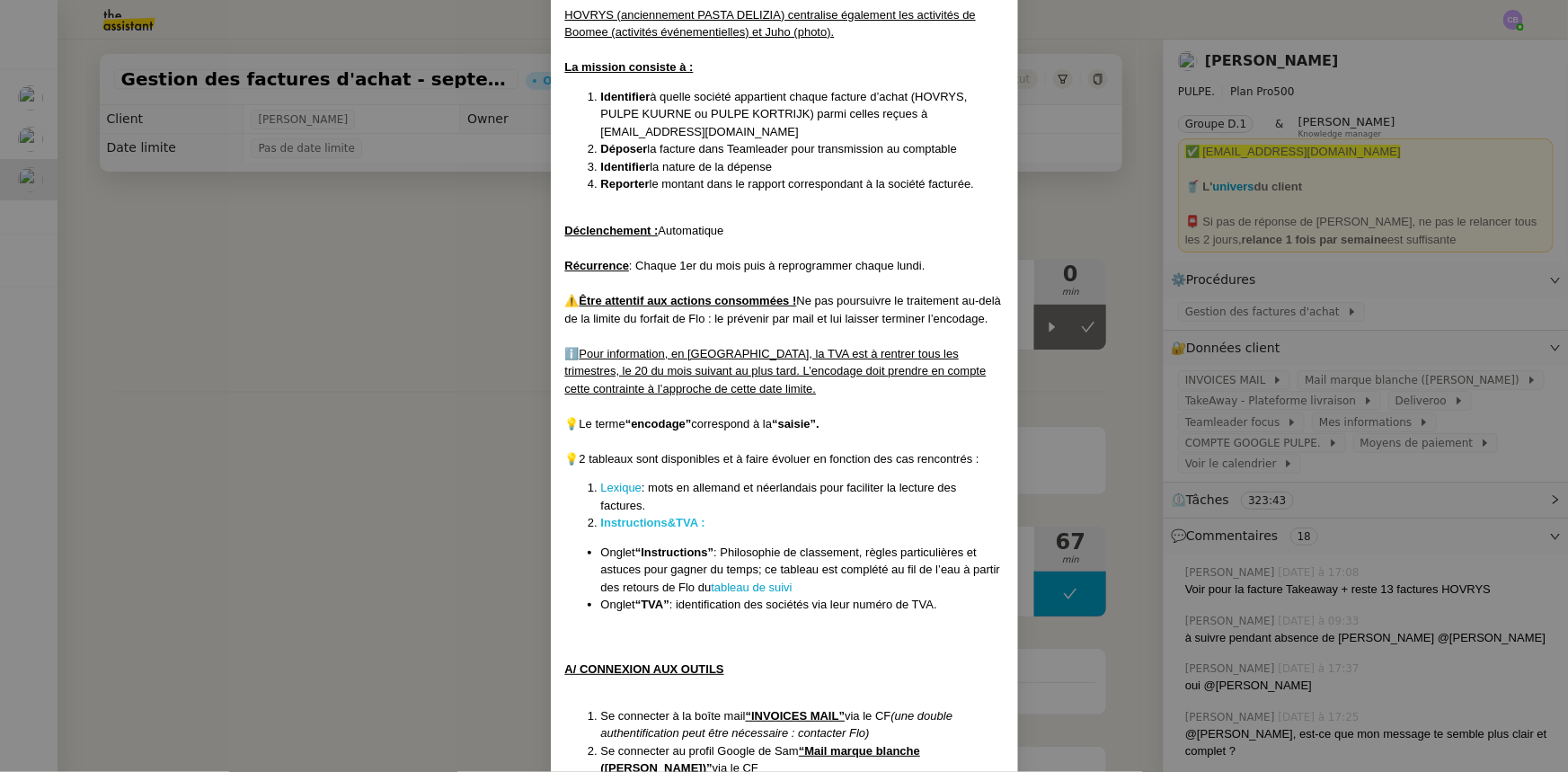
click at [636, 477] on strong "Instructions&TVA :" at bounding box center [653, 522] width 104 height 14
click at [478, 421] on nz-modal-container "Créée le : [DATE] Contexte : [PERSON_NAME] la société mère [PERSON_NAME], qui r…" at bounding box center [784, 386] width 1568 height 772
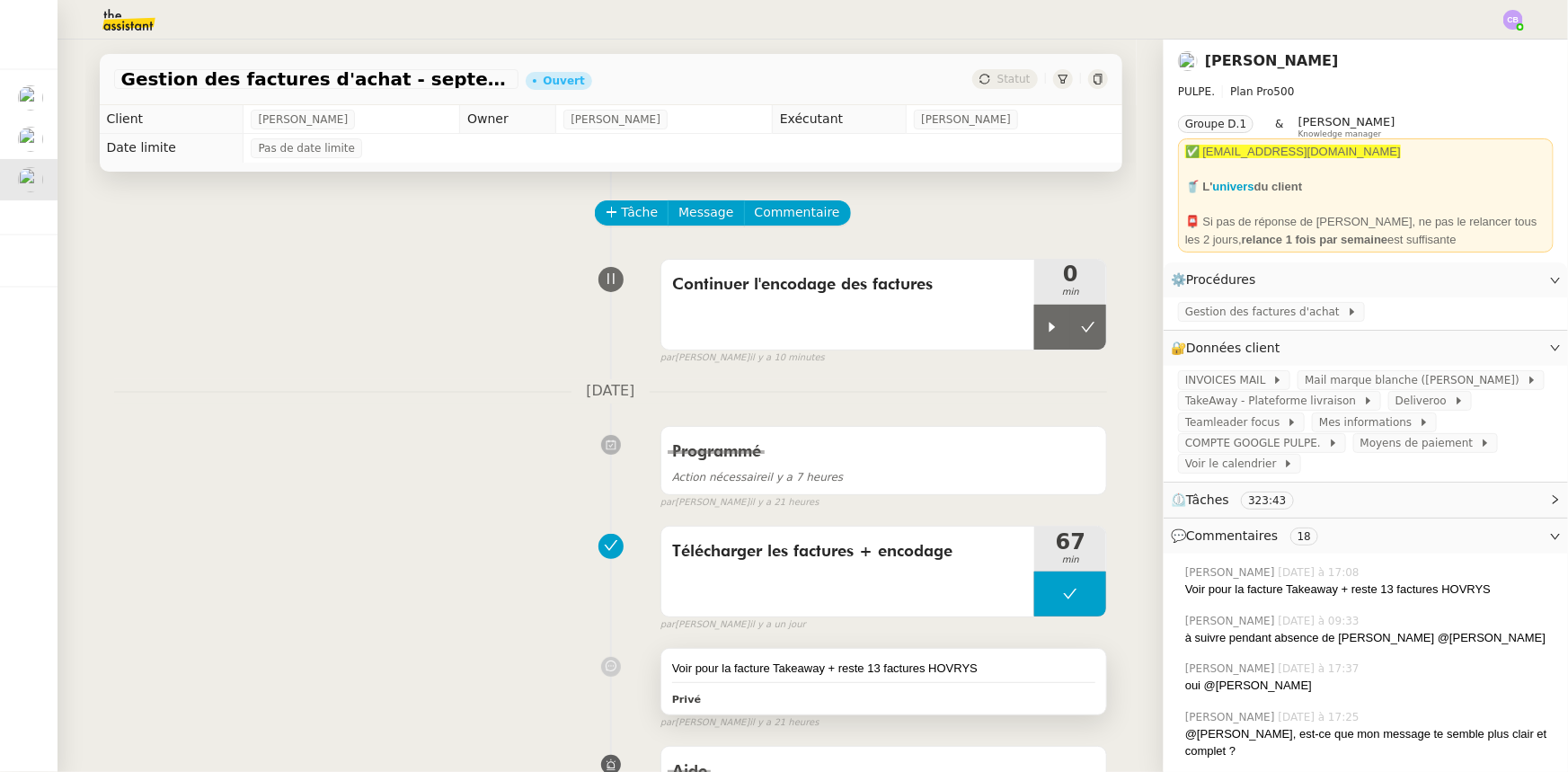
click at [937, 477] on div "Voir pour la facture Takeaway + reste 13 factures HOVRYS" at bounding box center [883, 668] width 424 height 18
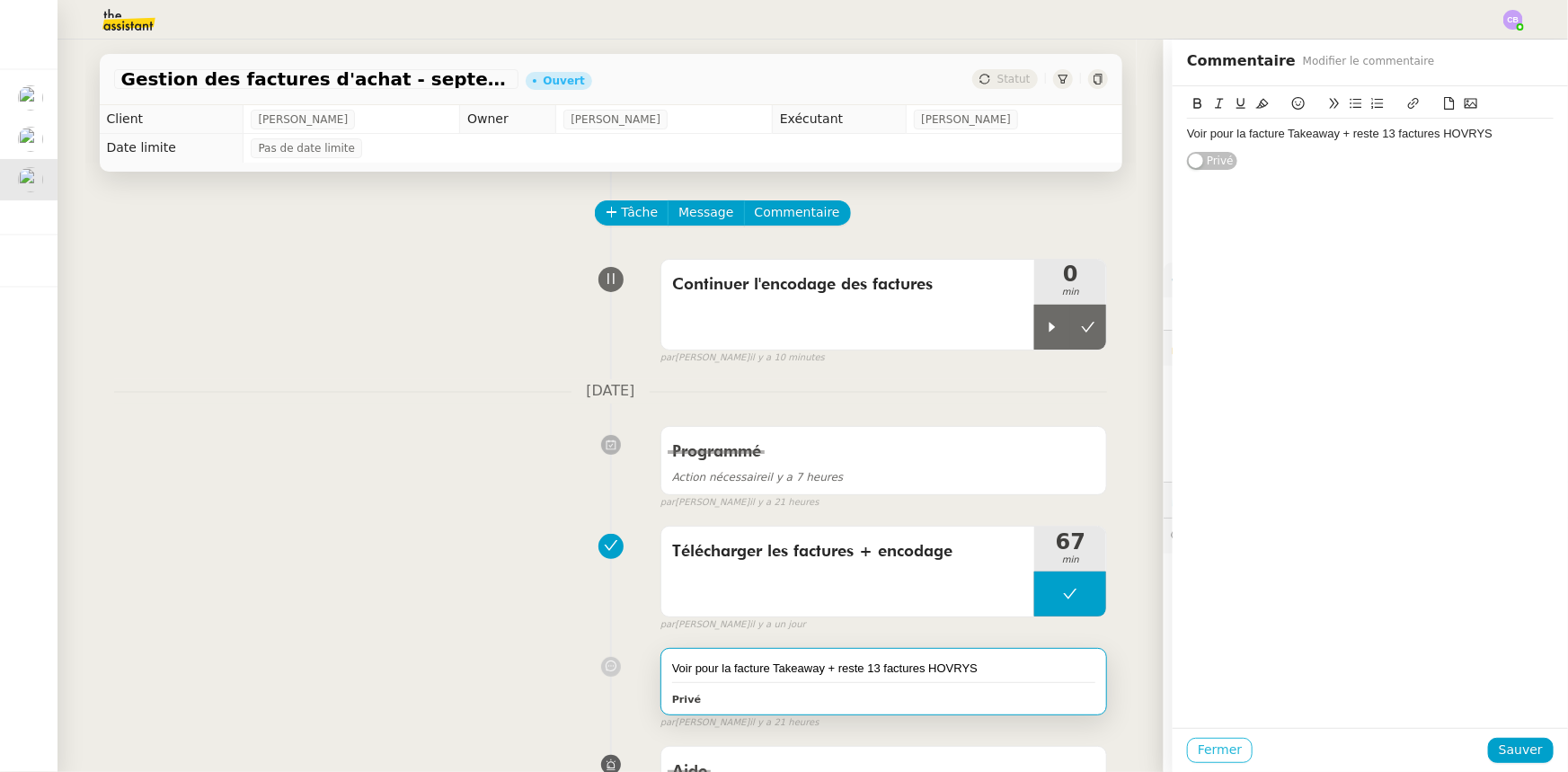
click at [1044, 477] on span "Fermer" at bounding box center [1220, 749] width 44 height 20
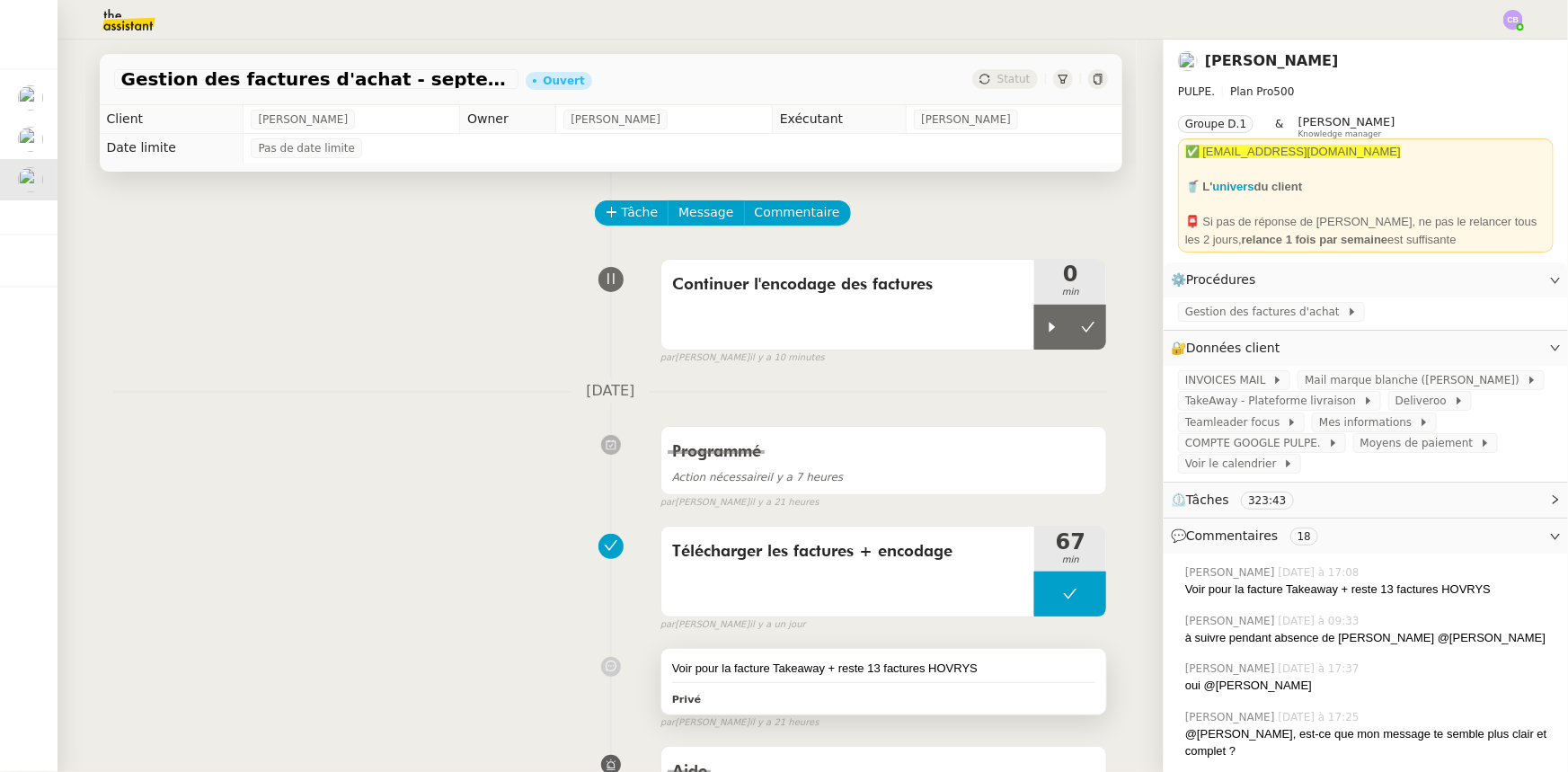
click at [1044, 477] on div "Voir pour la facture Takeaway + reste 13 factures HOVRYS" at bounding box center [883, 668] width 424 height 18
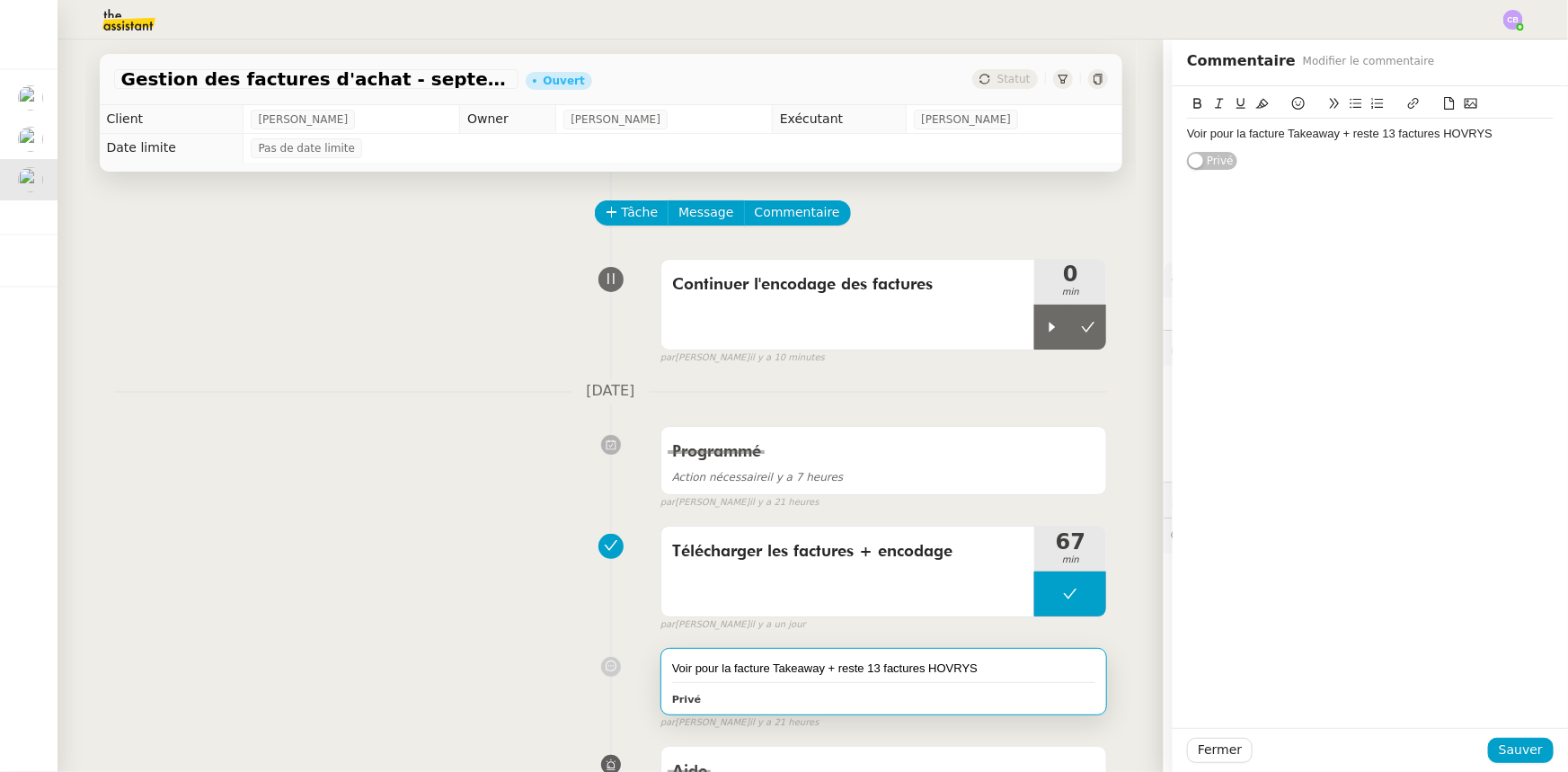
click at [1044, 132] on div "Voir pour la facture Takeaway + reste 13 factures HOVRYS" at bounding box center [1370, 133] width 367 height 16
click at [1044, 148] on div "Prévenir Flo de la facture Canva du 20/09 -email non lu" at bounding box center [1370, 151] width 367 height 16
click at [1044, 150] on div "Prévenir Flo de la facture Canva du 20/09 - email non lu" at bounding box center [1370, 151] width 367 height 16
click at [1044, 477] on span "Sauver" at bounding box center [1521, 749] width 44 height 20
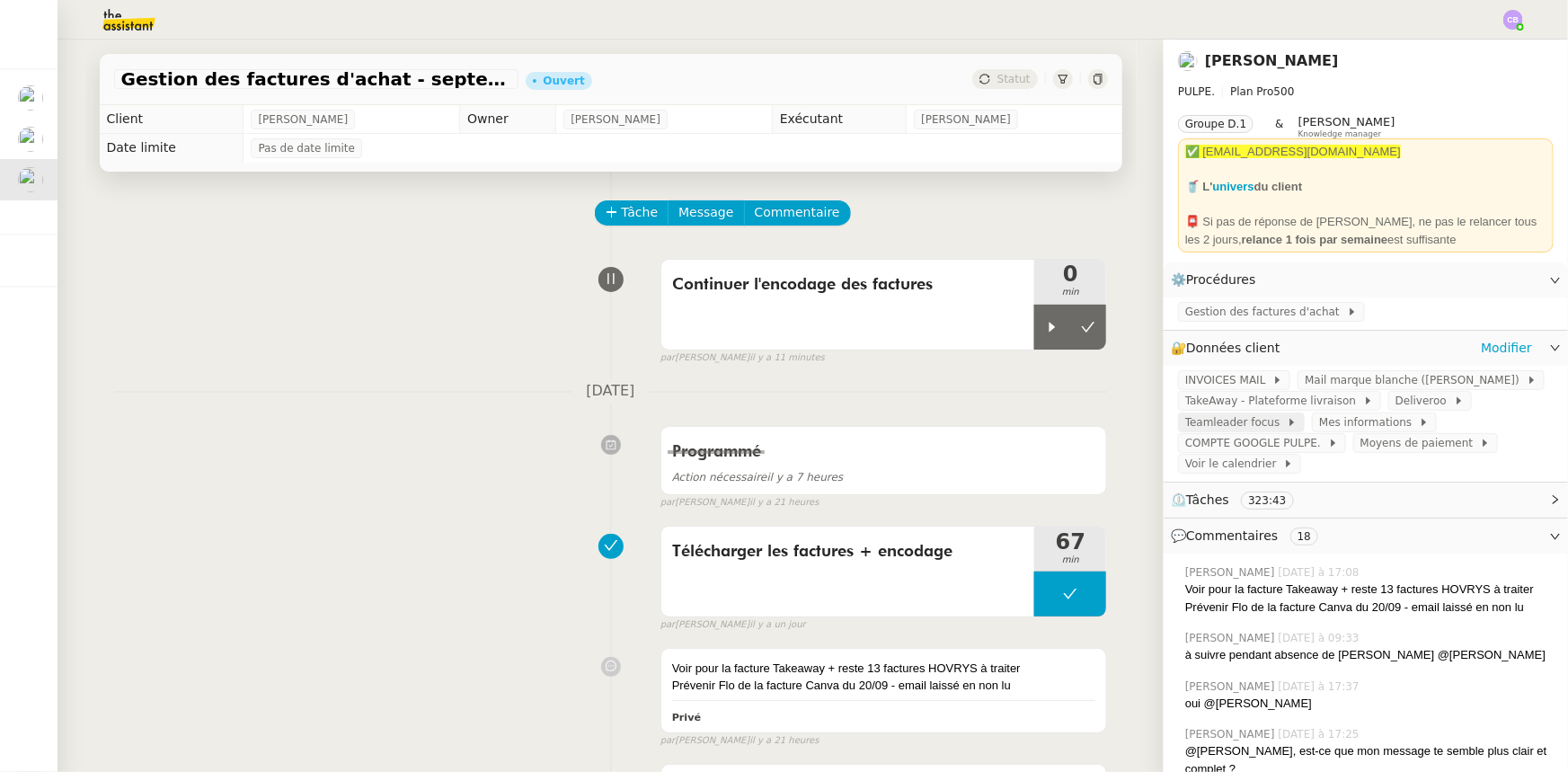
click at [1044, 429] on span "Teamleader focus" at bounding box center [1235, 422] width 101 height 18
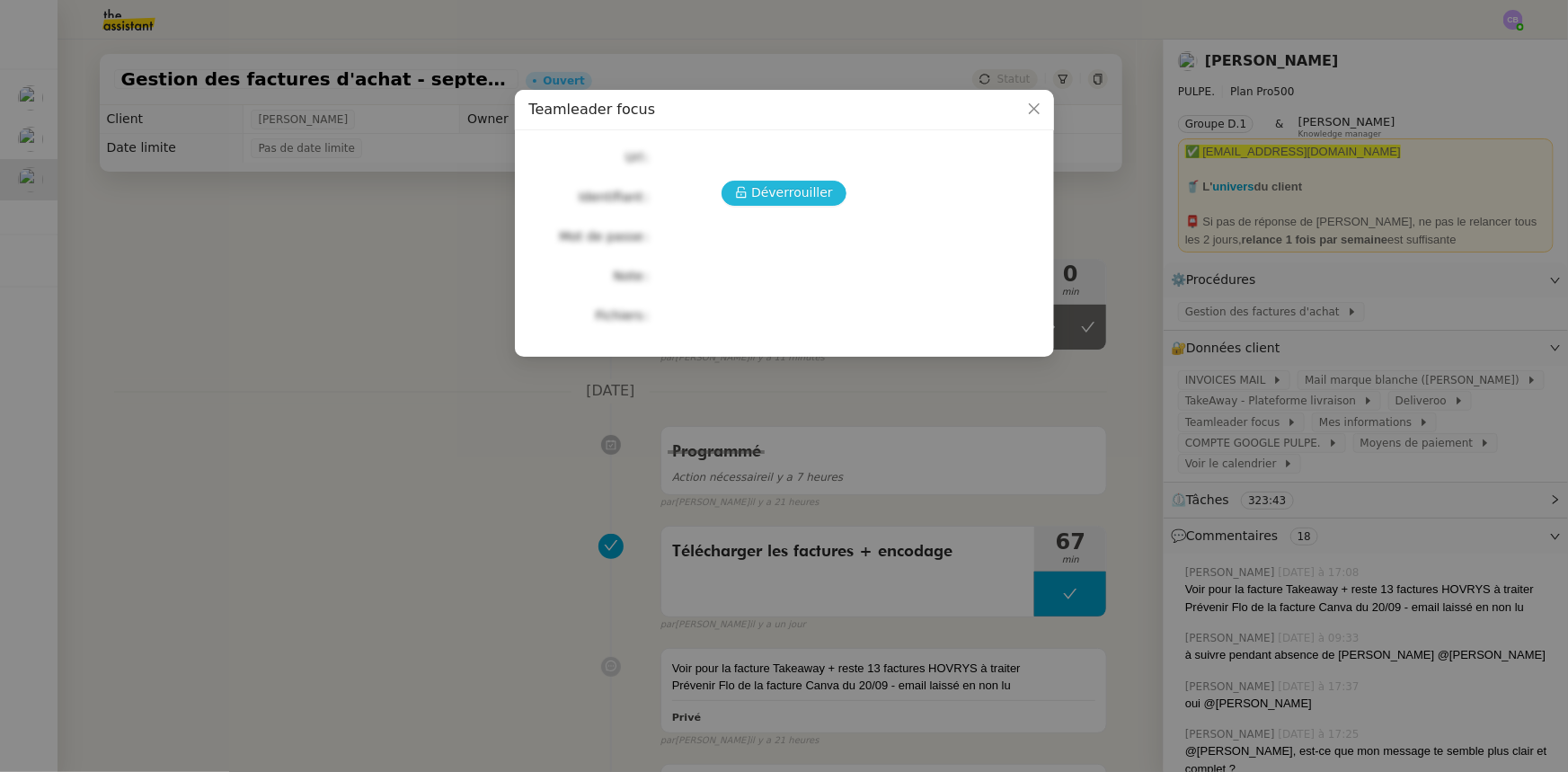
click at [777, 189] on span "Déverrouiller" at bounding box center [791, 192] width 82 height 20
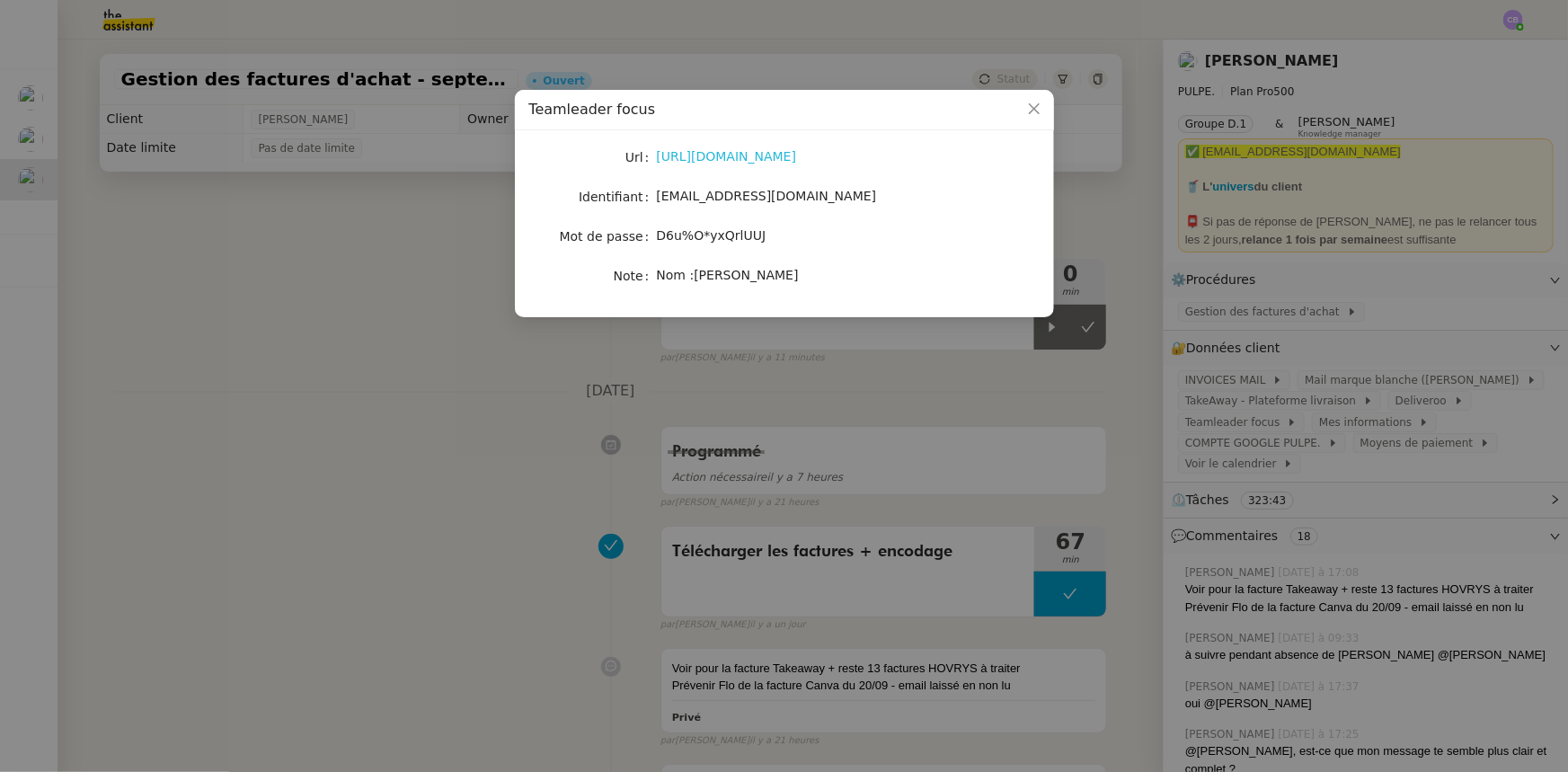
click at [784, 157] on link "[URL][DOMAIN_NAME]" at bounding box center [727, 156] width 140 height 14
click at [1032, 106] on icon "Close" at bounding box center [1033, 108] width 14 height 14
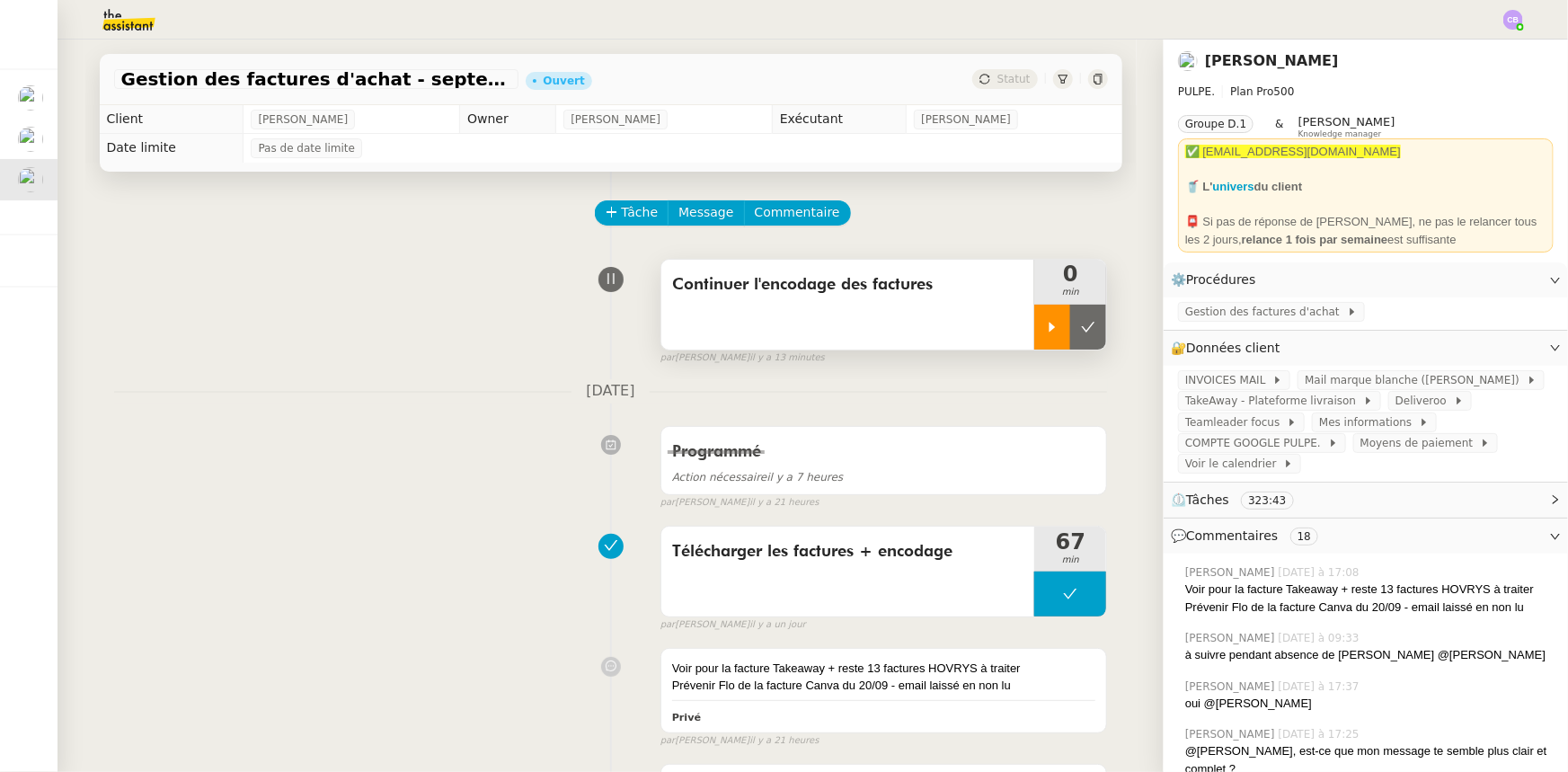
click at [1044, 332] on icon at bounding box center [1052, 326] width 14 height 14
click at [1044, 313] on span "Gestion des factures d'achat" at bounding box center [1266, 312] width 162 height 18
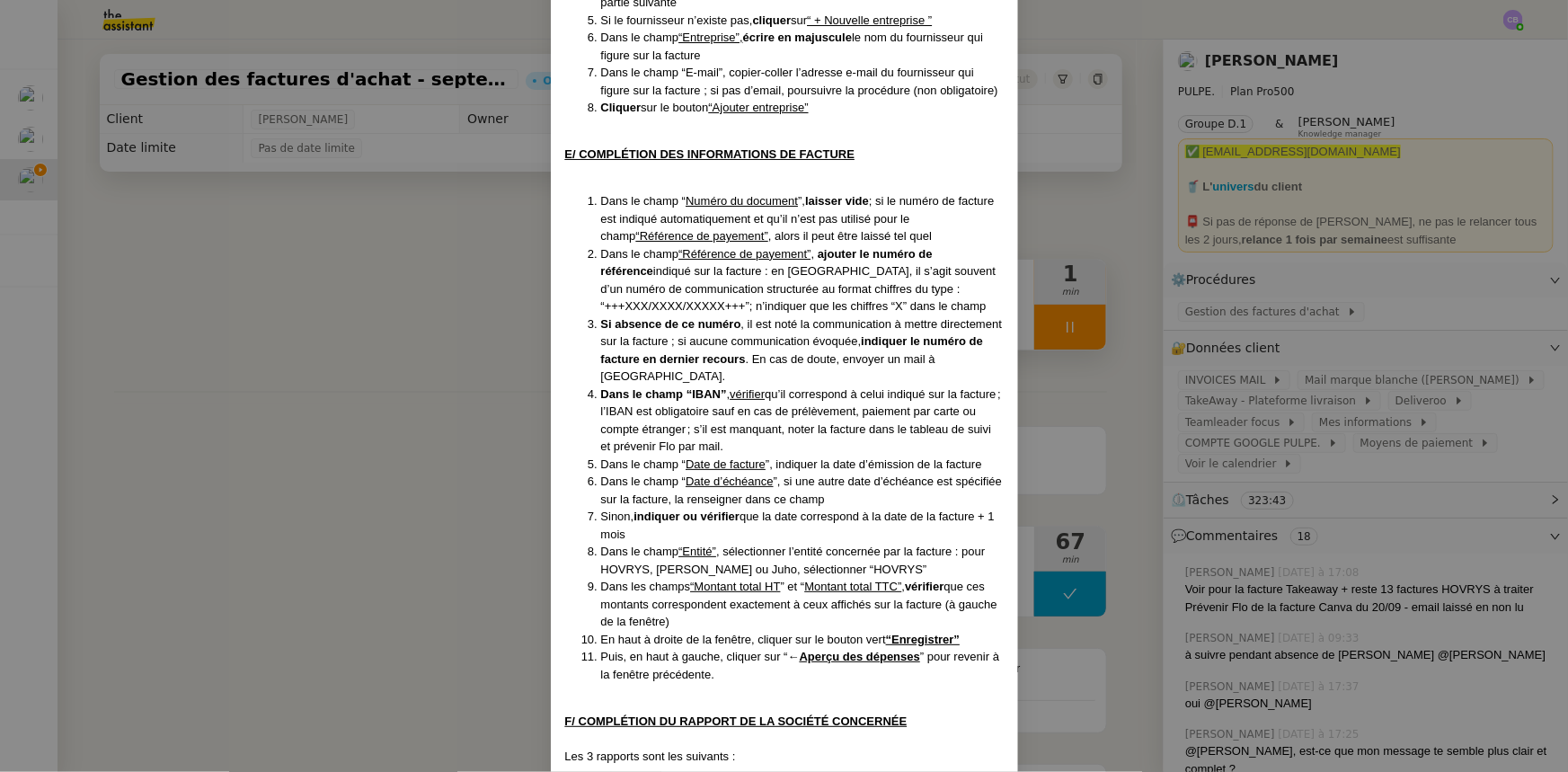
scroll to position [3184, 0]
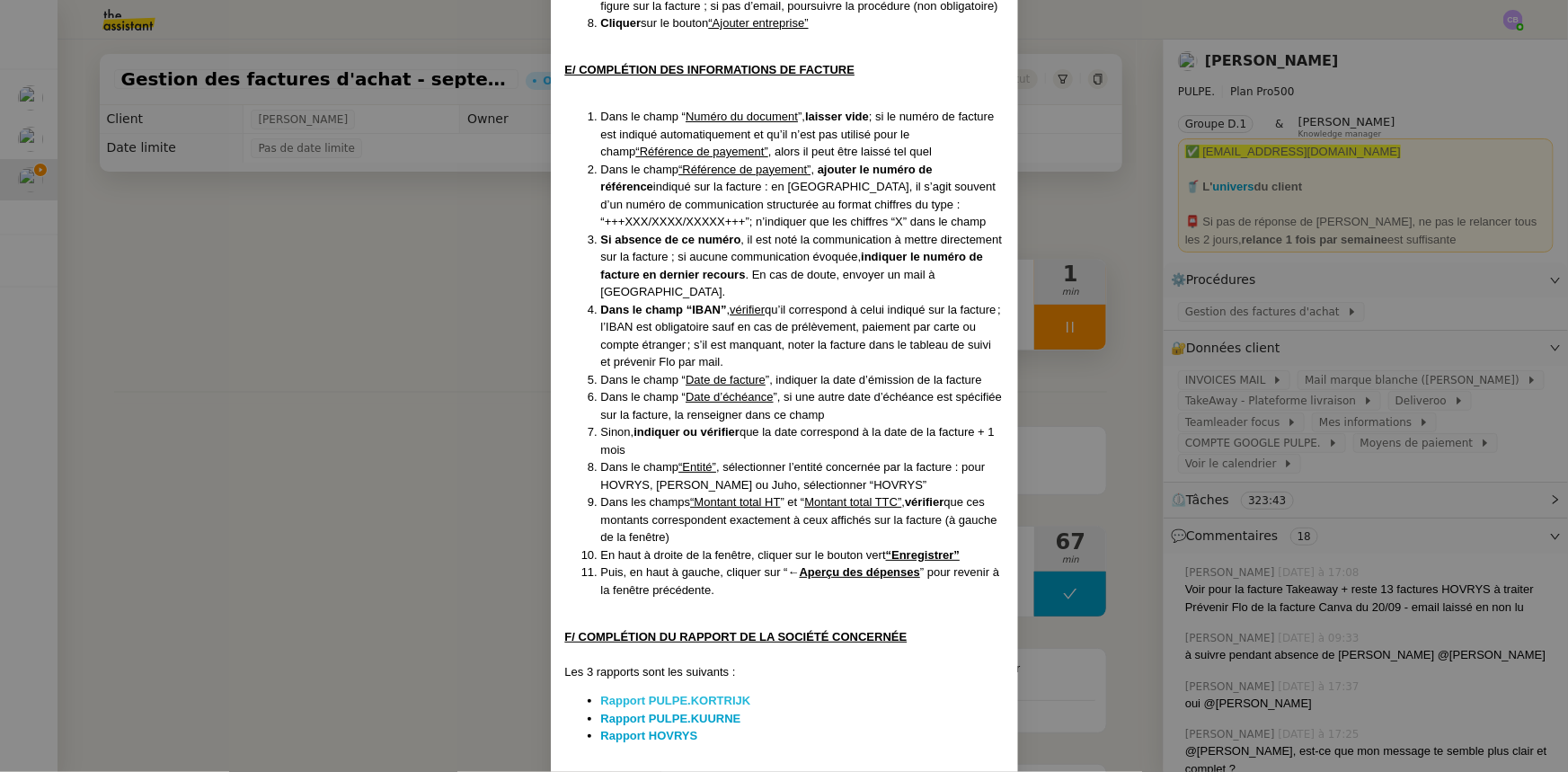
click at [681, 477] on strong "Rapport PULPE.KORTRIJK" at bounding box center [675, 701] width 150 height 14
click at [717, 477] on strong "Rapport PULPE.KUURNE" at bounding box center [671, 718] width 140 height 14
click at [644, 477] on strong "Rapport HOVRYS" at bounding box center [649, 735] width 97 height 14
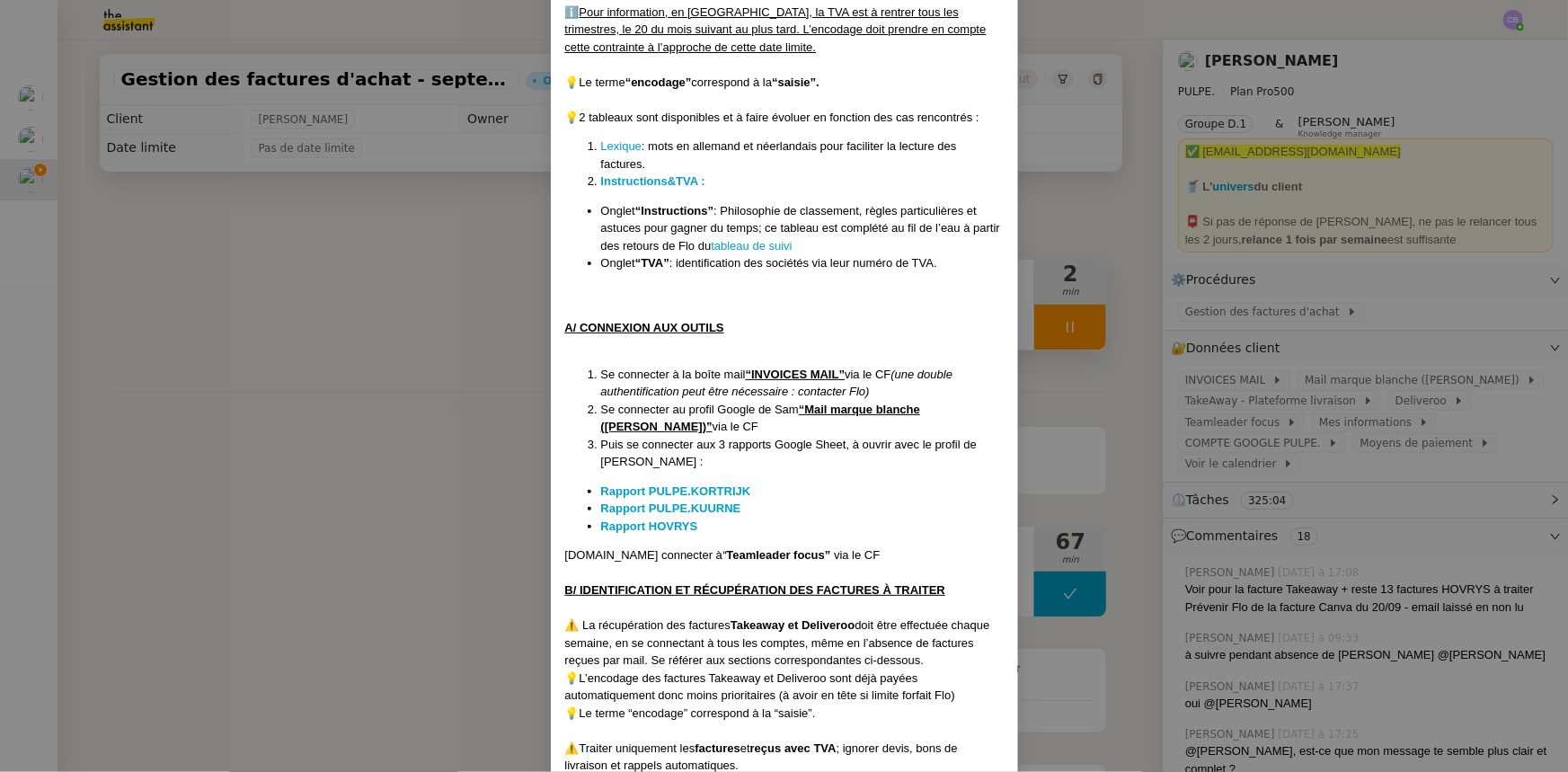
scroll to position [571, 0]
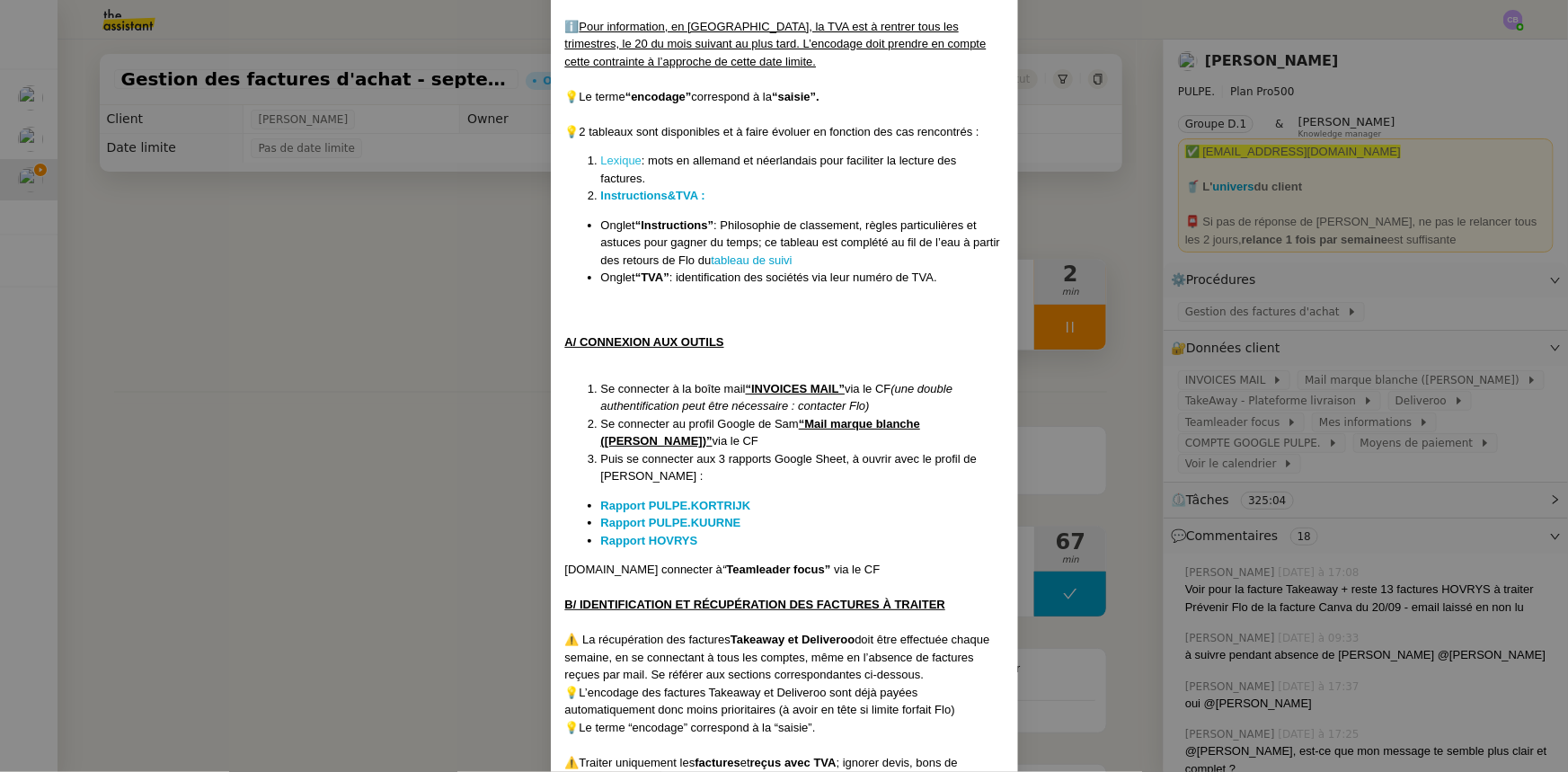
click at [623, 160] on link "Lexique" at bounding box center [621, 160] width 41 height 14
